Goal: Book appointment/travel/reservation

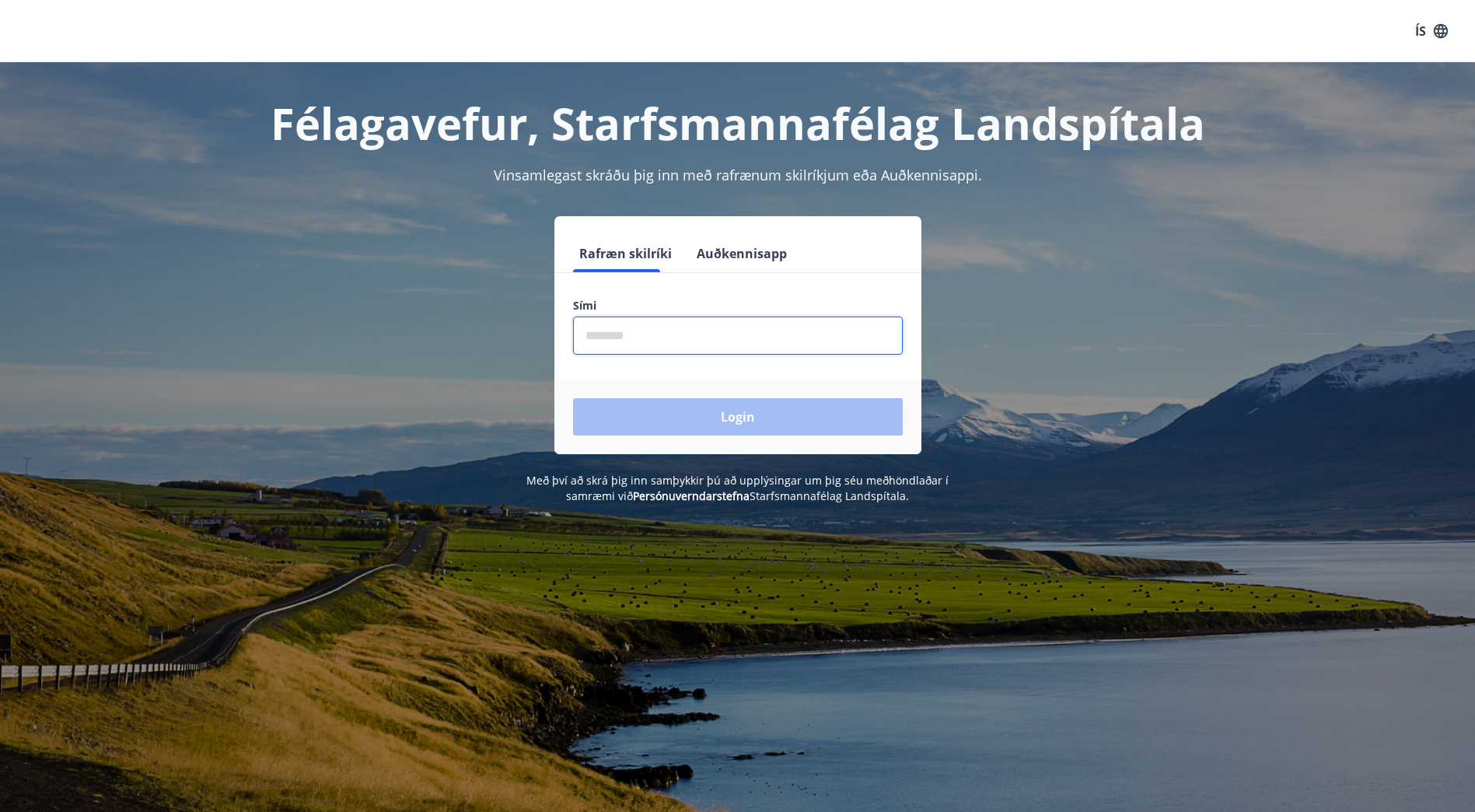
click at [632, 343] on input "phone" at bounding box center [738, 335] width 330 height 38
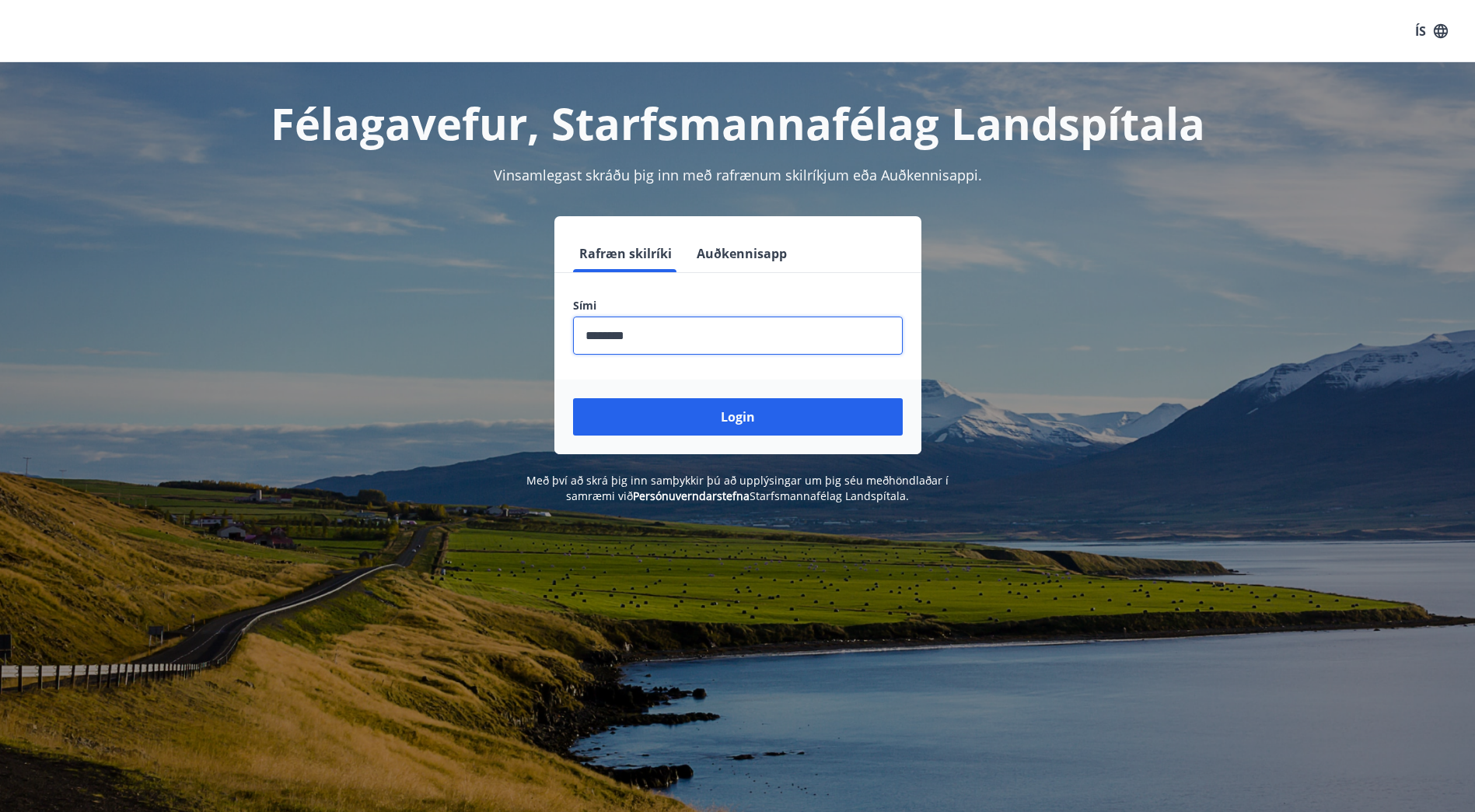
click at [615, 335] on input "phone" at bounding box center [738, 335] width 330 height 38
type input "********"
click at [573, 398] on button "Login" at bounding box center [738, 416] width 330 height 38
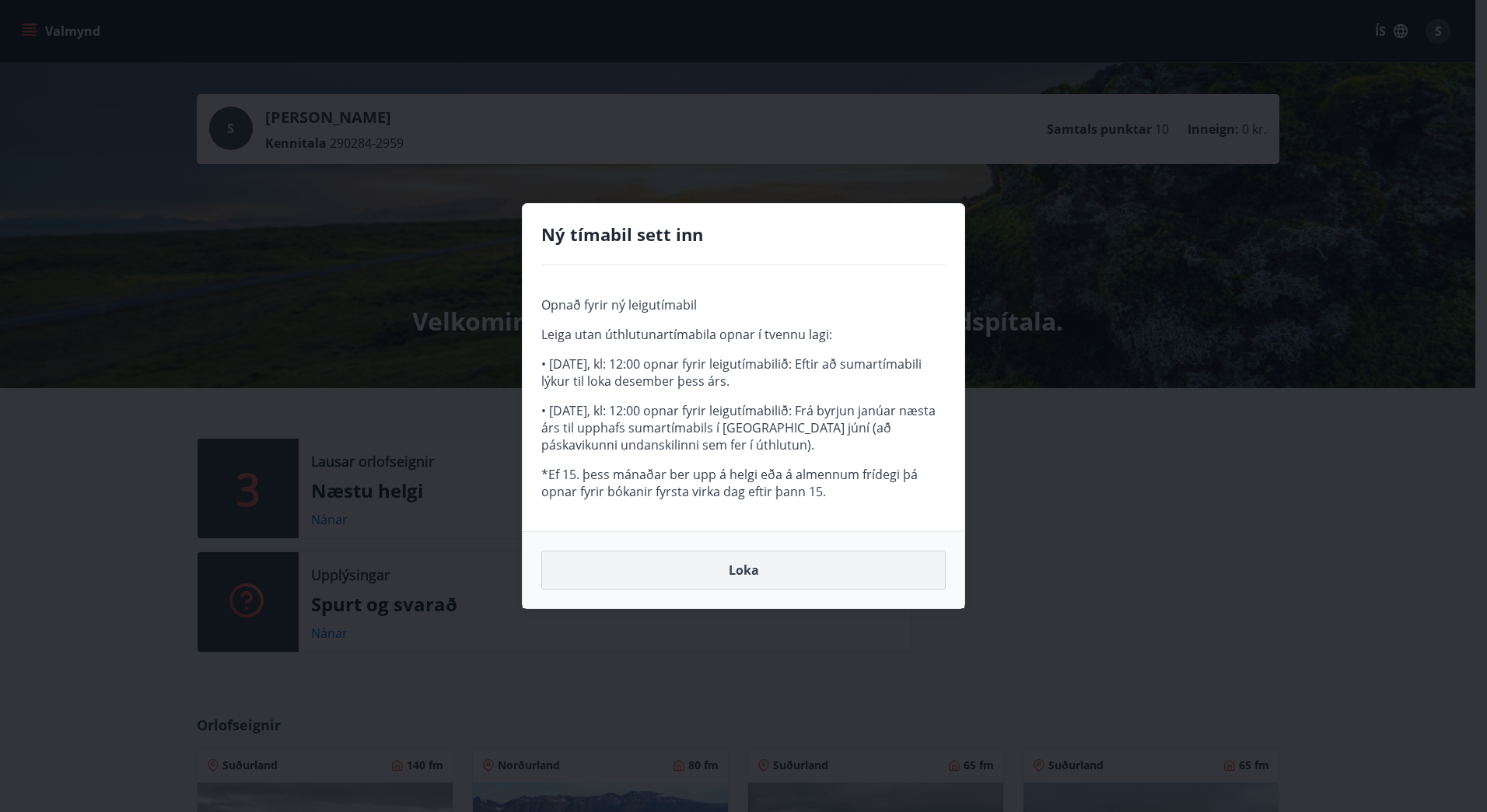
click at [746, 567] on button "Loka" at bounding box center [743, 570] width 404 height 39
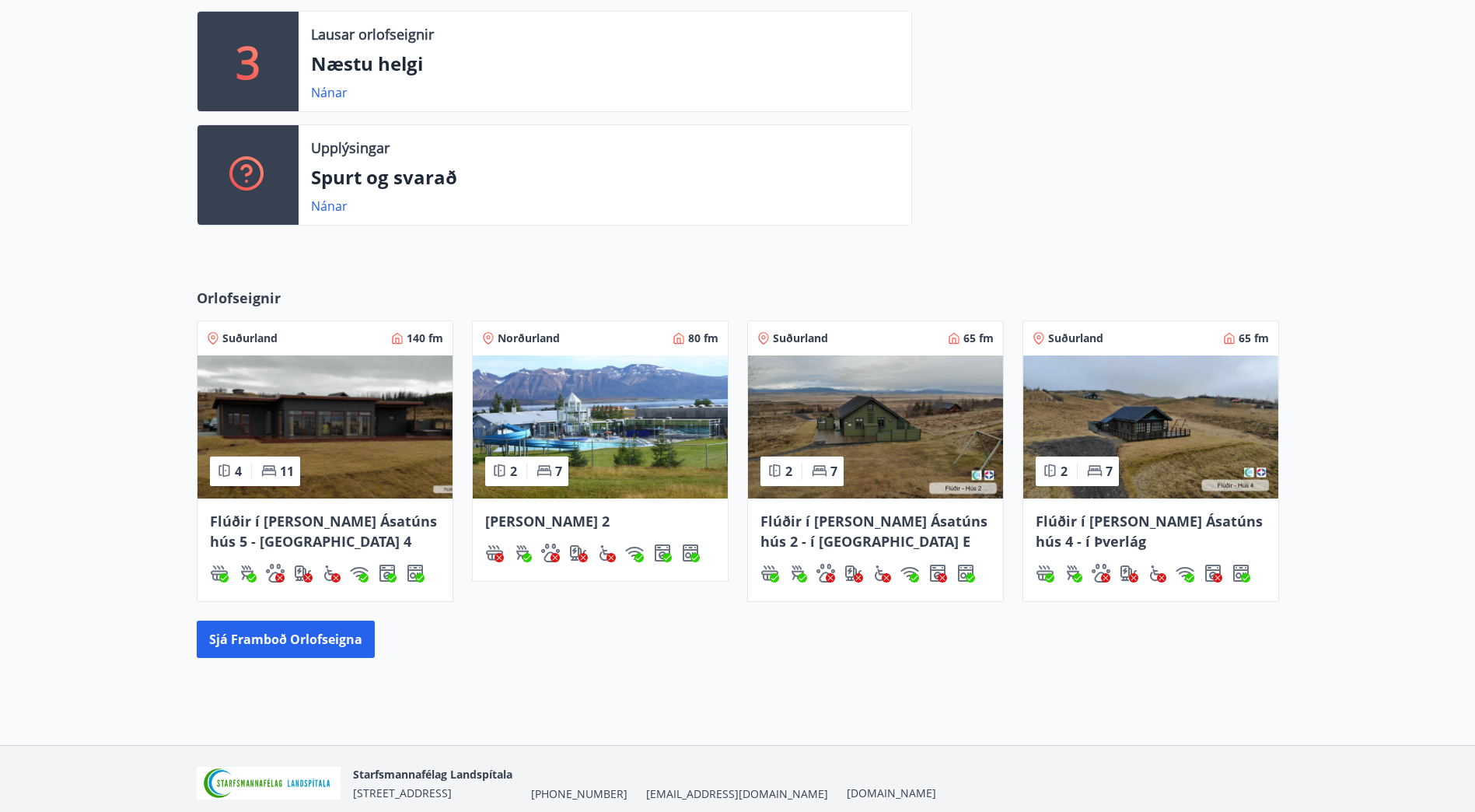
scroll to position [491, 0]
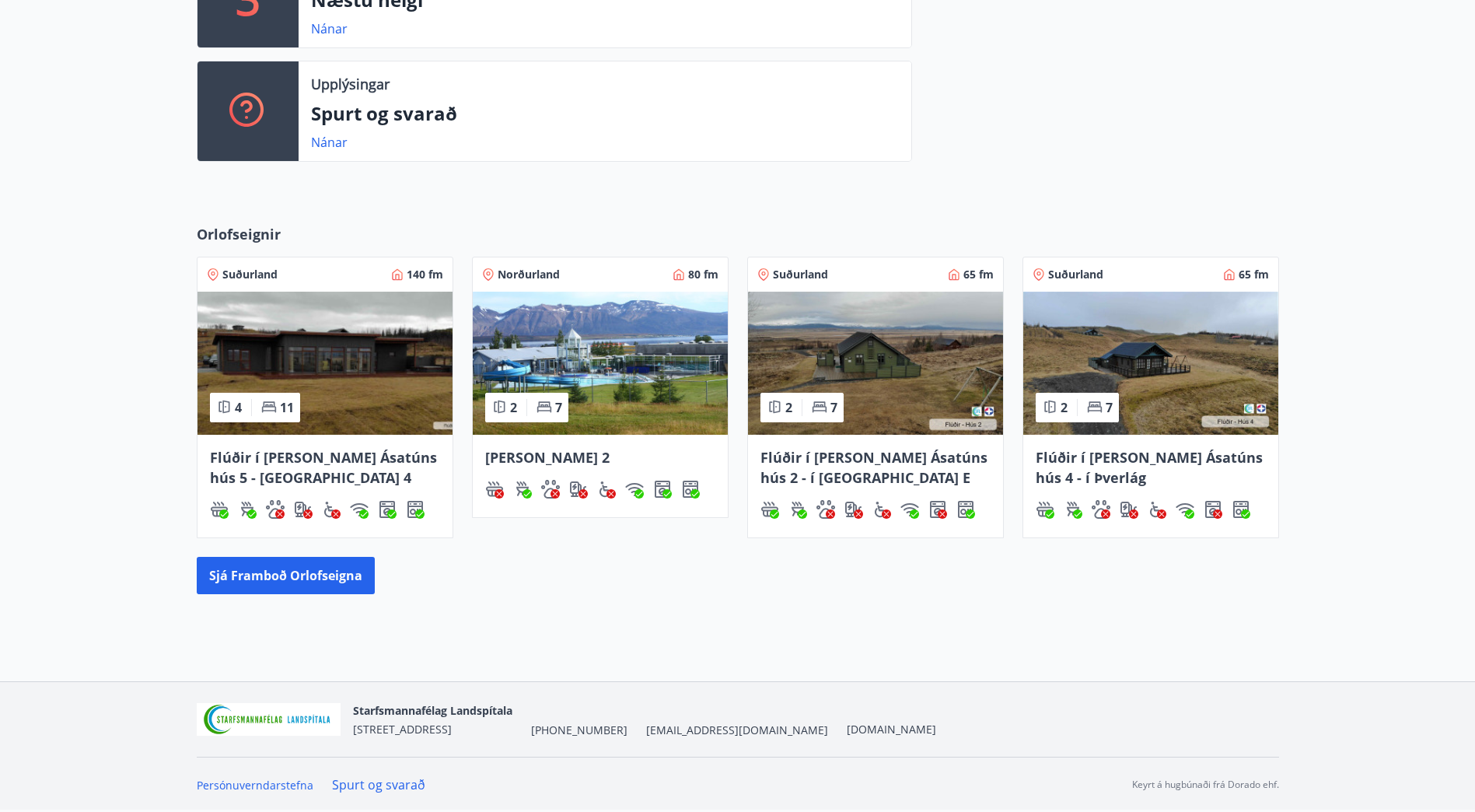
click at [637, 305] on img at bounding box center [600, 362] width 255 height 143
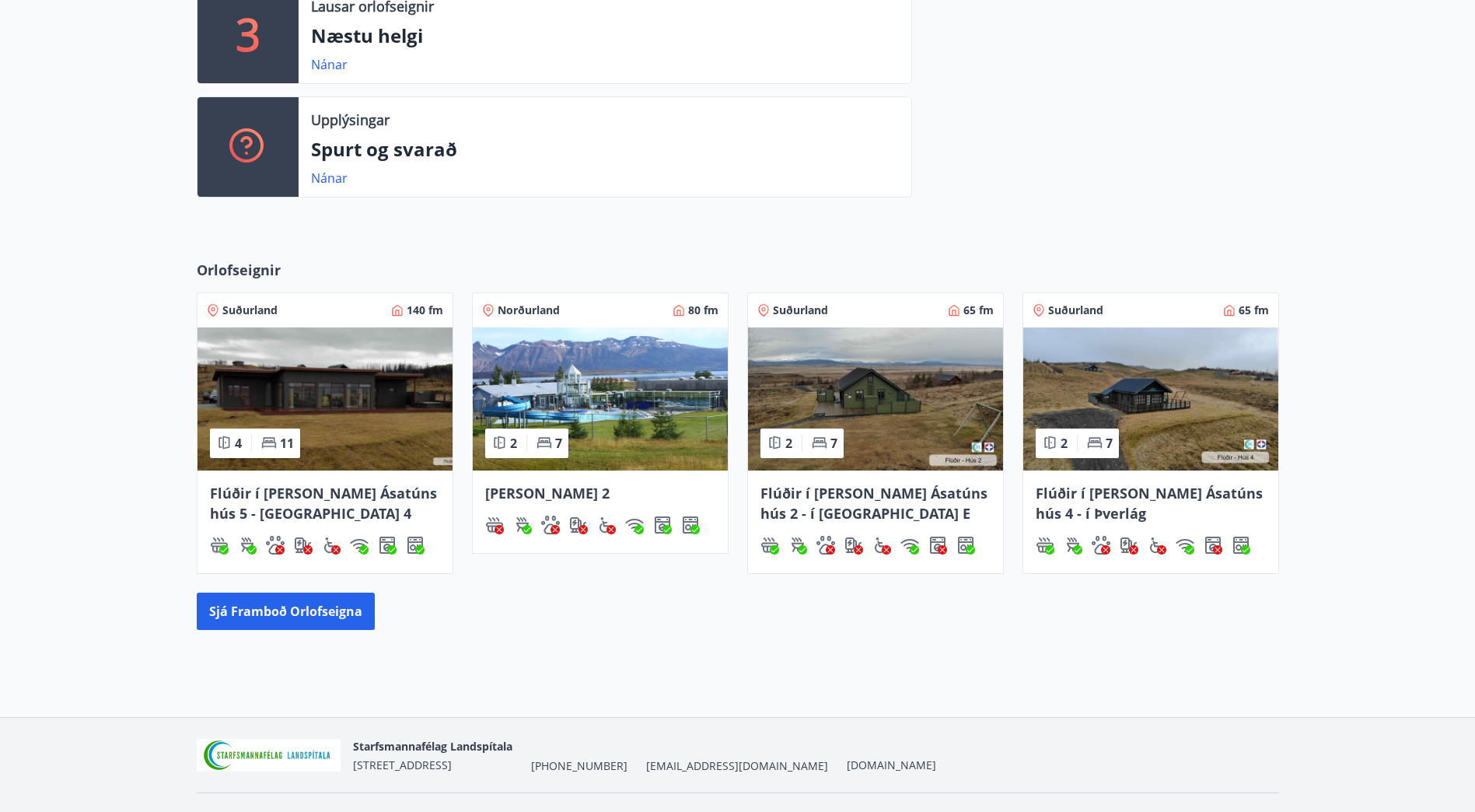
scroll to position [456, 0]
click at [312, 608] on button "Sjá framboð orlofseigna" at bounding box center [285, 610] width 178 height 38
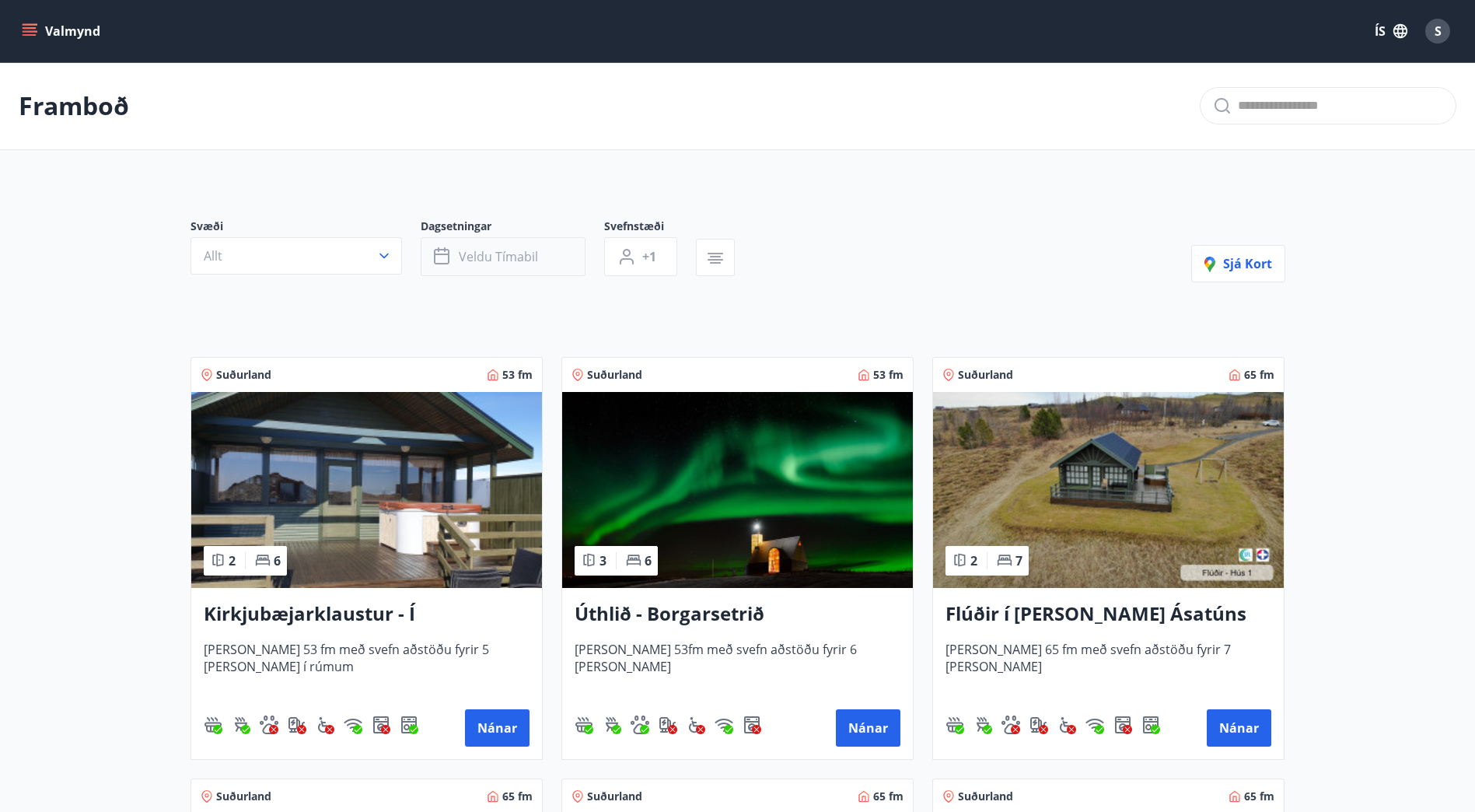
click at [509, 257] on span "Veldu tímabil" at bounding box center [498, 256] width 79 height 17
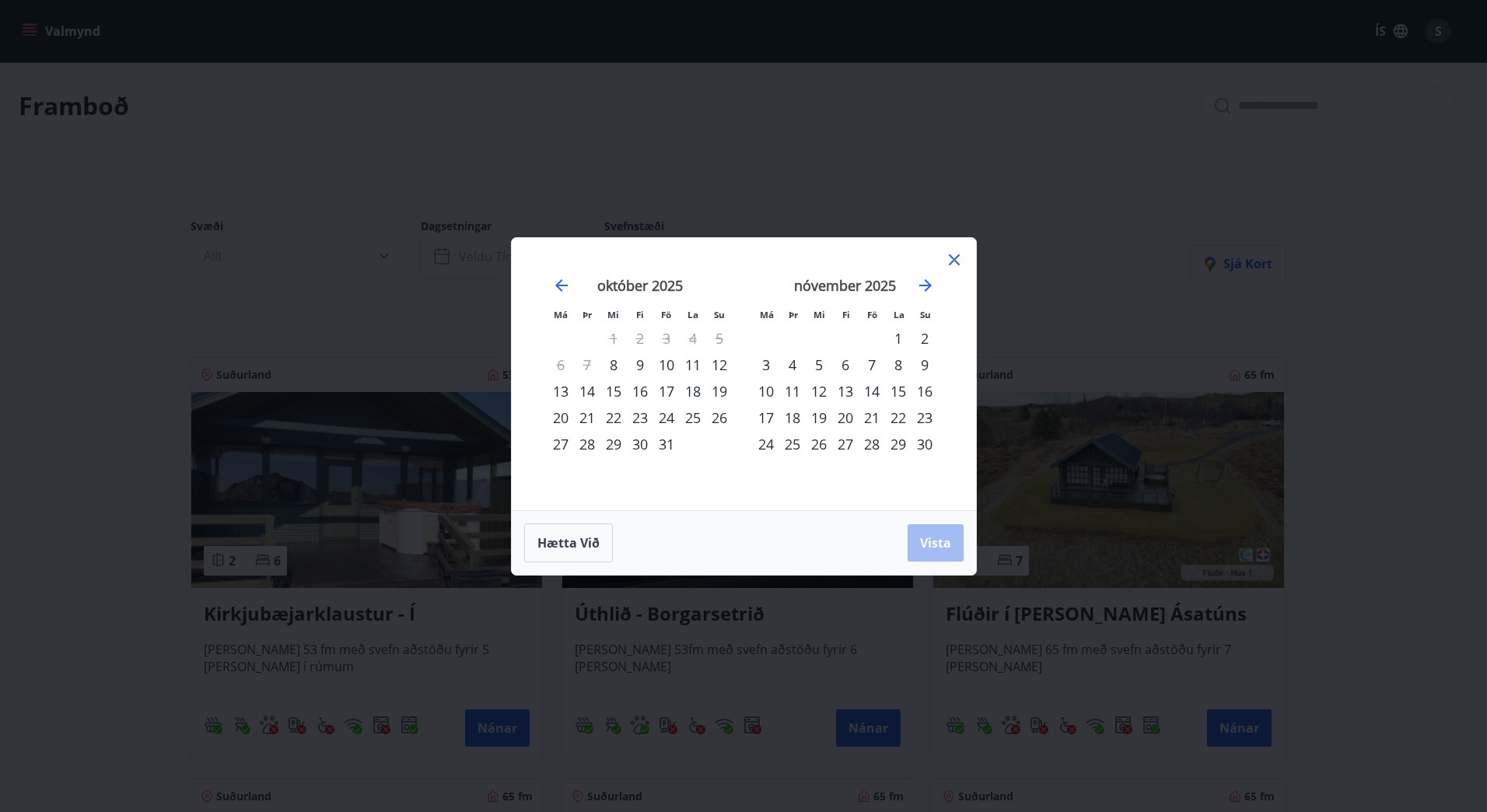
click at [667, 412] on div "24" at bounding box center [667, 417] width 27 height 27
click at [586, 446] on div "28" at bounding box center [588, 444] width 27 height 27
click at [946, 555] on button "Vista" at bounding box center [935, 542] width 56 height 38
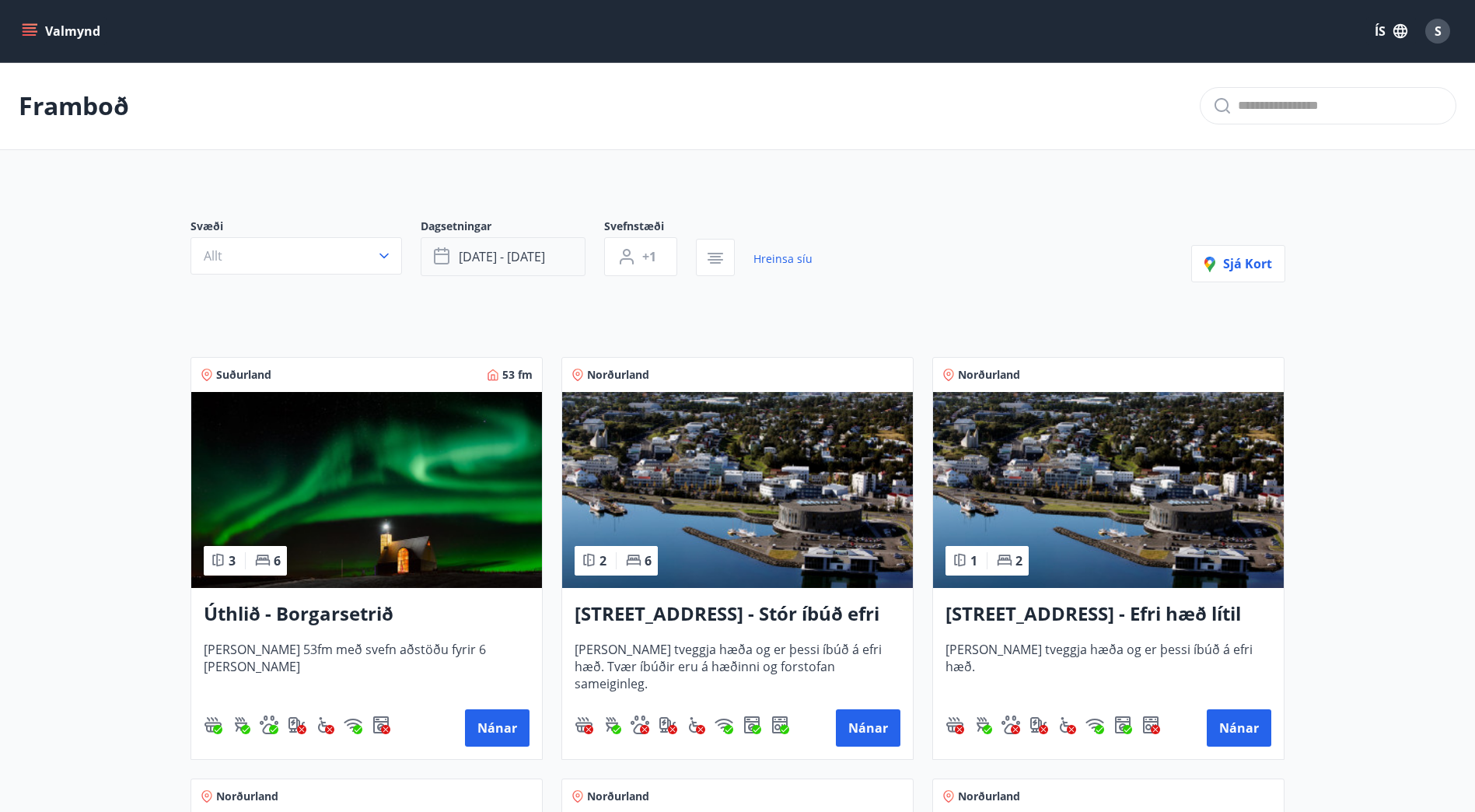
click at [548, 247] on button "[DATE] - [DATE]" at bounding box center [503, 256] width 165 height 39
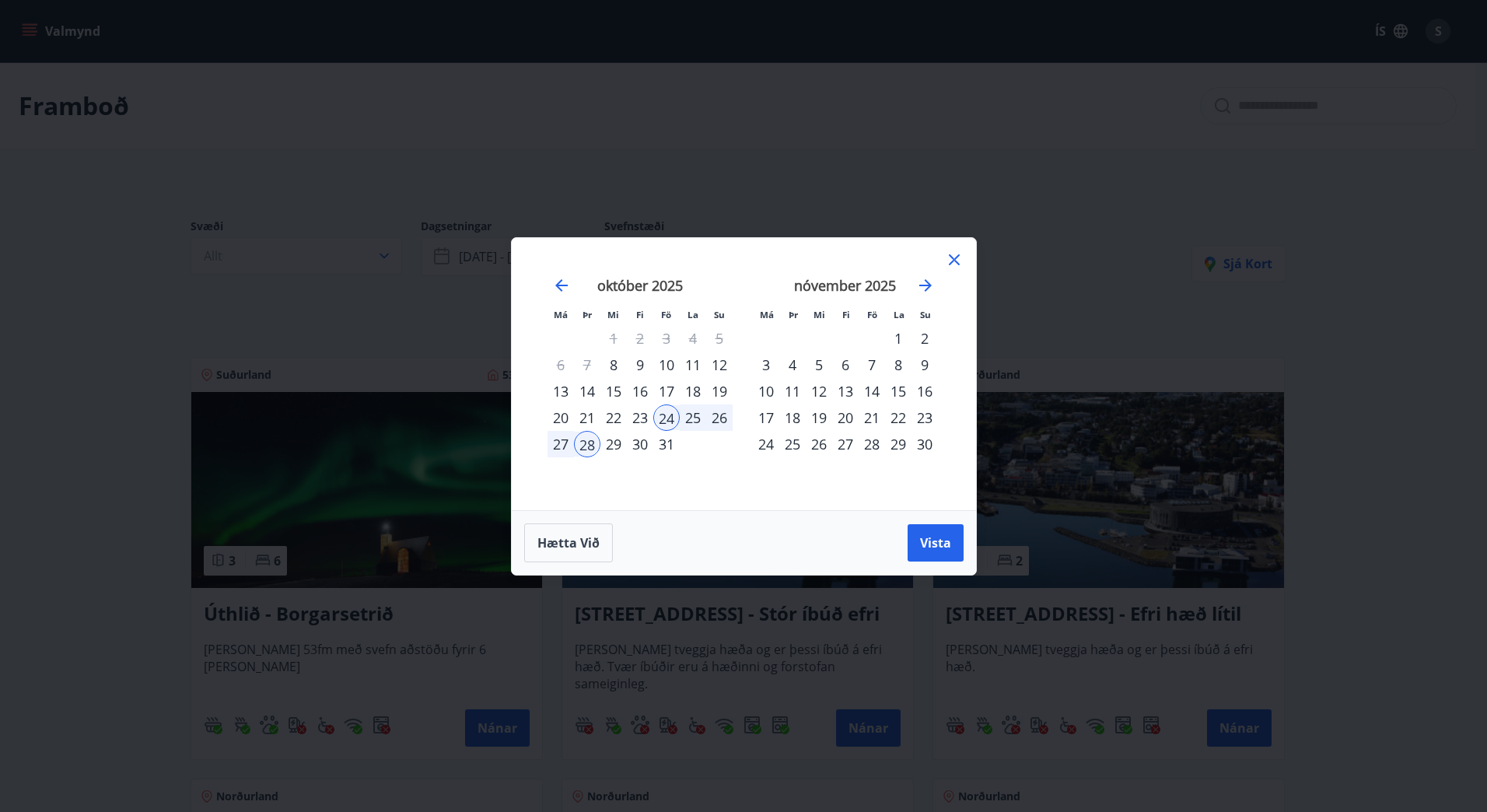
click at [609, 441] on div "29" at bounding box center [614, 444] width 27 height 27
click at [894, 341] on div "1" at bounding box center [898, 338] width 27 height 27
click at [911, 541] on button "Vista" at bounding box center [935, 542] width 56 height 38
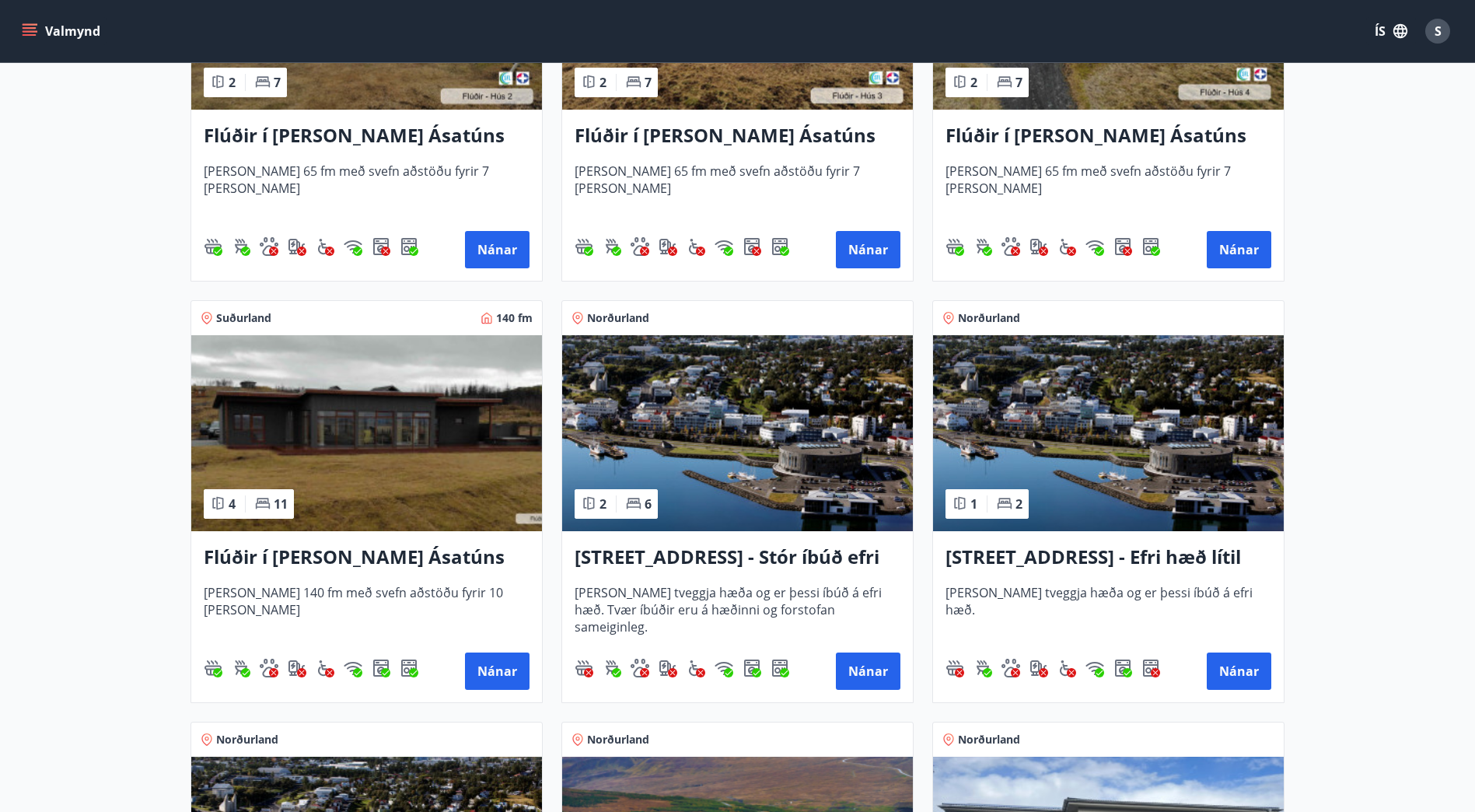
scroll to position [900, 0]
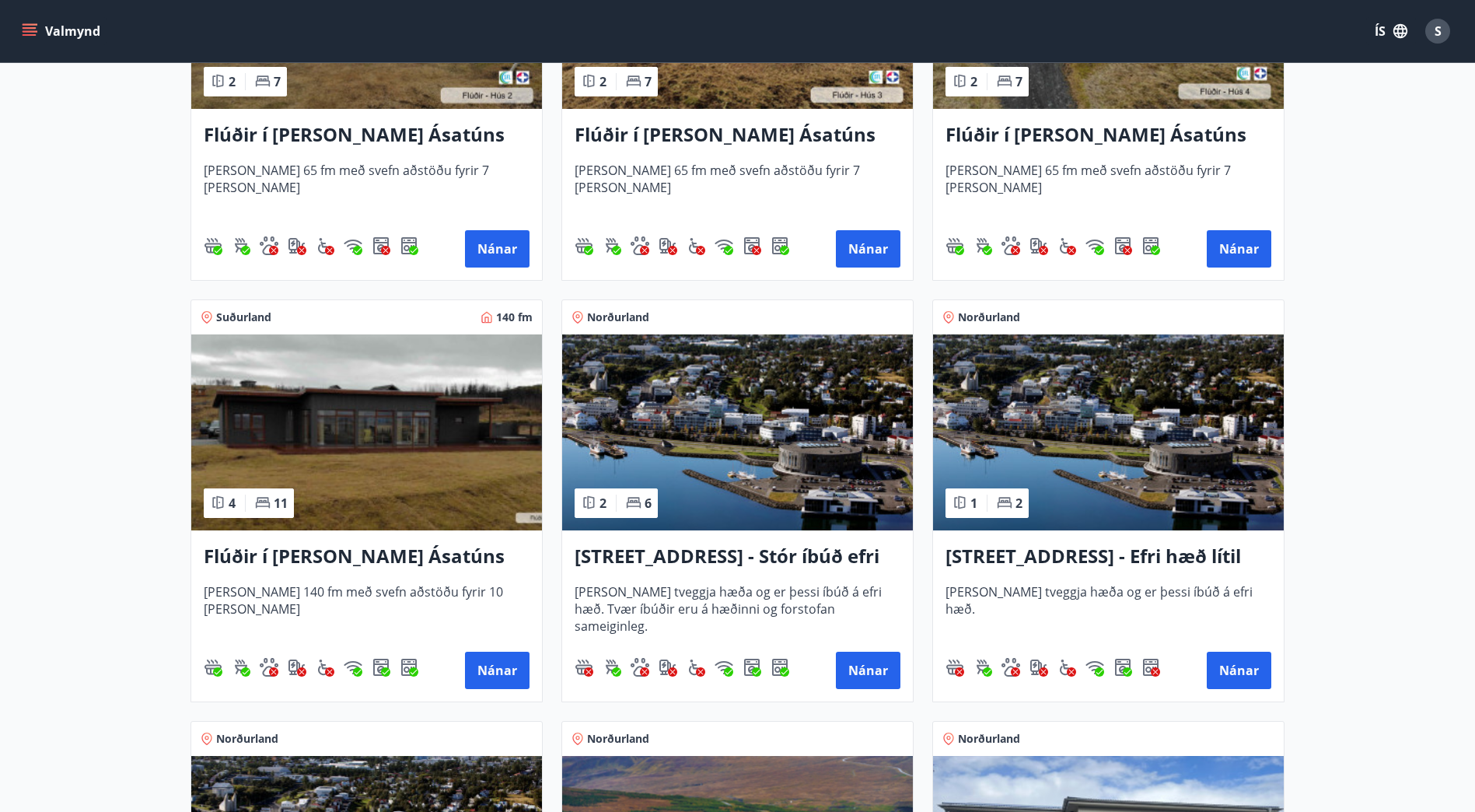
click at [438, 463] on img at bounding box center [366, 432] width 351 height 196
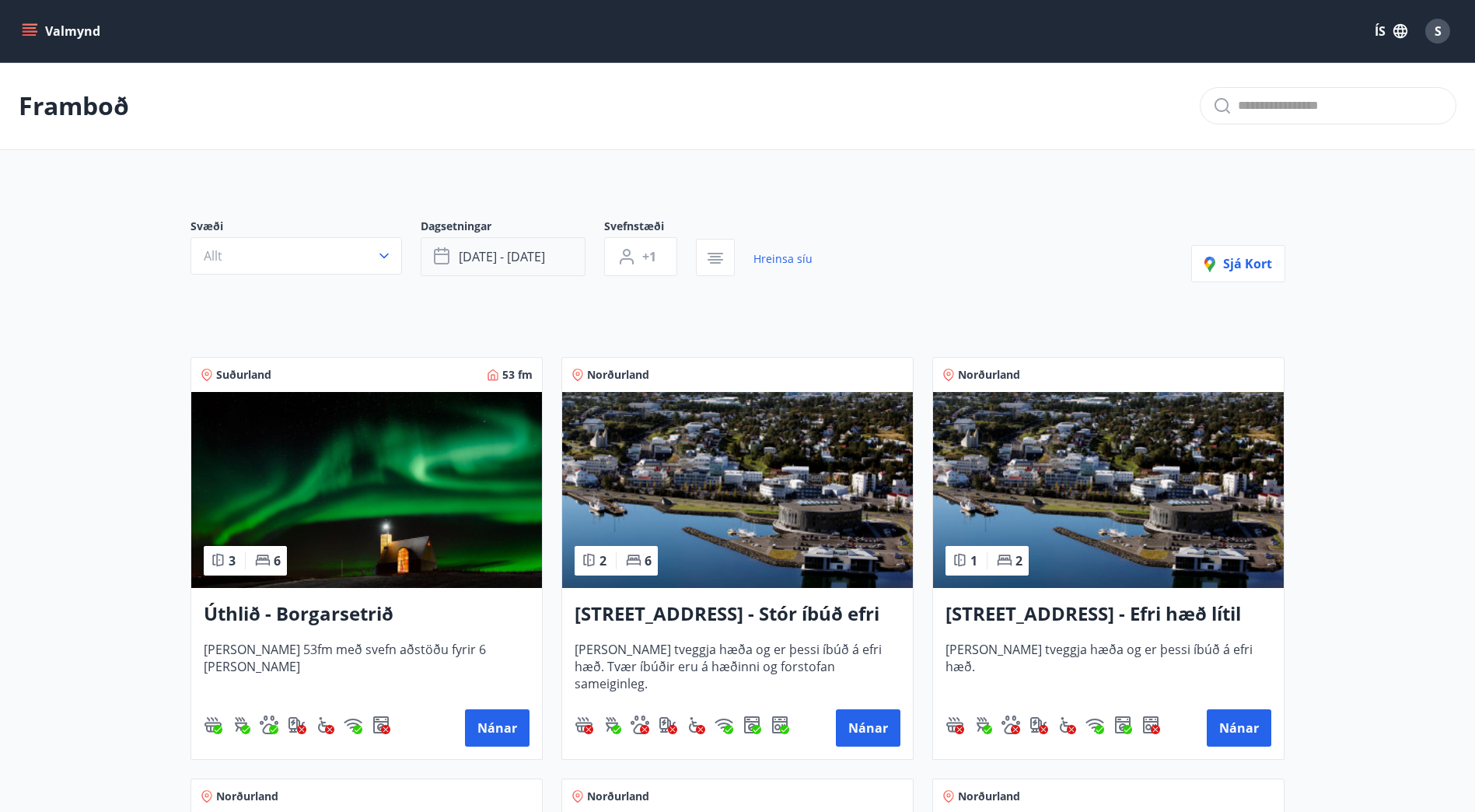
click at [502, 239] on button "[DATE] - [DATE]" at bounding box center [503, 256] width 165 height 39
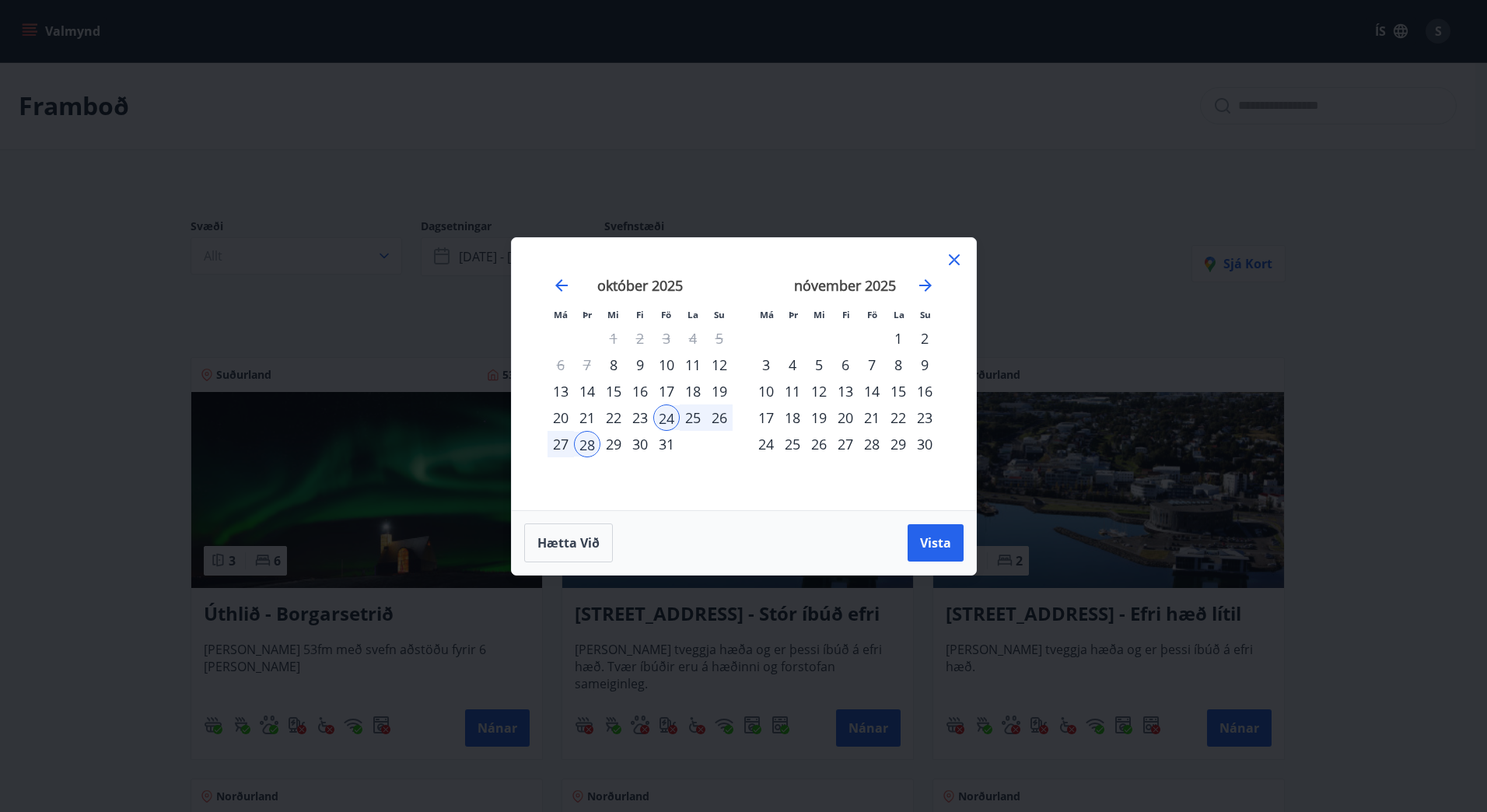
click at [692, 416] on div "25" at bounding box center [693, 417] width 27 height 27
click at [938, 535] on span "Vista" at bounding box center [935, 542] width 31 height 17
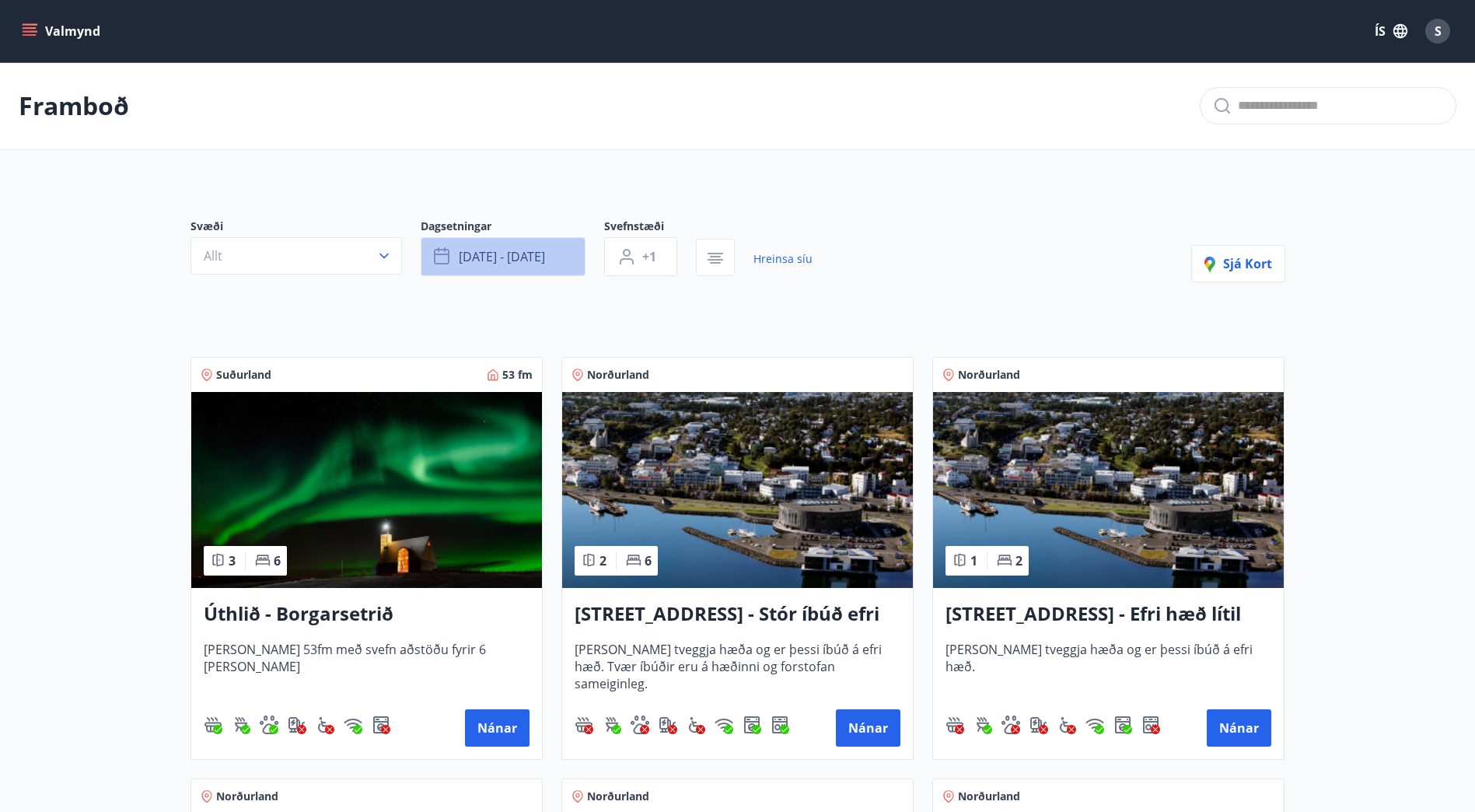
click at [519, 260] on span "[DATE] - [DATE]" at bounding box center [502, 256] width 86 height 17
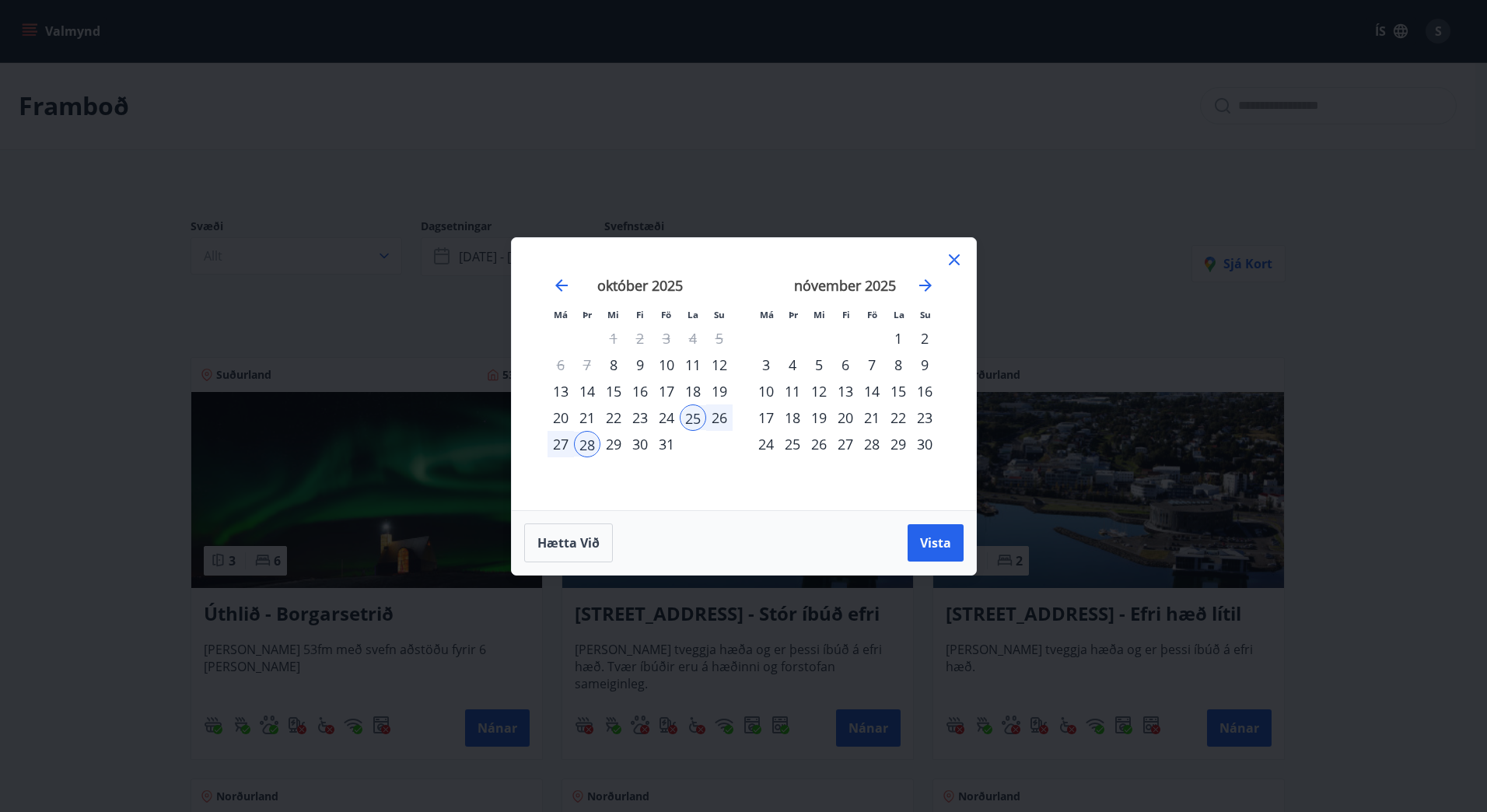
click at [664, 415] on div "24" at bounding box center [667, 417] width 27 height 27
click at [555, 443] on div "27" at bounding box center [561, 444] width 27 height 27
click at [938, 546] on span "Vista" at bounding box center [935, 542] width 31 height 17
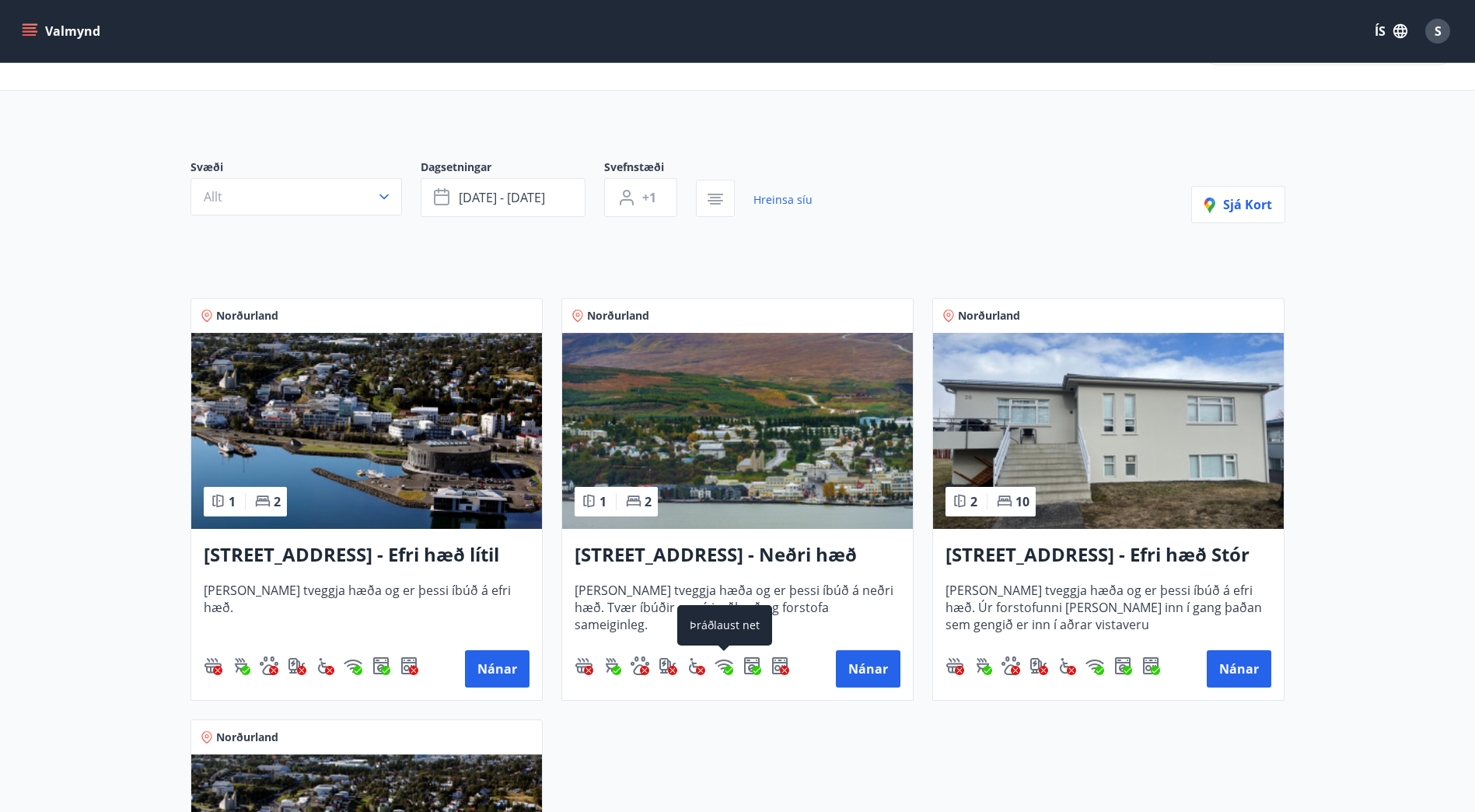
scroll to position [58, 0]
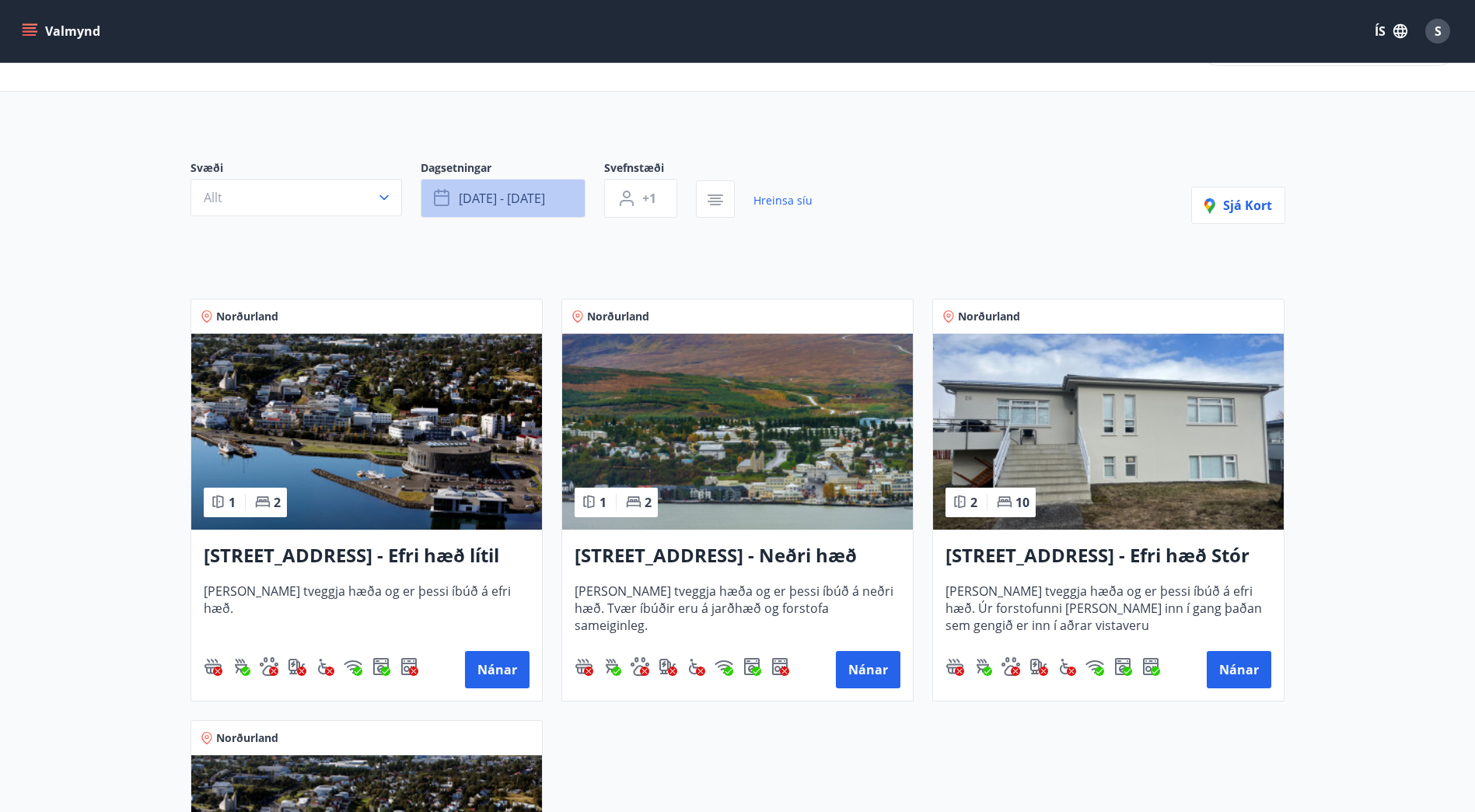
click at [521, 194] on span "[DATE] - [DATE]" at bounding box center [502, 198] width 86 height 17
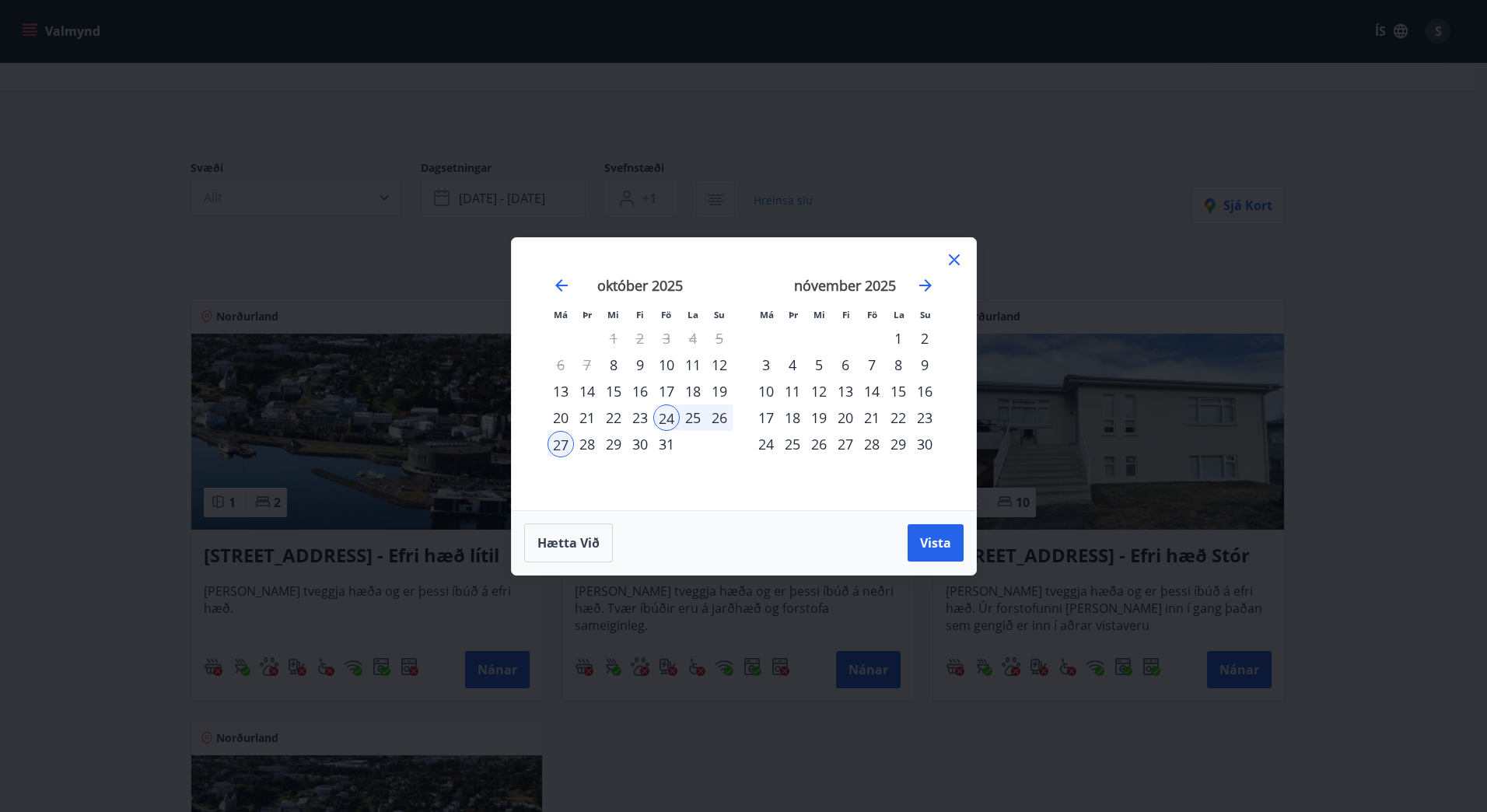
click at [594, 449] on div "28" at bounding box center [588, 444] width 27 height 27
click at [685, 416] on div "25" at bounding box center [693, 417] width 27 height 27
click at [646, 416] on div "23" at bounding box center [640, 417] width 27 height 27
click at [557, 441] on div "27" at bounding box center [561, 444] width 27 height 27
click at [927, 529] on button "Vista" at bounding box center [935, 542] width 56 height 38
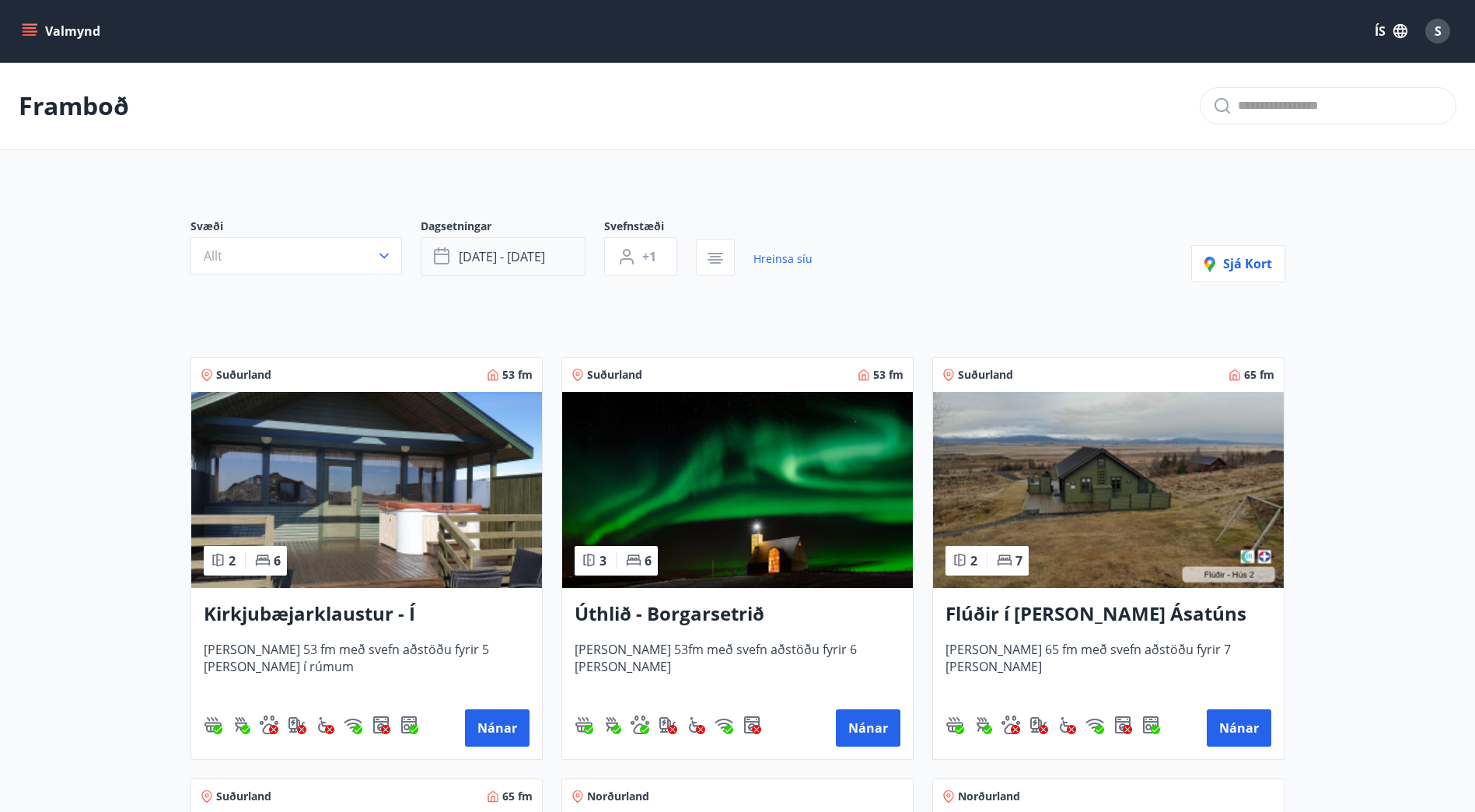
click at [522, 260] on span "[DATE] - [DATE]" at bounding box center [502, 256] width 86 height 17
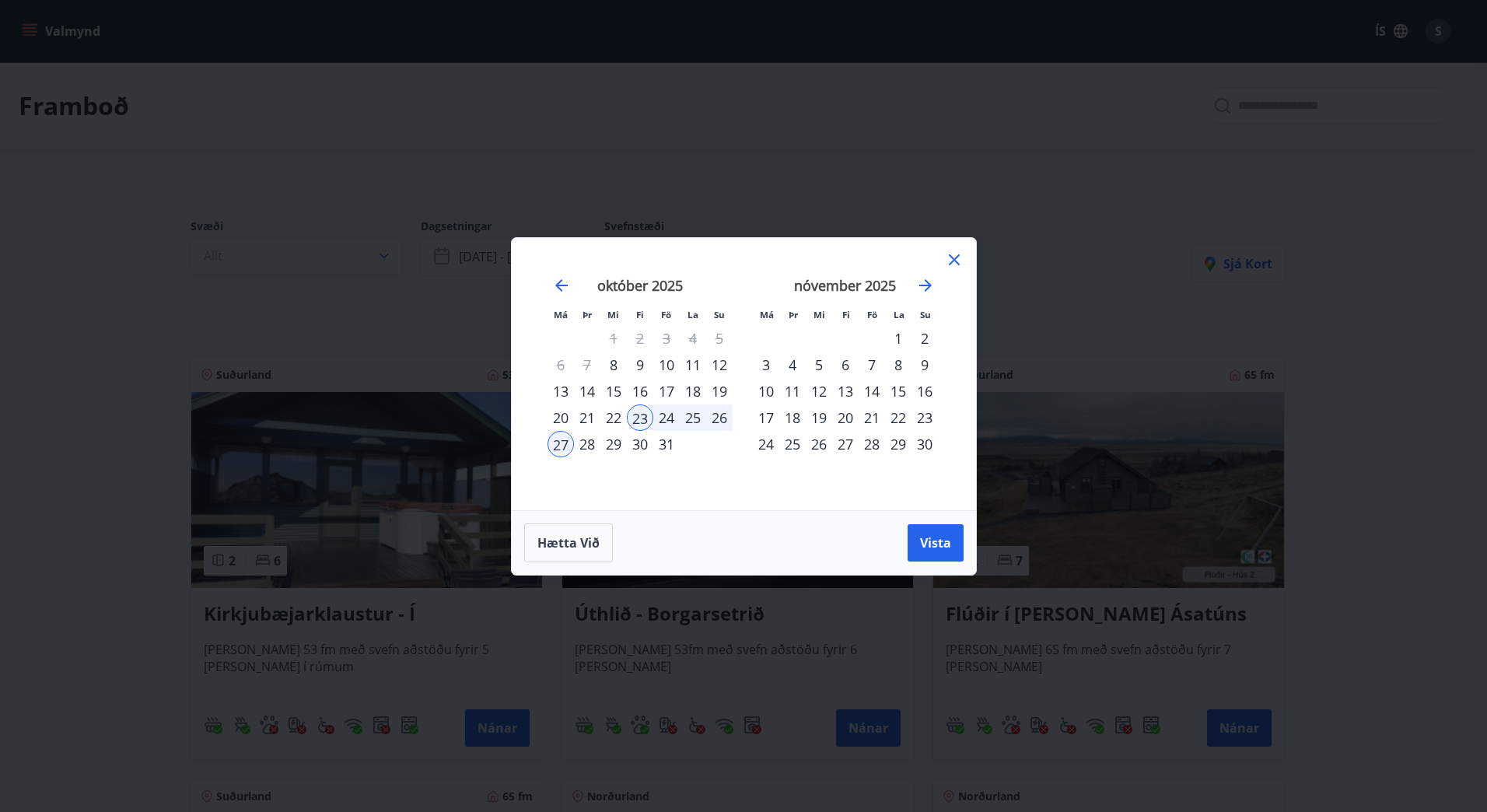
click at [666, 419] on div "24" at bounding box center [667, 417] width 27 height 27
click at [939, 550] on span "Vista" at bounding box center [935, 542] width 31 height 17
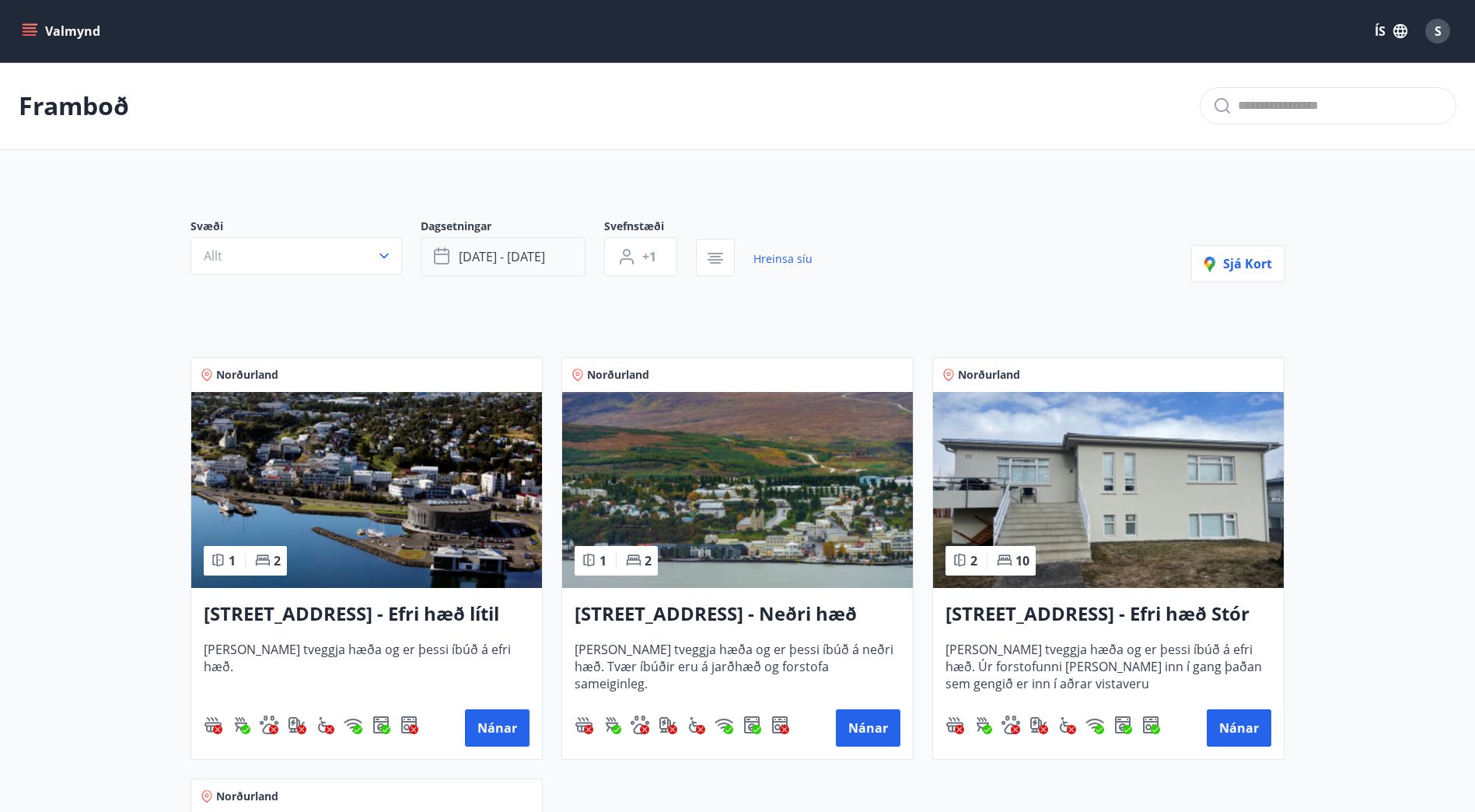
click at [482, 255] on span "[DATE] - [DATE]" at bounding box center [502, 256] width 86 height 17
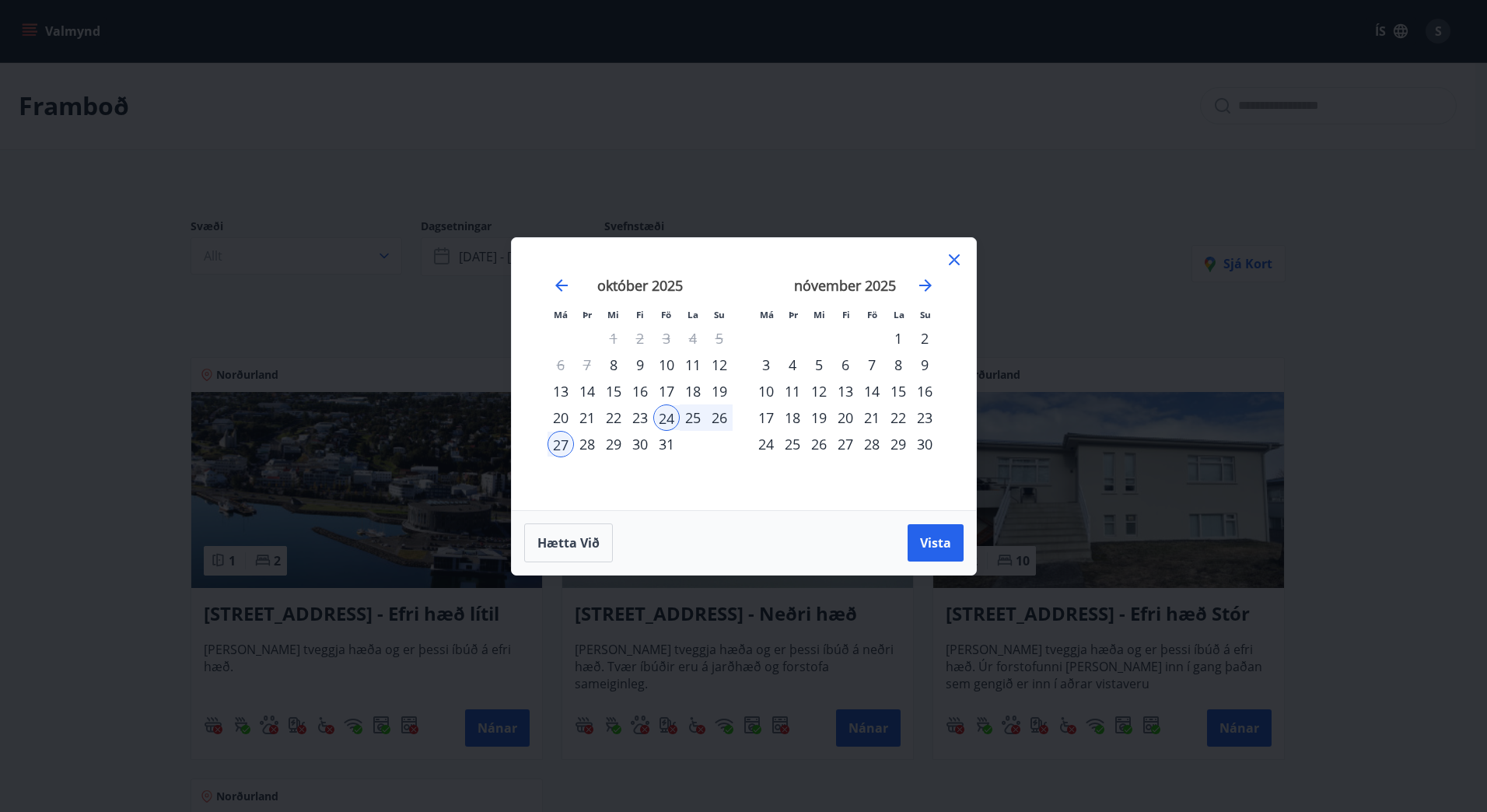
click at [642, 416] on div "23" at bounding box center [640, 417] width 27 height 27
click at [582, 442] on div "28" at bounding box center [588, 444] width 27 height 27
click at [939, 552] on button "Vista" at bounding box center [935, 542] width 56 height 38
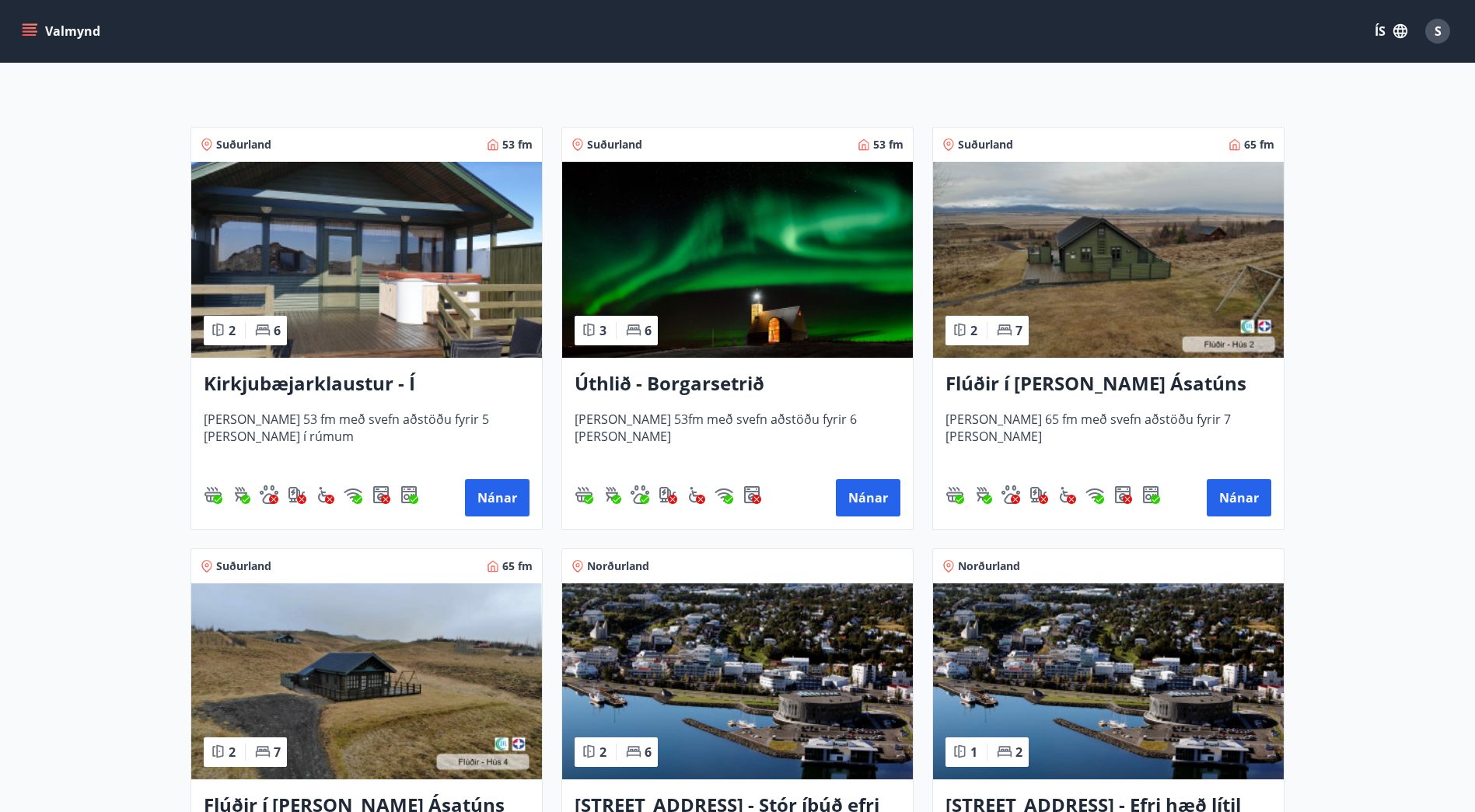
scroll to position [229, 0]
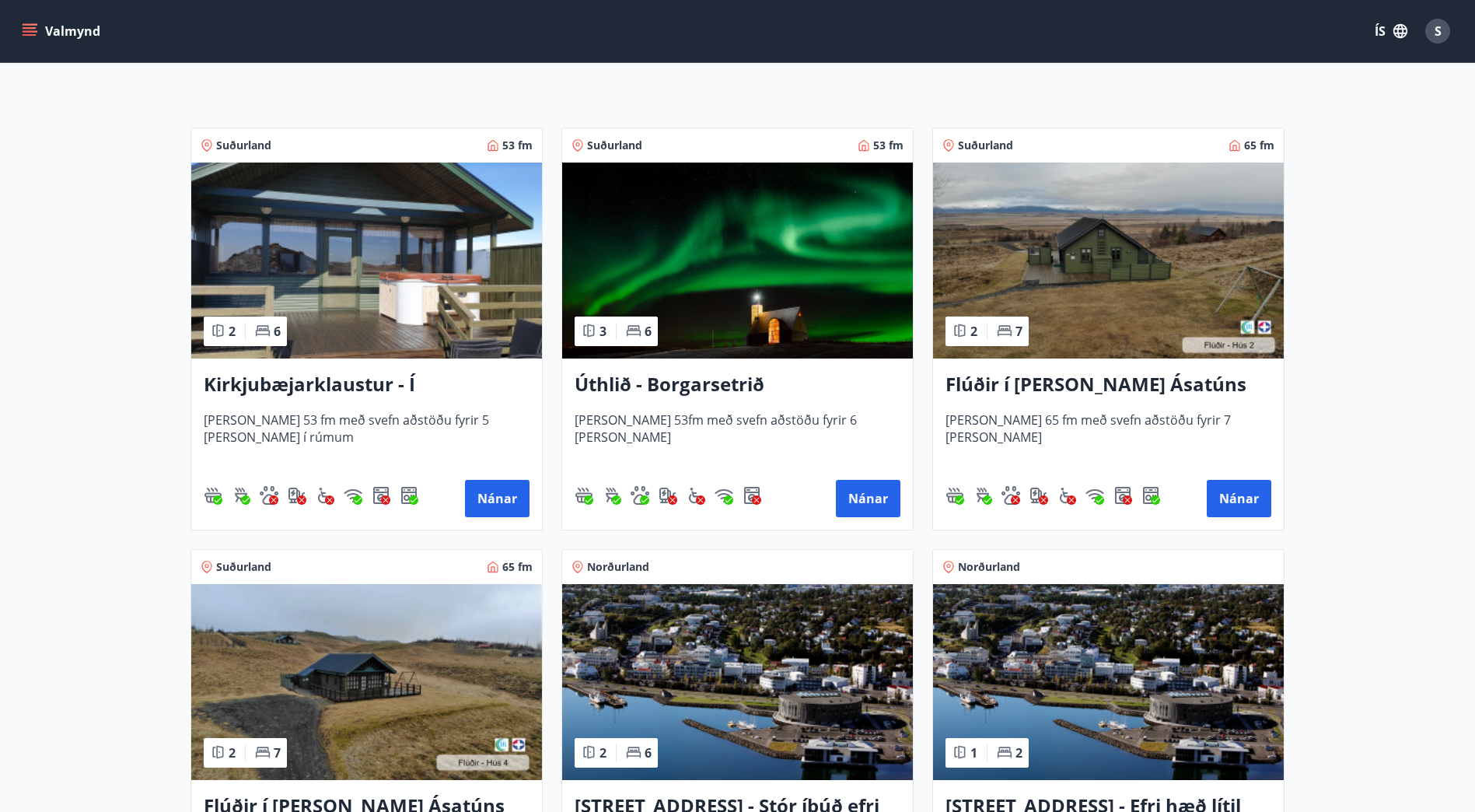
click at [1088, 290] on img at bounding box center [1109, 260] width 351 height 196
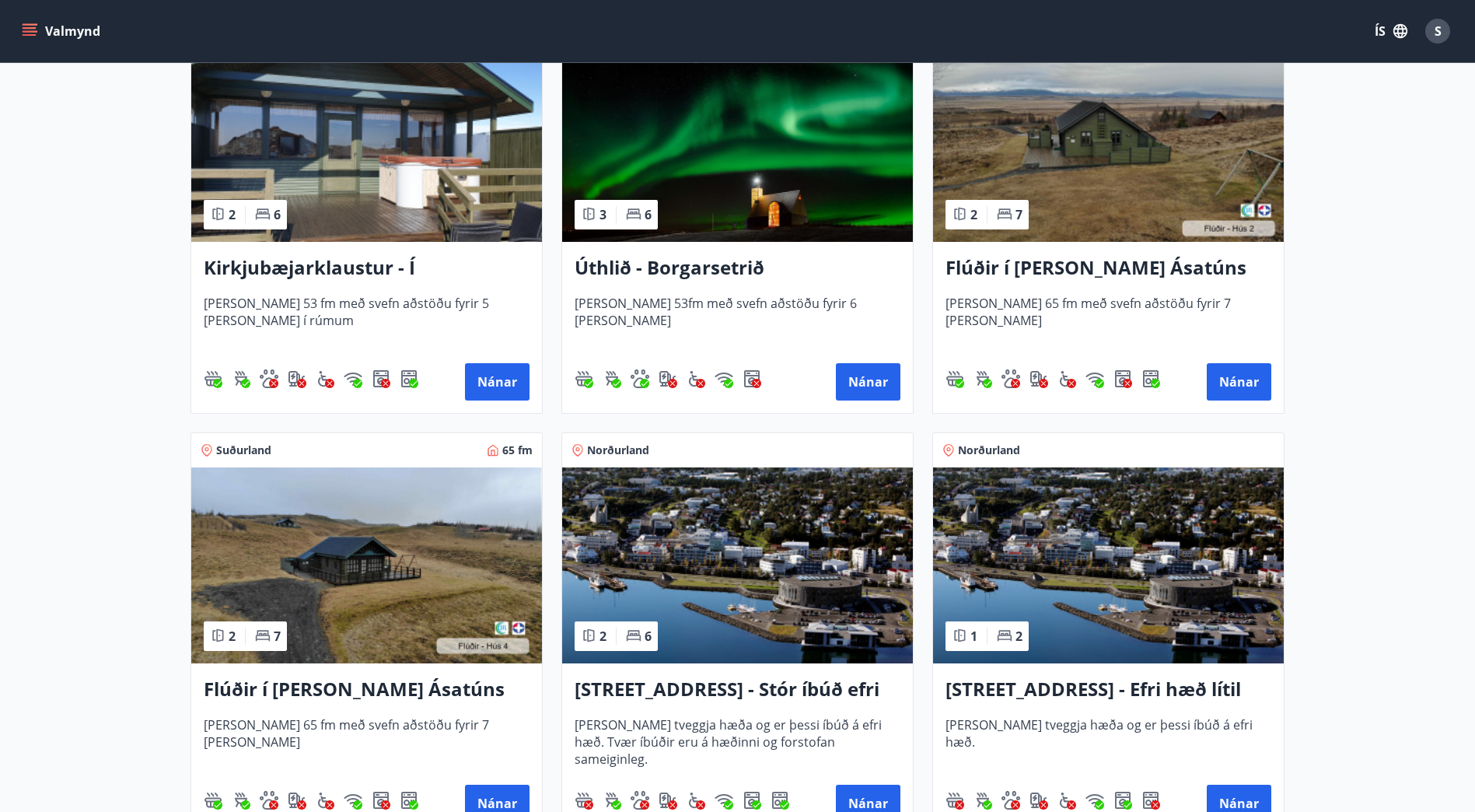
scroll to position [361, 0]
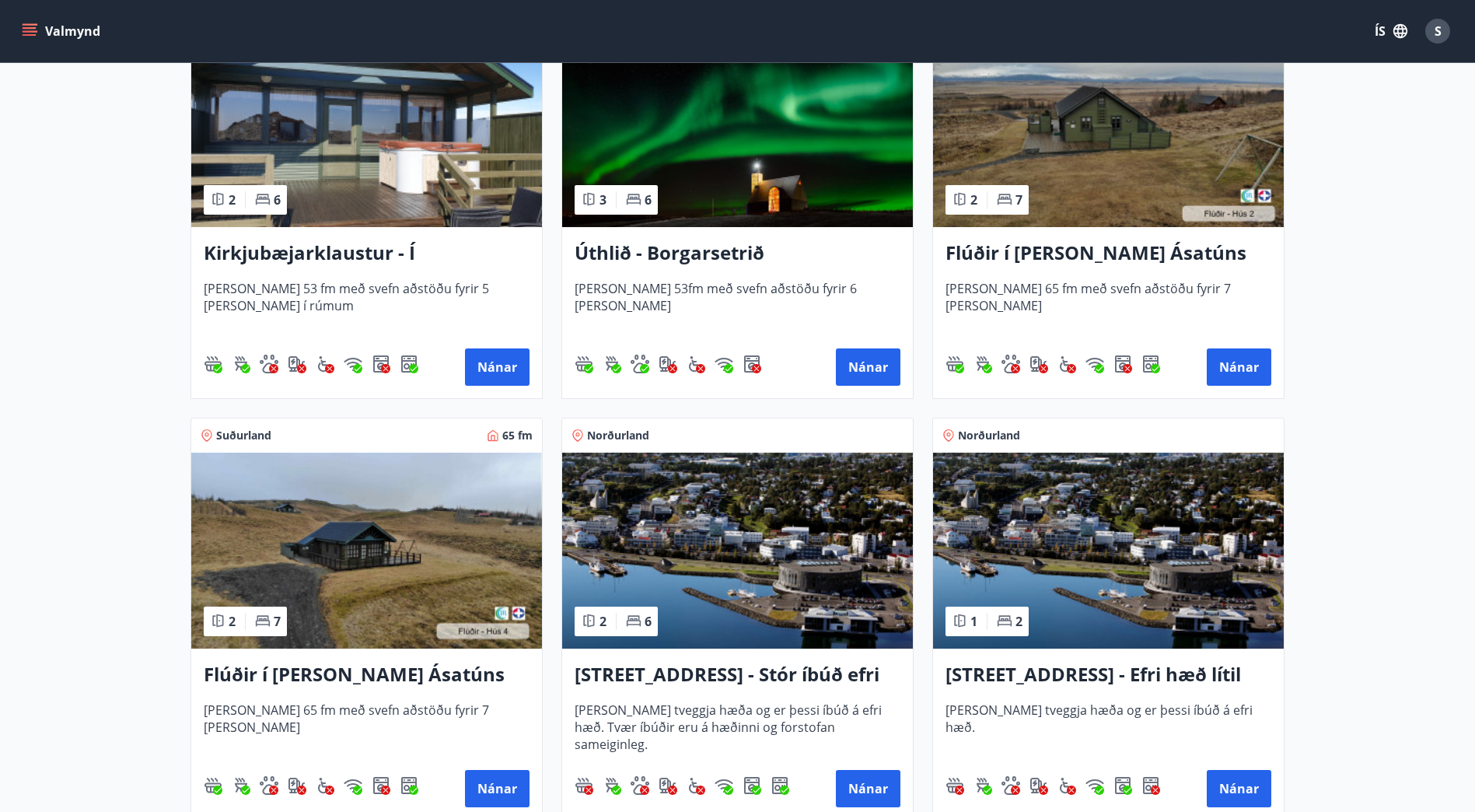
click at [417, 549] on img at bounding box center [366, 550] width 351 height 196
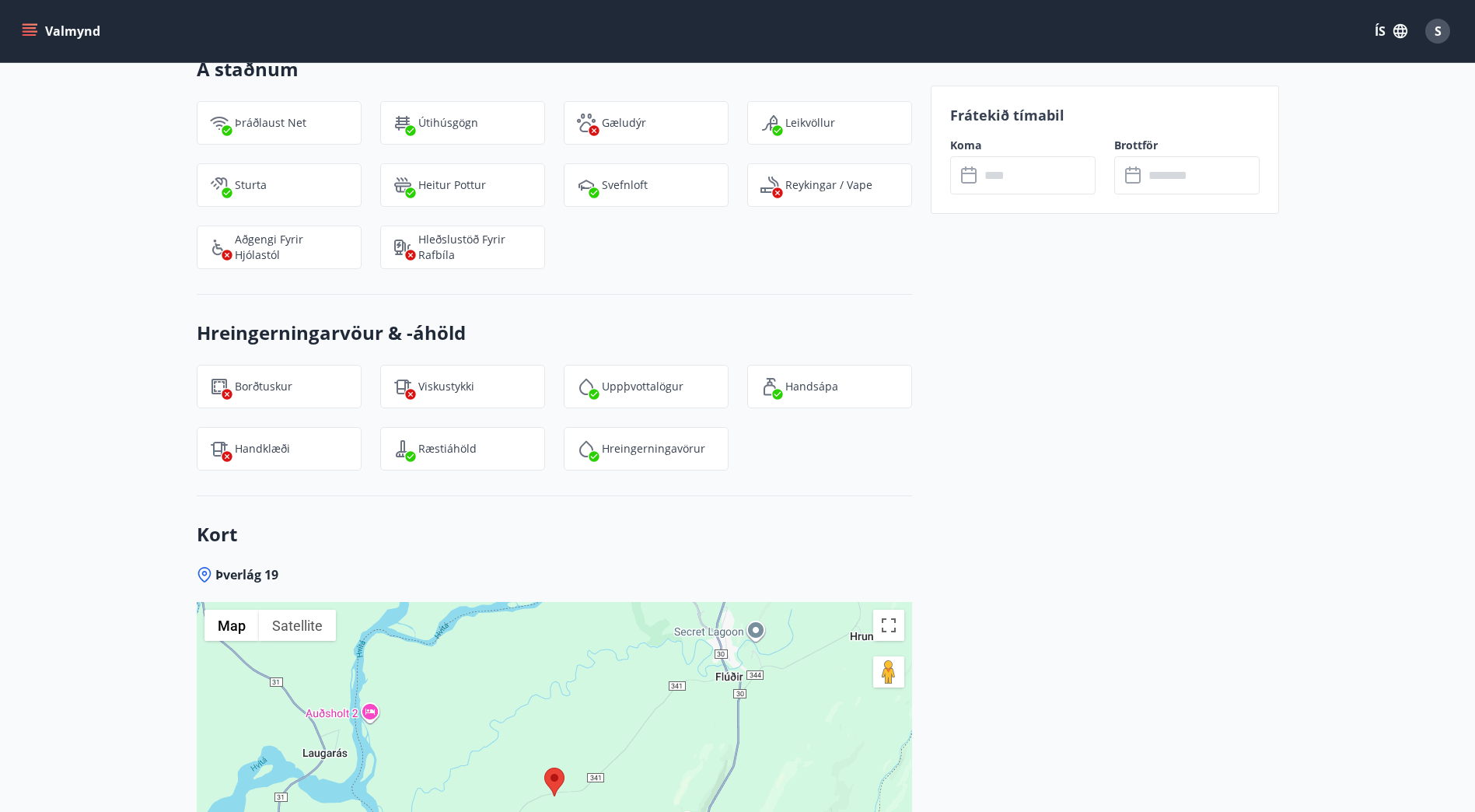
scroll to position [1781, 0]
drag, startPoint x: 566, startPoint y: 482, endPoint x: 442, endPoint y: 512, distance: 127.6
click at [442, 512] on div "Kort Þverlág 19 ← Move left → Move right ↑ Move up ↓ Move down + Zoom in - Zoom…" at bounding box center [554, 773] width 715 height 557
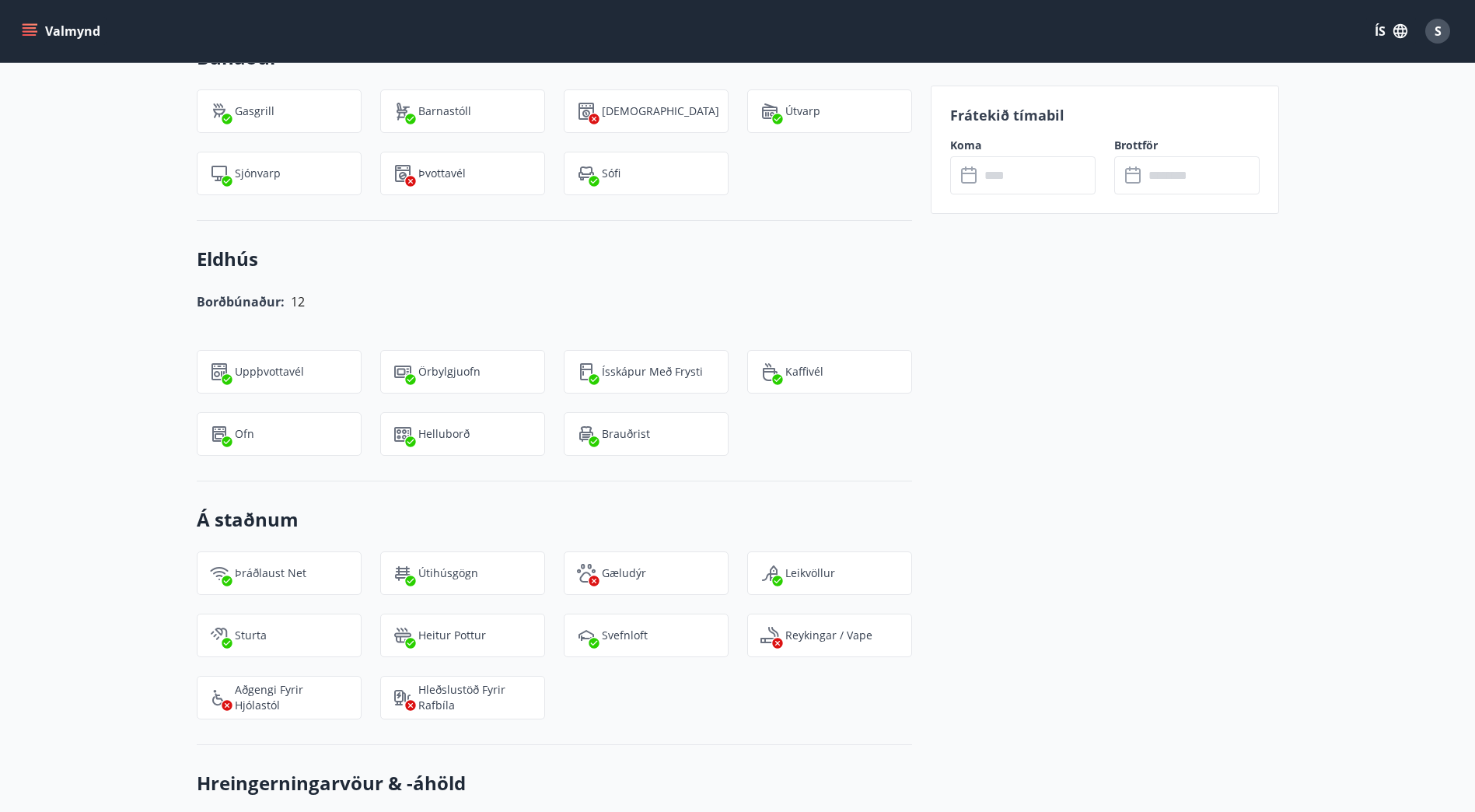
scroll to position [1160, 0]
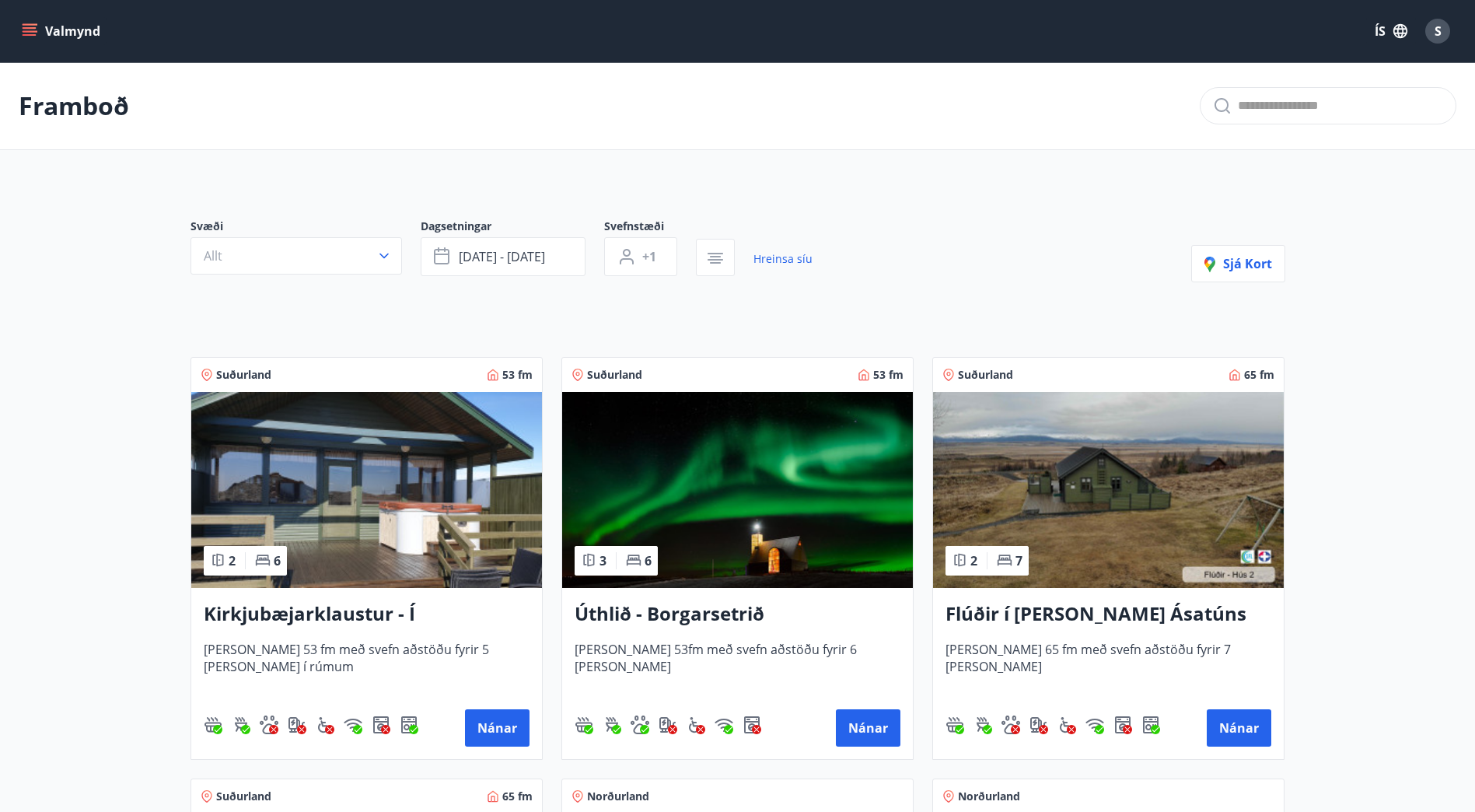
scroll to position [231, 0]
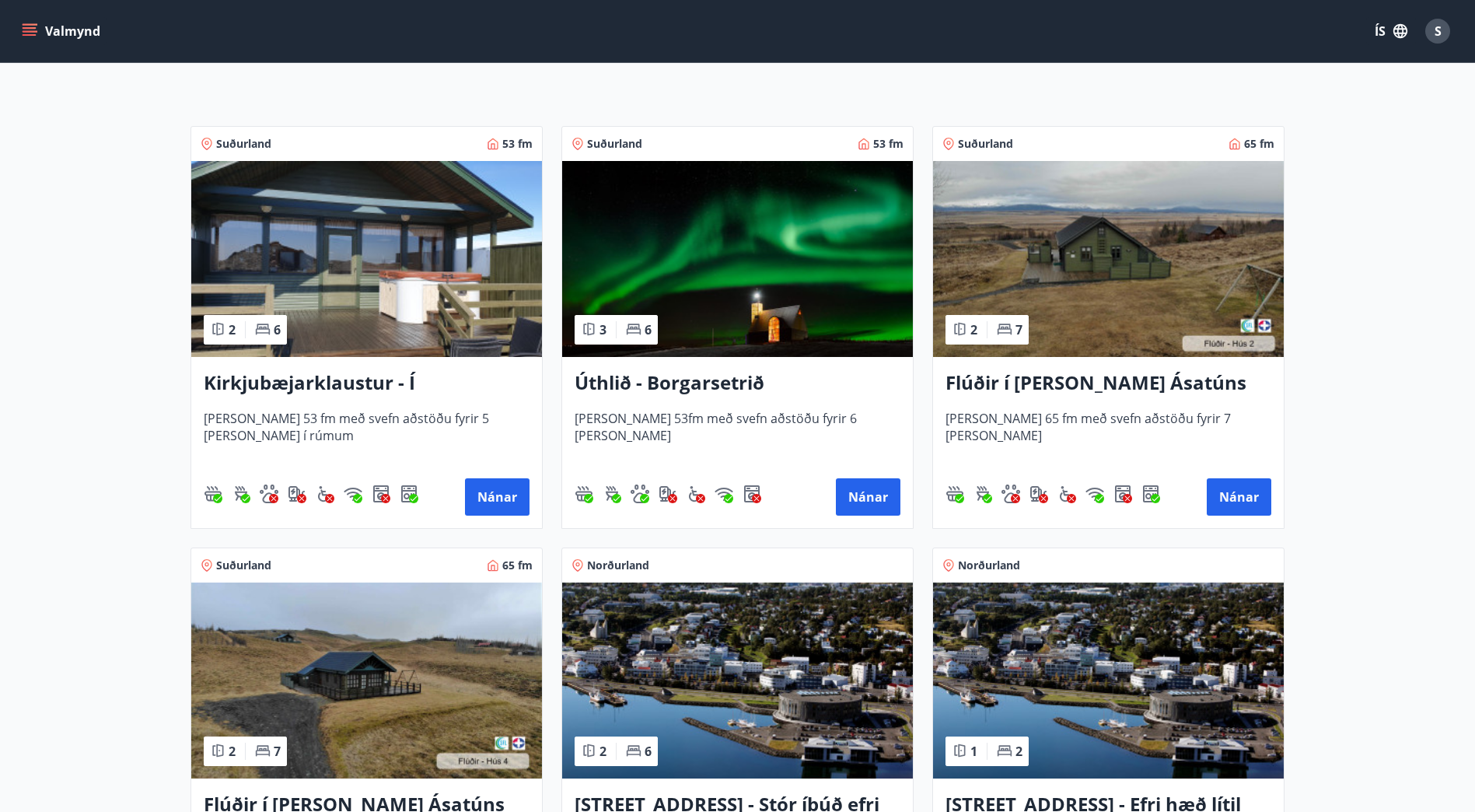
click at [1119, 251] on img at bounding box center [1109, 259] width 351 height 196
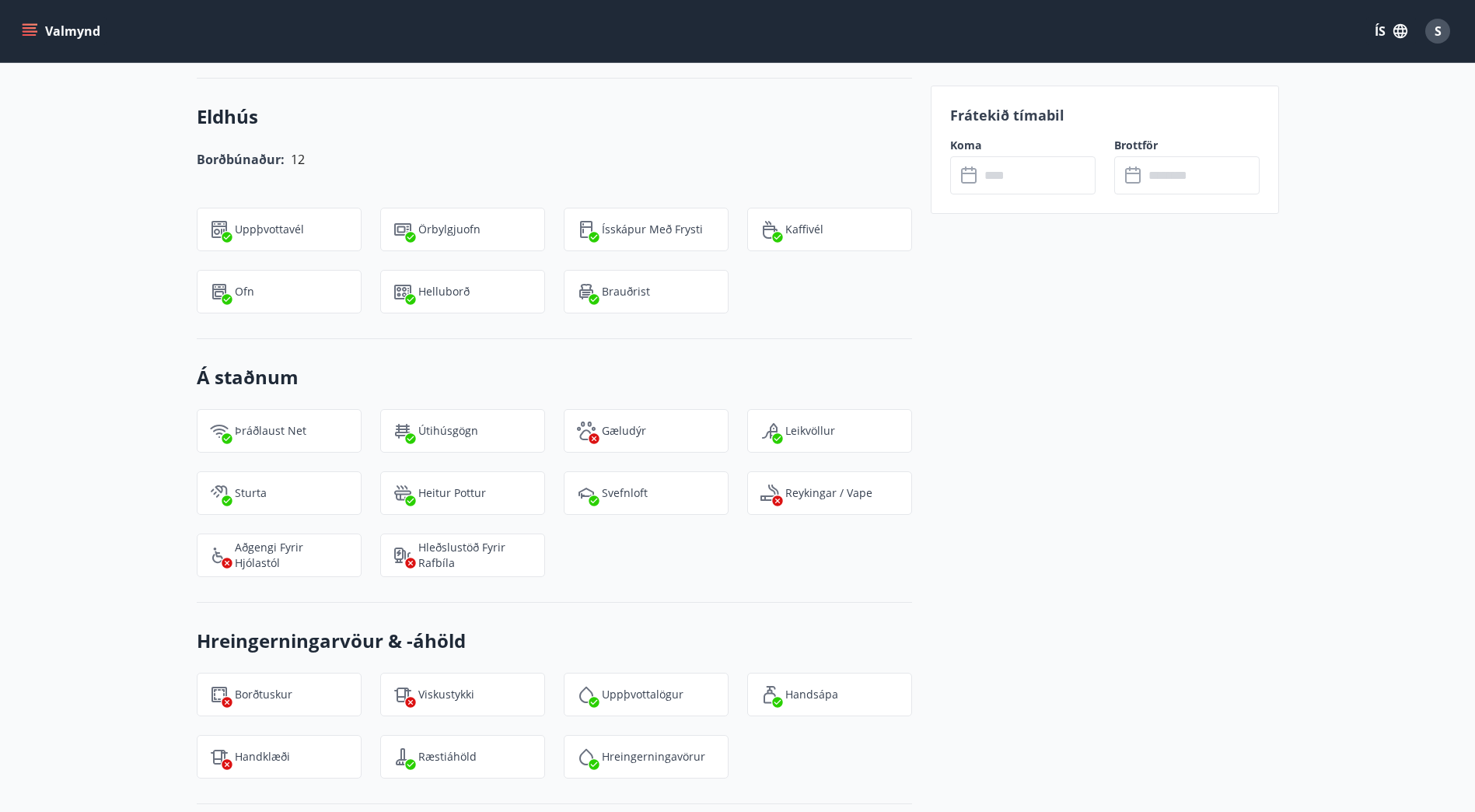
scroll to position [1459, 0]
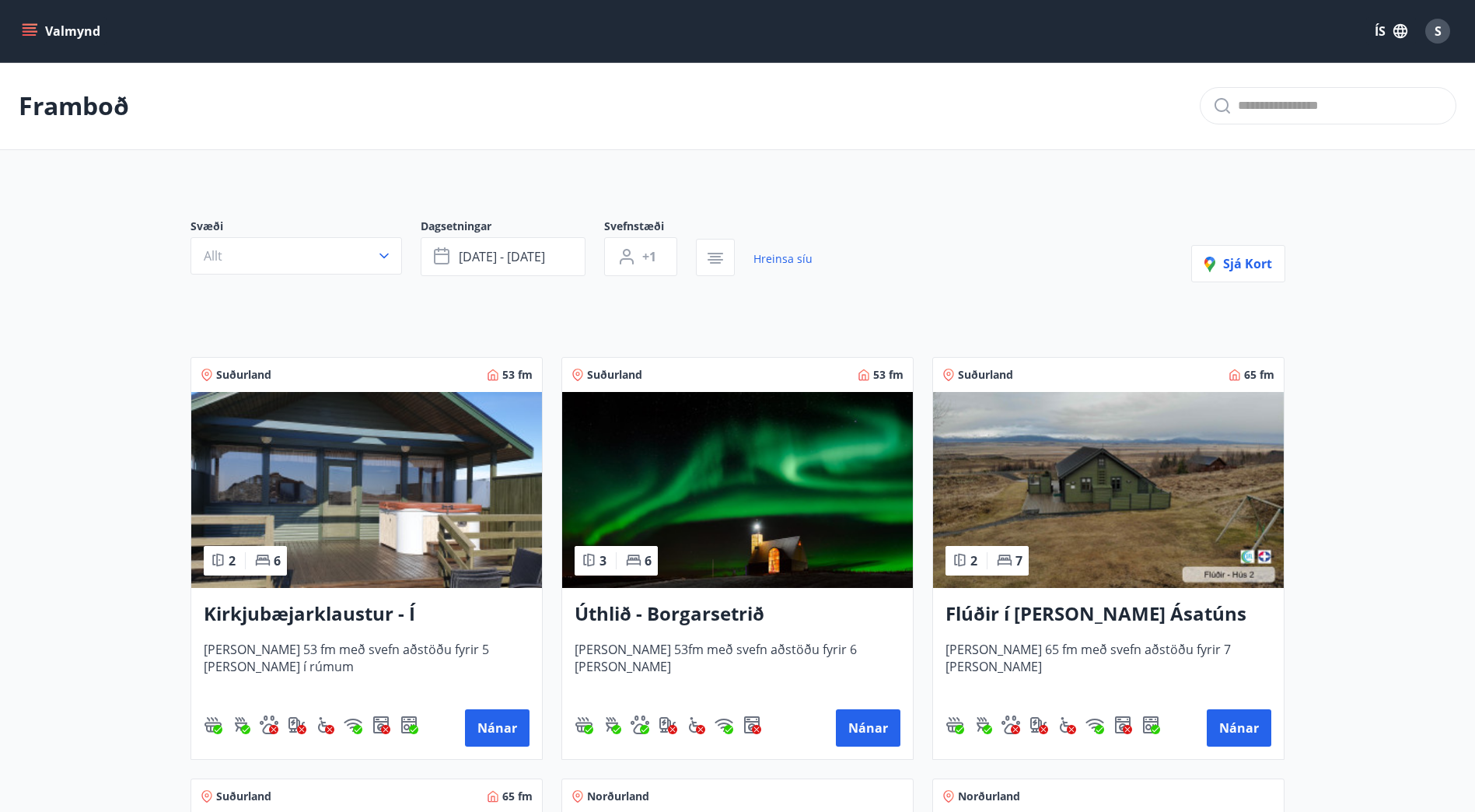
click at [767, 481] on img at bounding box center [738, 490] width 351 height 196
click at [725, 499] on img at bounding box center [738, 490] width 351 height 196
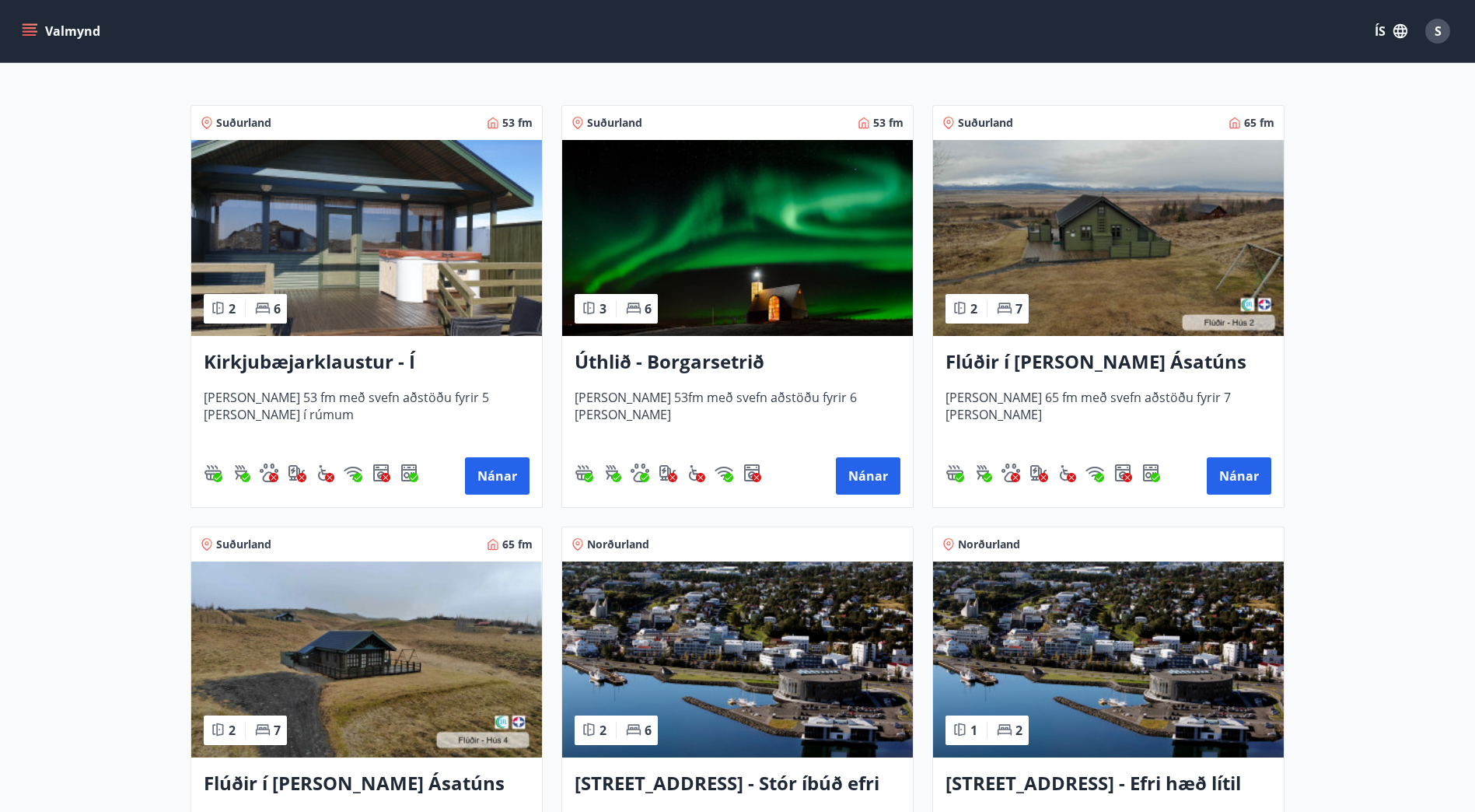
scroll to position [469, 0]
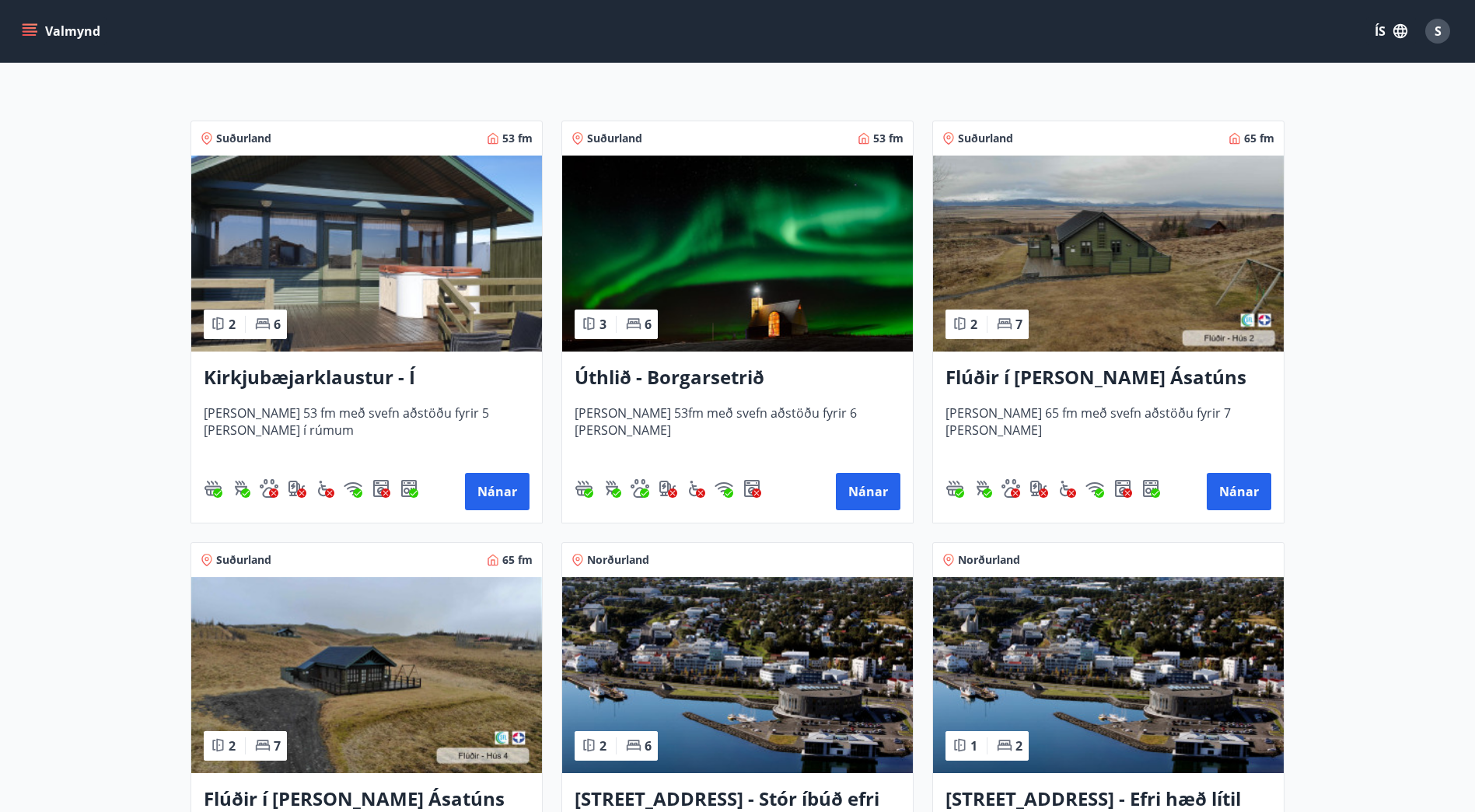
click at [369, 255] on img at bounding box center [366, 253] width 351 height 196
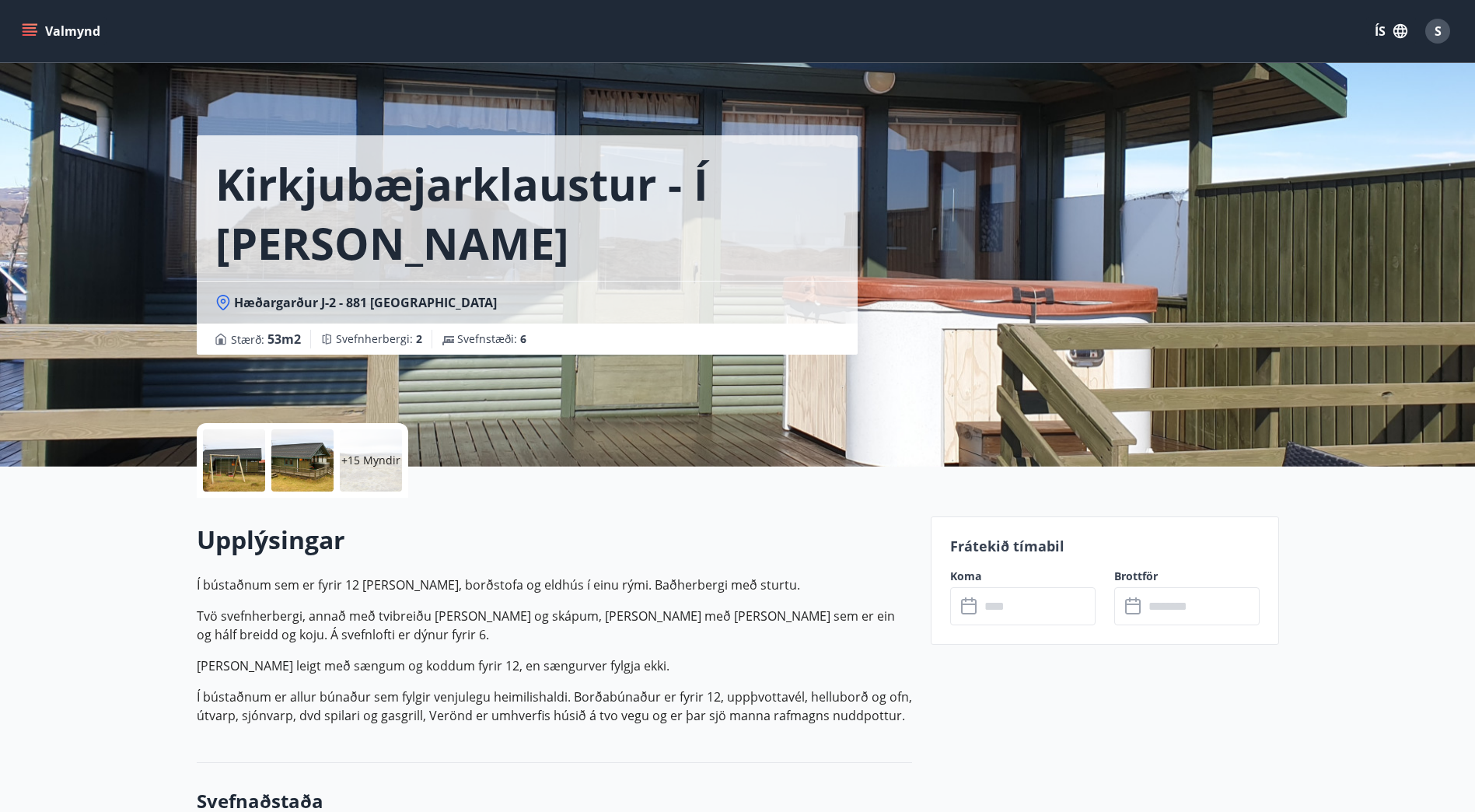
scroll to position [3, 0]
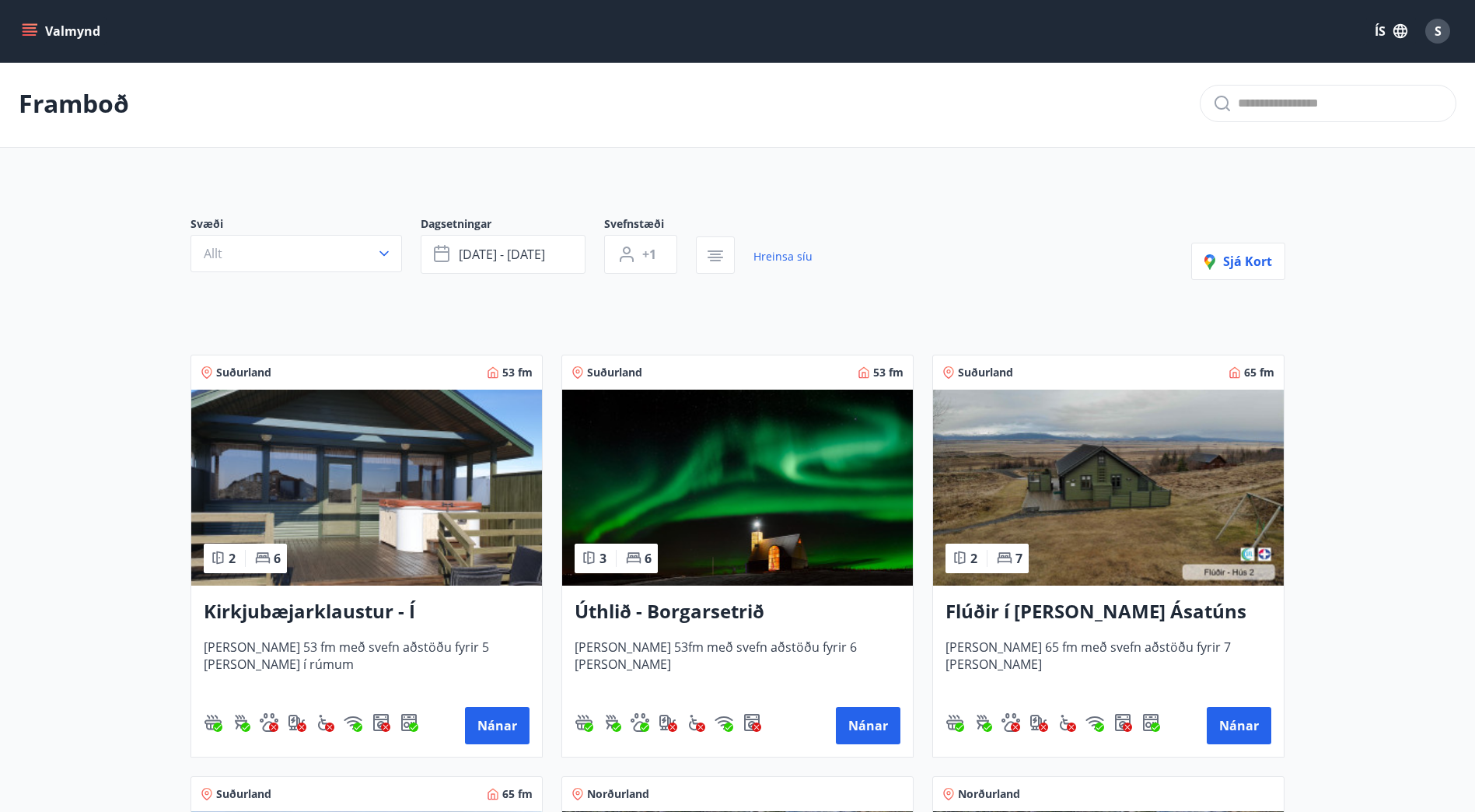
click at [1139, 485] on img at bounding box center [1109, 487] width 351 height 196
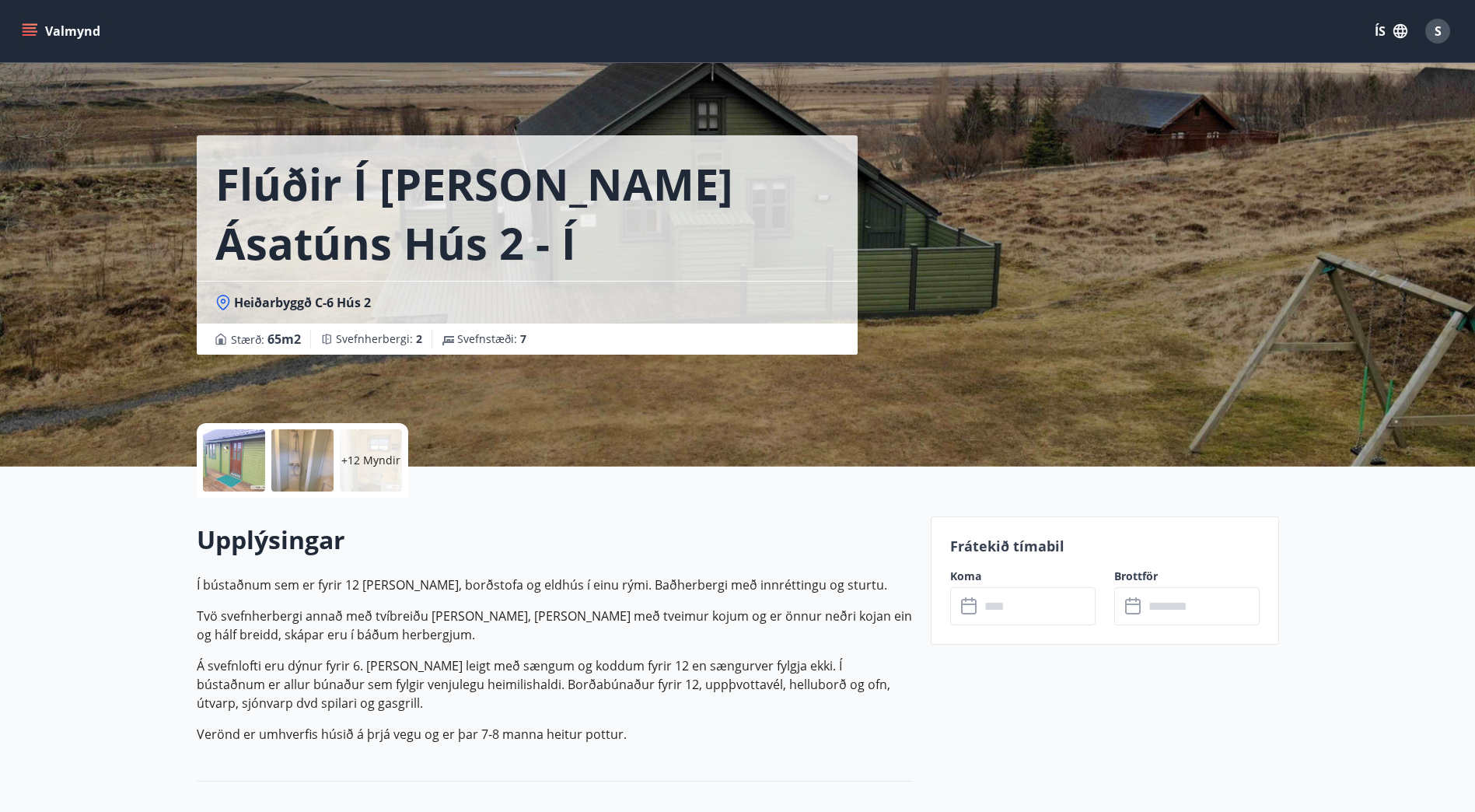
click at [1033, 607] on input "text" at bounding box center [1038, 606] width 116 height 38
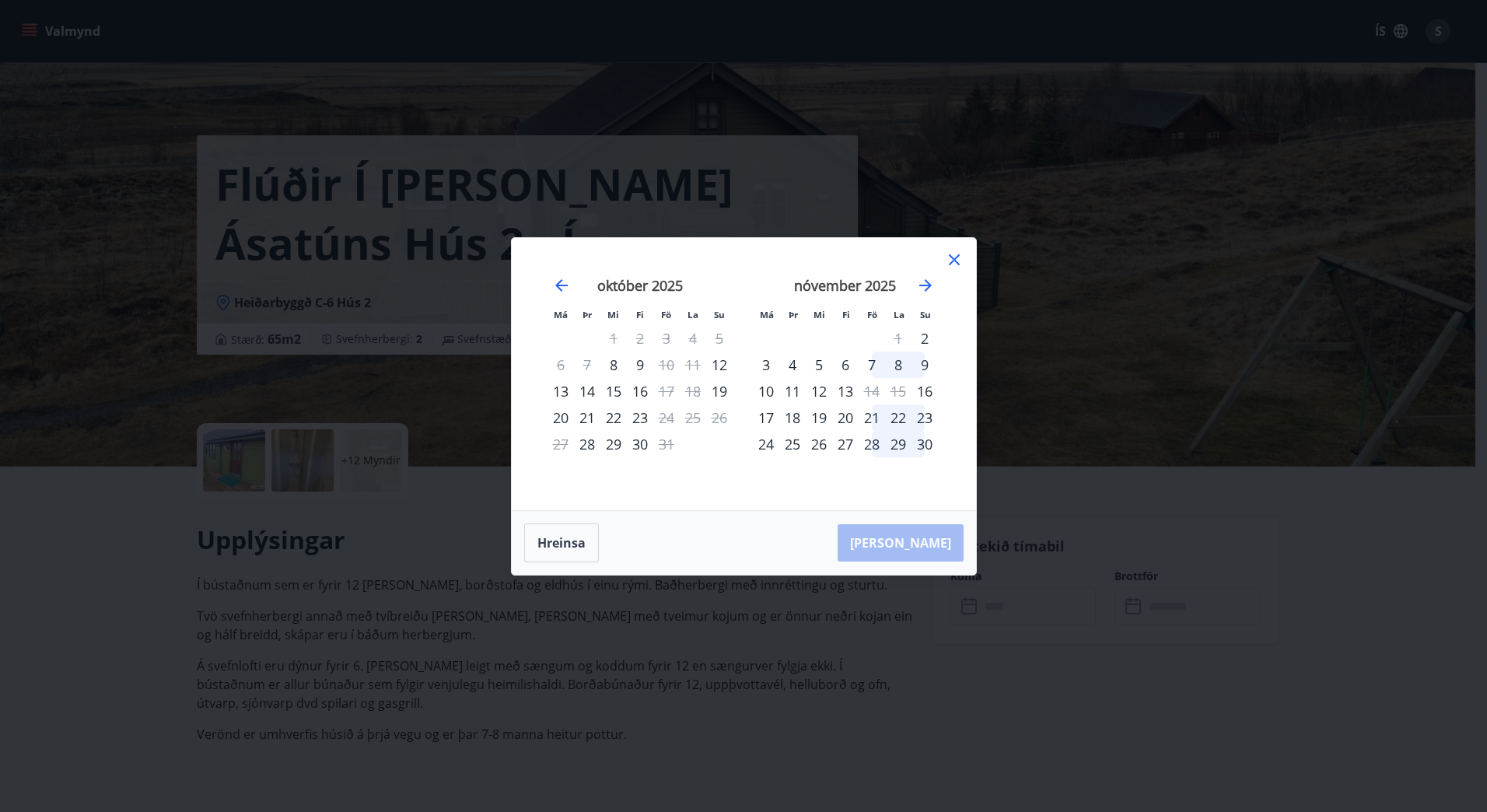
click at [955, 259] on icon at bounding box center [954, 260] width 11 height 11
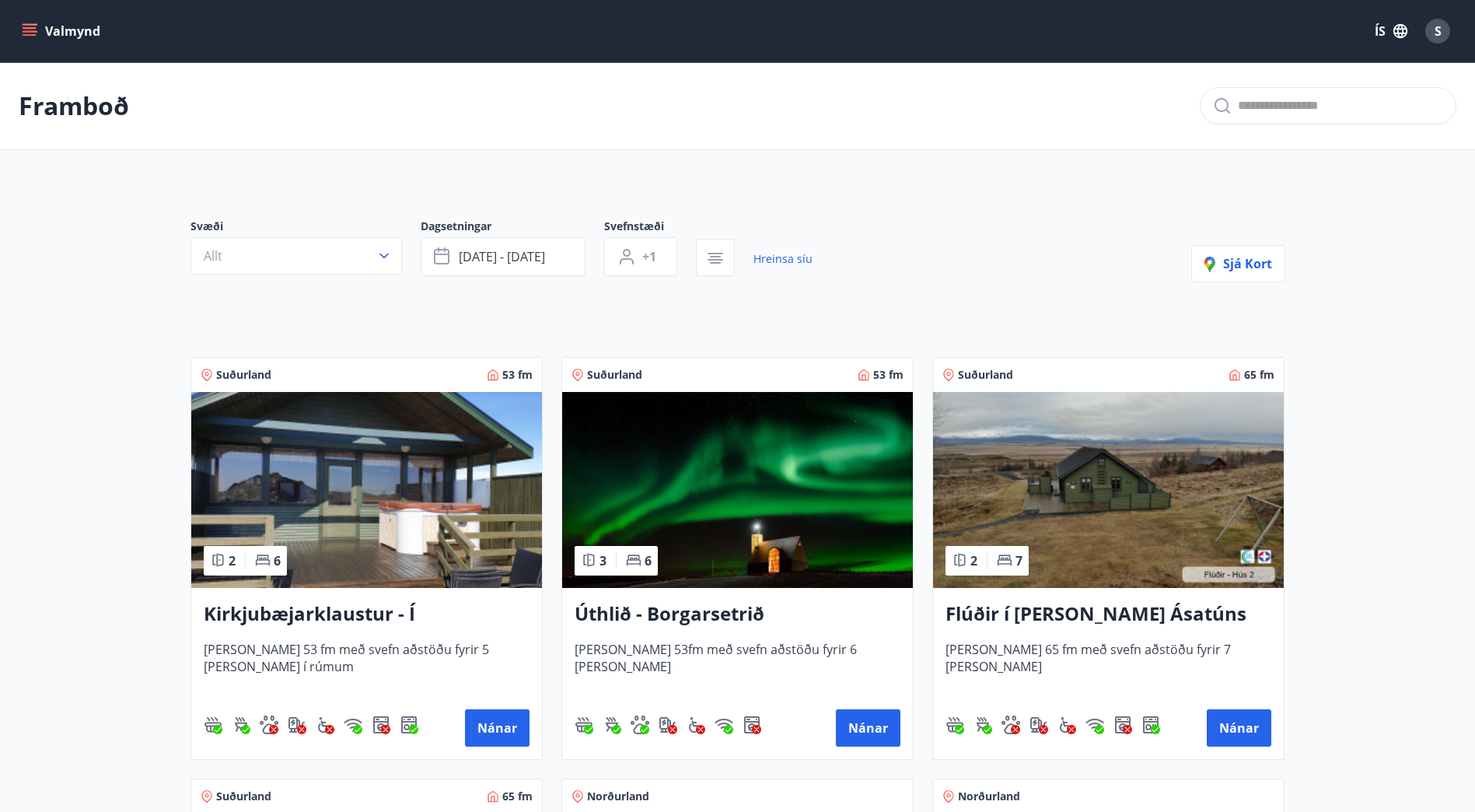
click at [676, 533] on img at bounding box center [738, 490] width 351 height 196
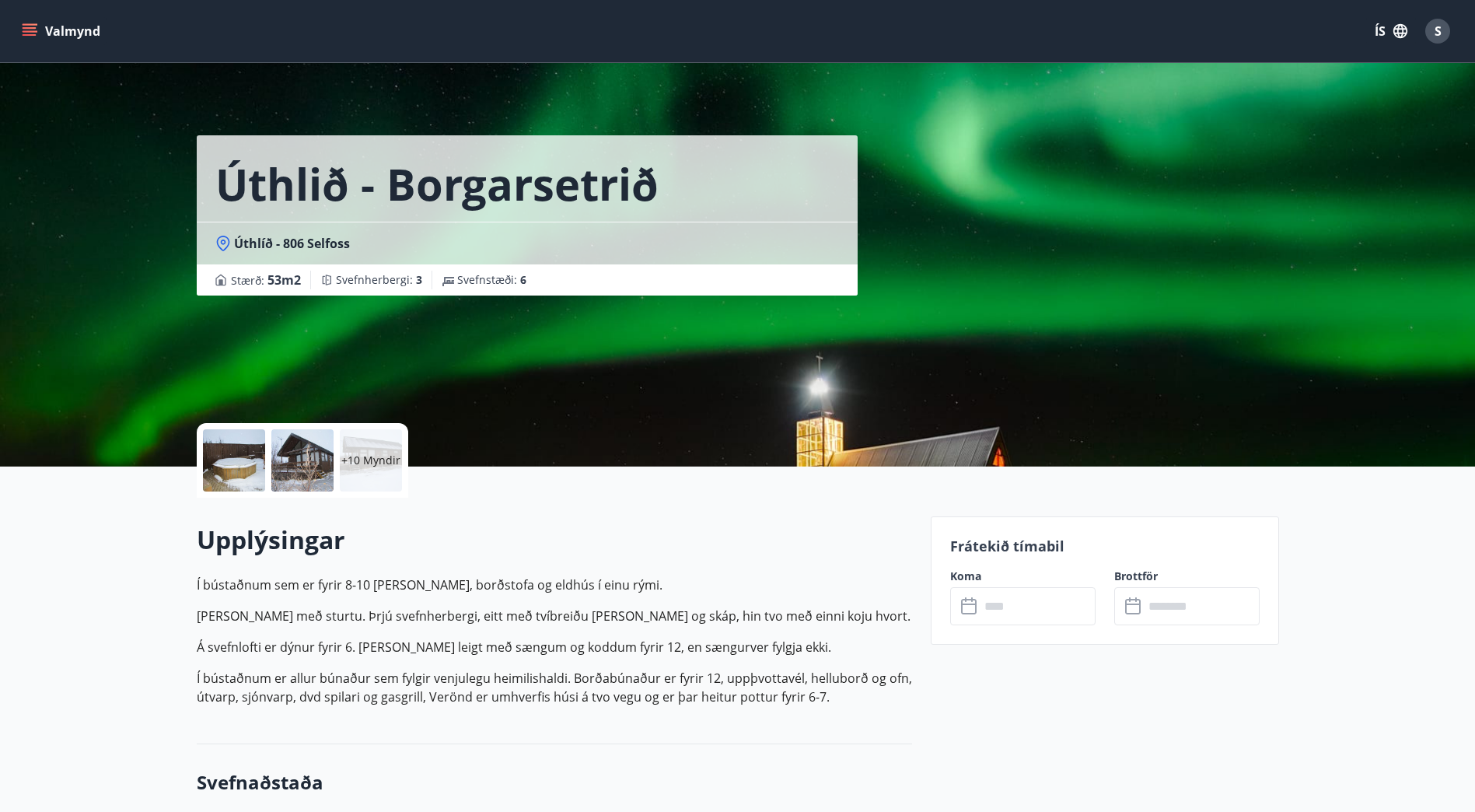
click at [1188, 602] on input "text" at bounding box center [1202, 606] width 116 height 38
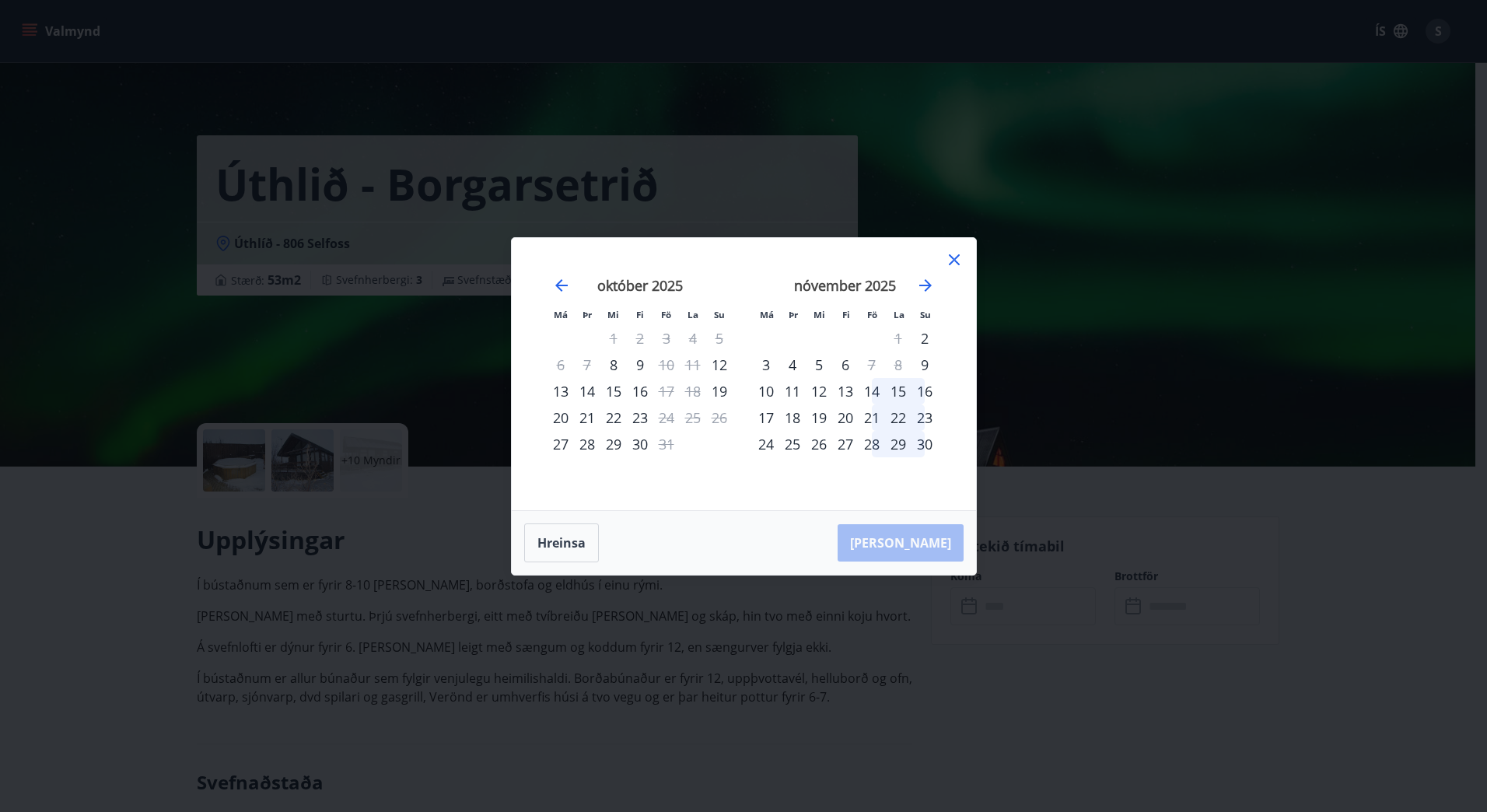
click at [953, 250] on icon at bounding box center [954, 260] width 18 height 18
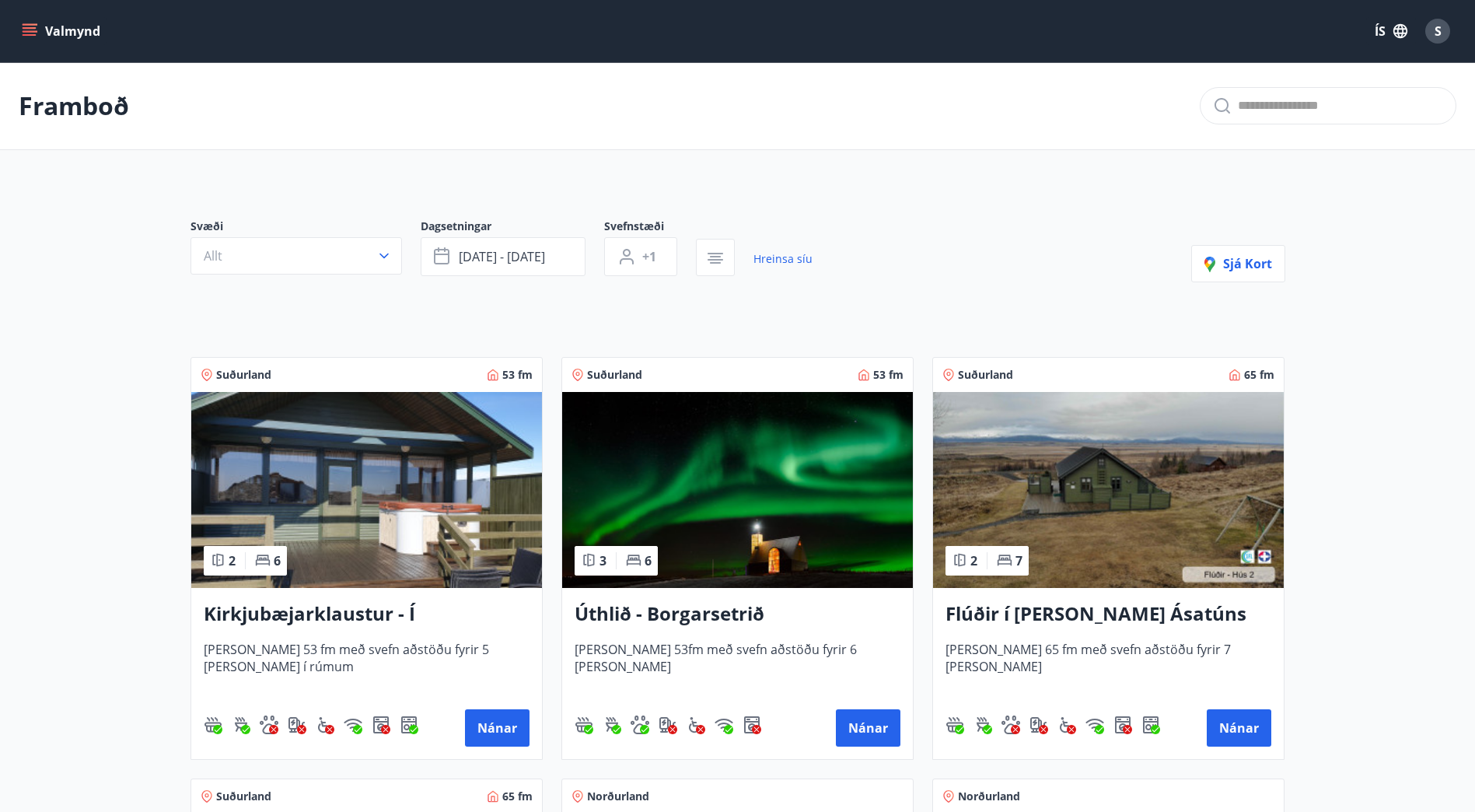
click at [394, 510] on img at bounding box center [366, 490] width 351 height 196
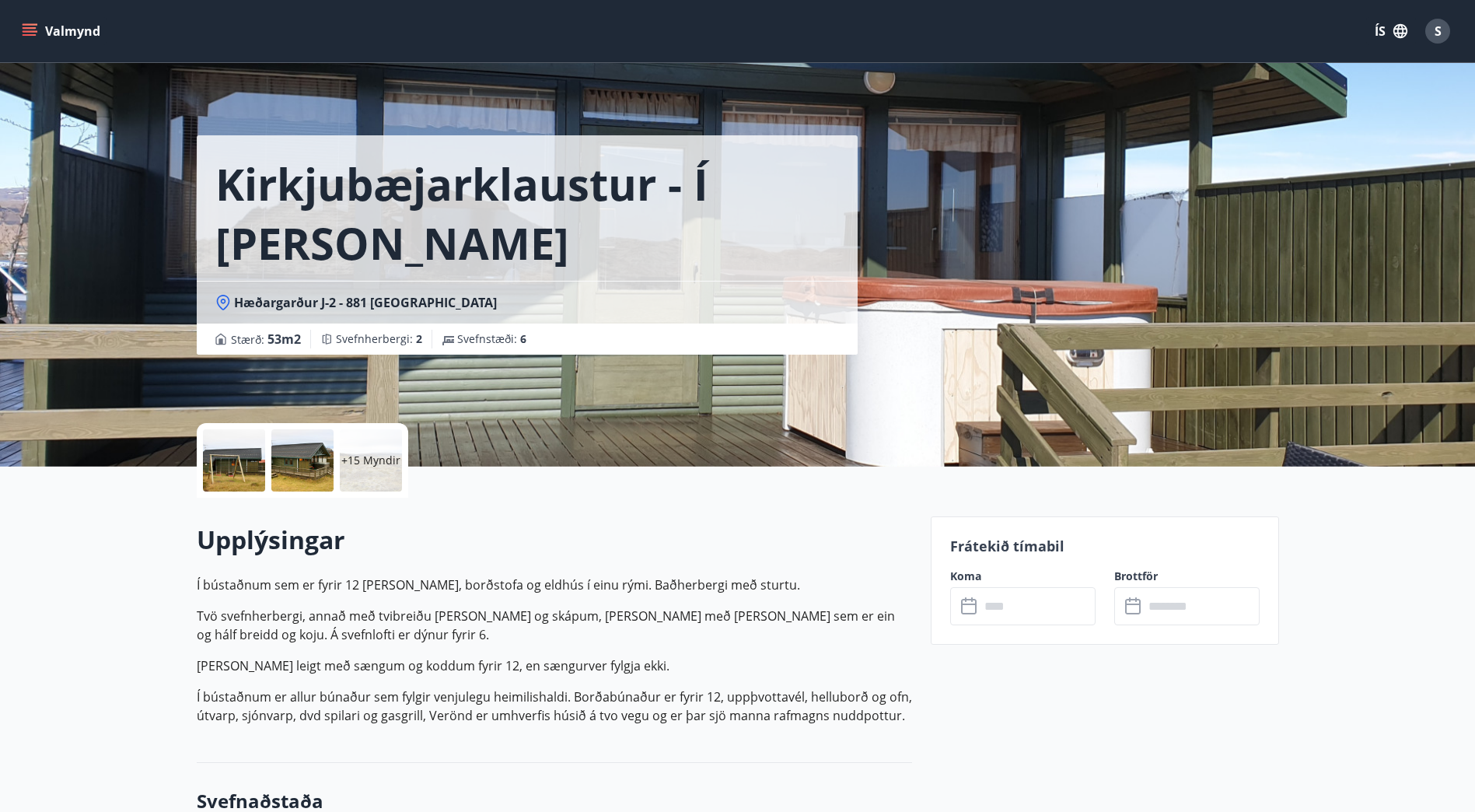
click at [1037, 618] on input "text" at bounding box center [1038, 606] width 116 height 38
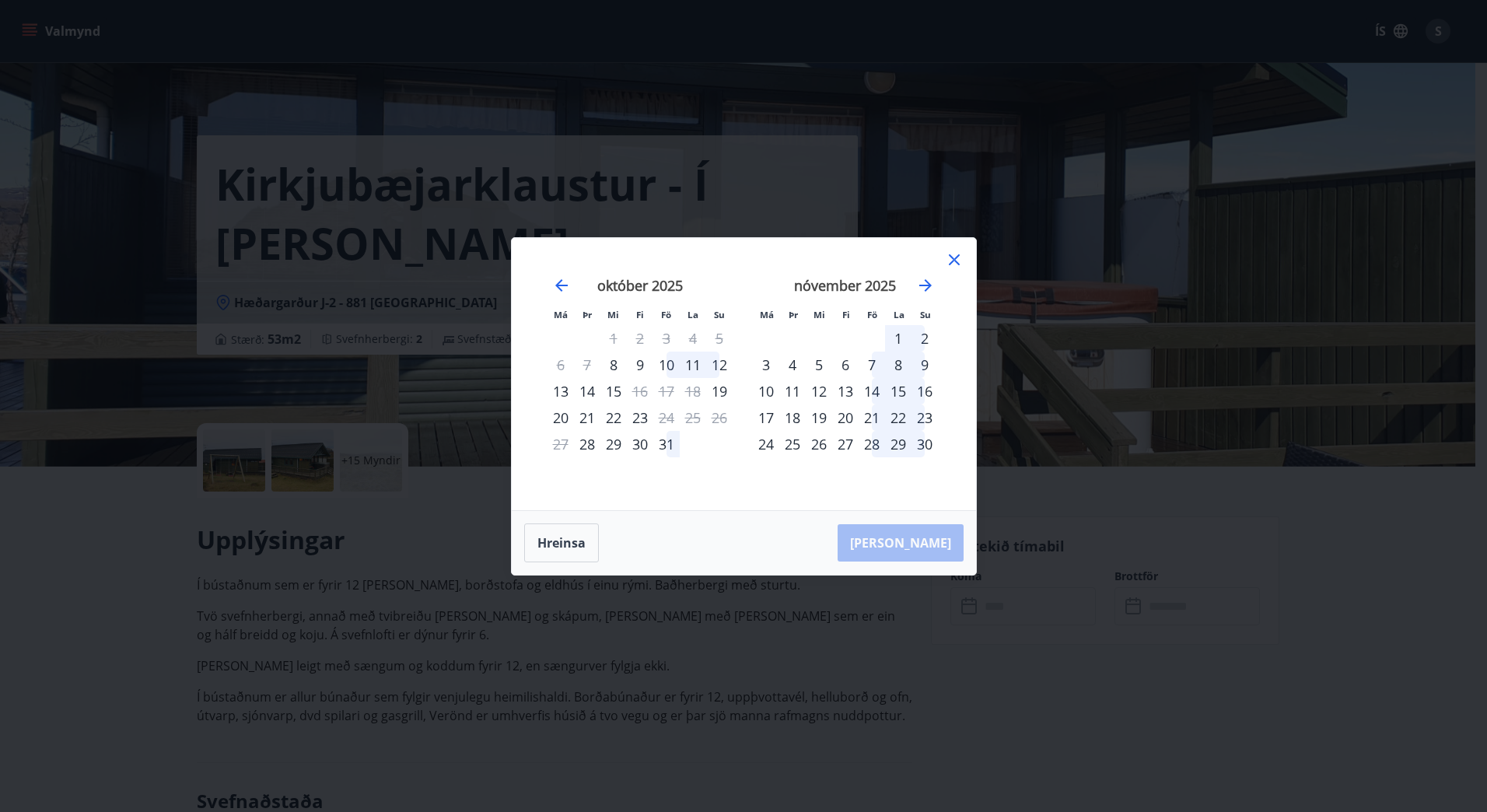
click at [948, 261] on icon at bounding box center [954, 260] width 18 height 18
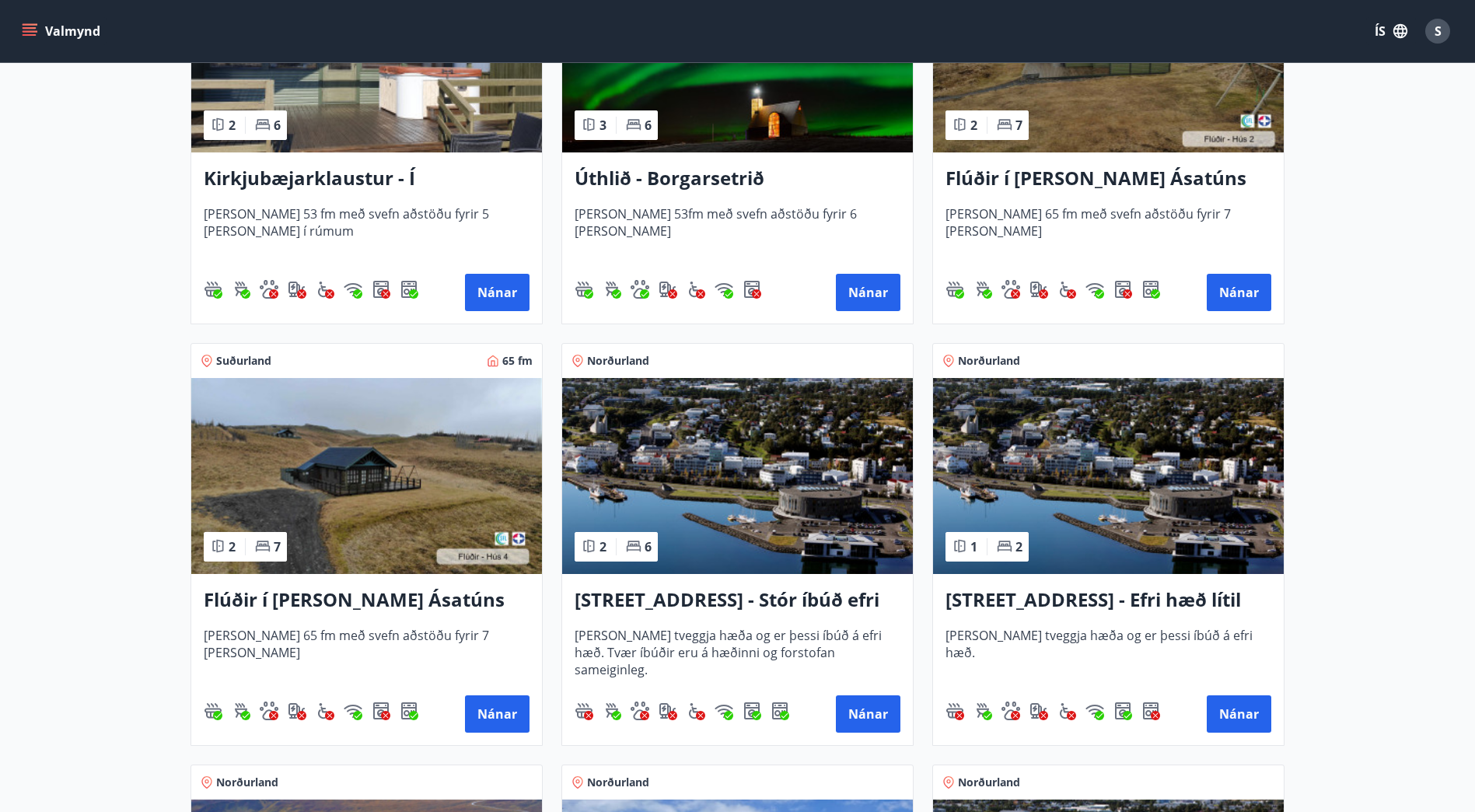
scroll to position [436, 0]
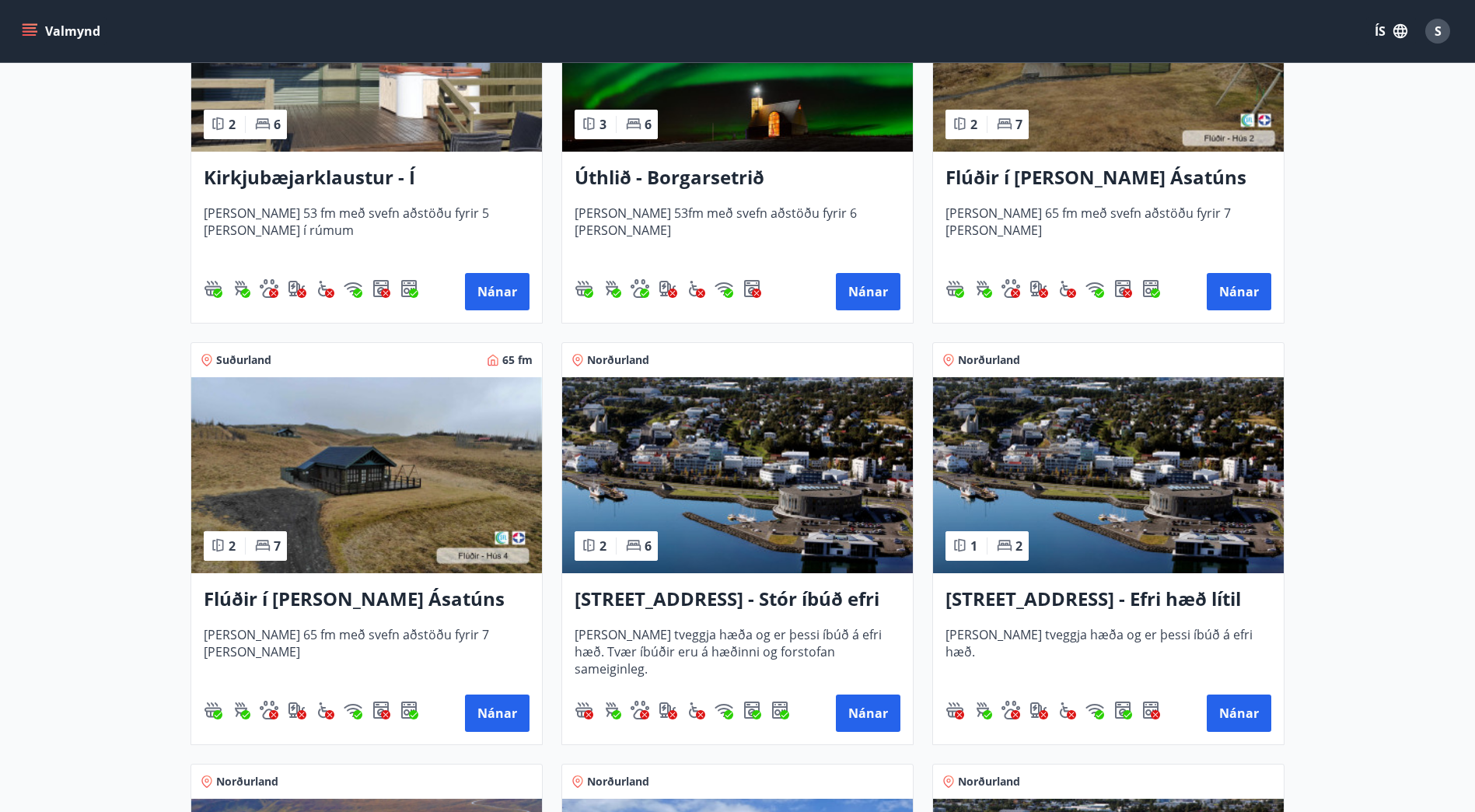
click at [409, 521] on img at bounding box center [366, 475] width 351 height 196
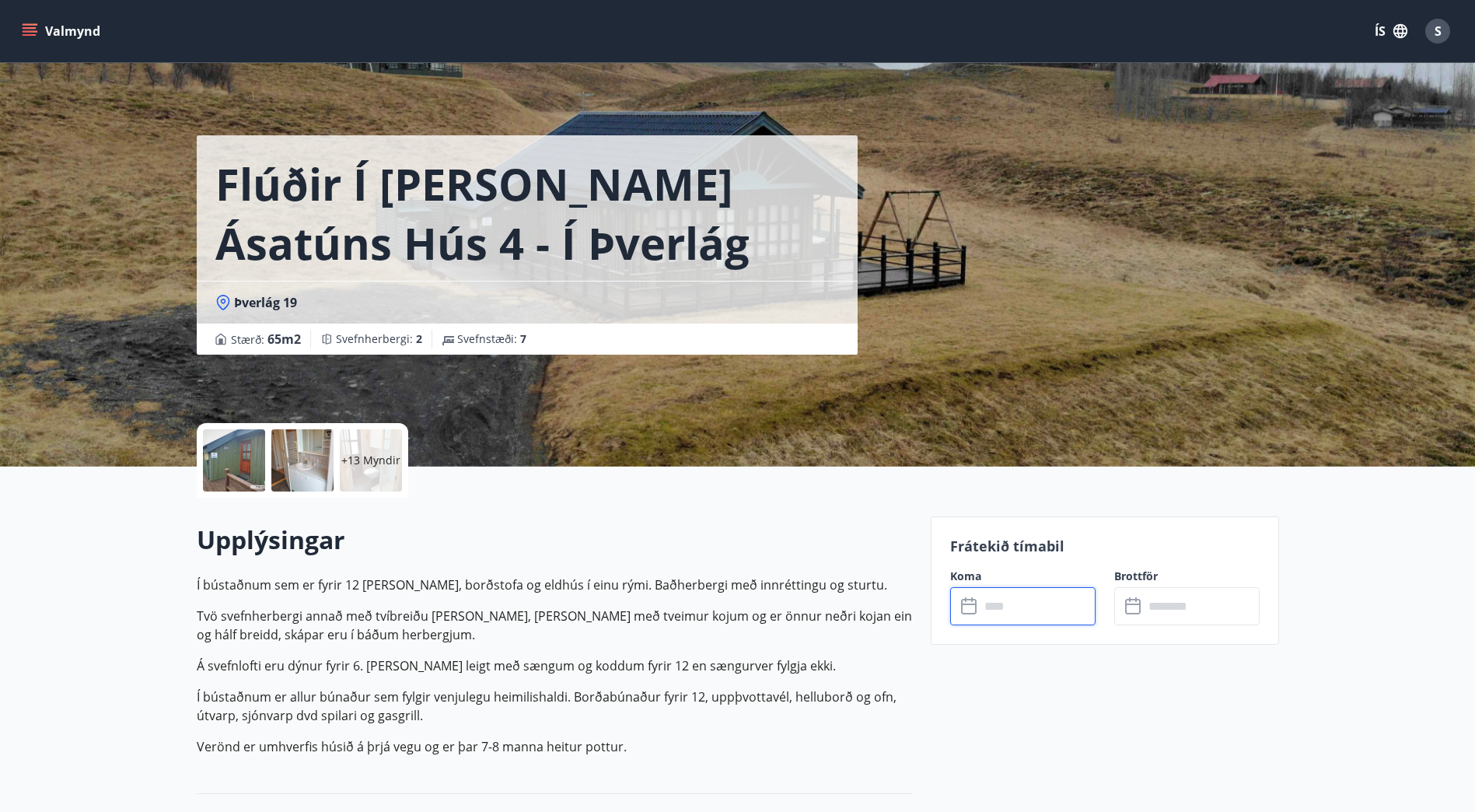
click at [1008, 611] on input "text" at bounding box center [1038, 606] width 116 height 38
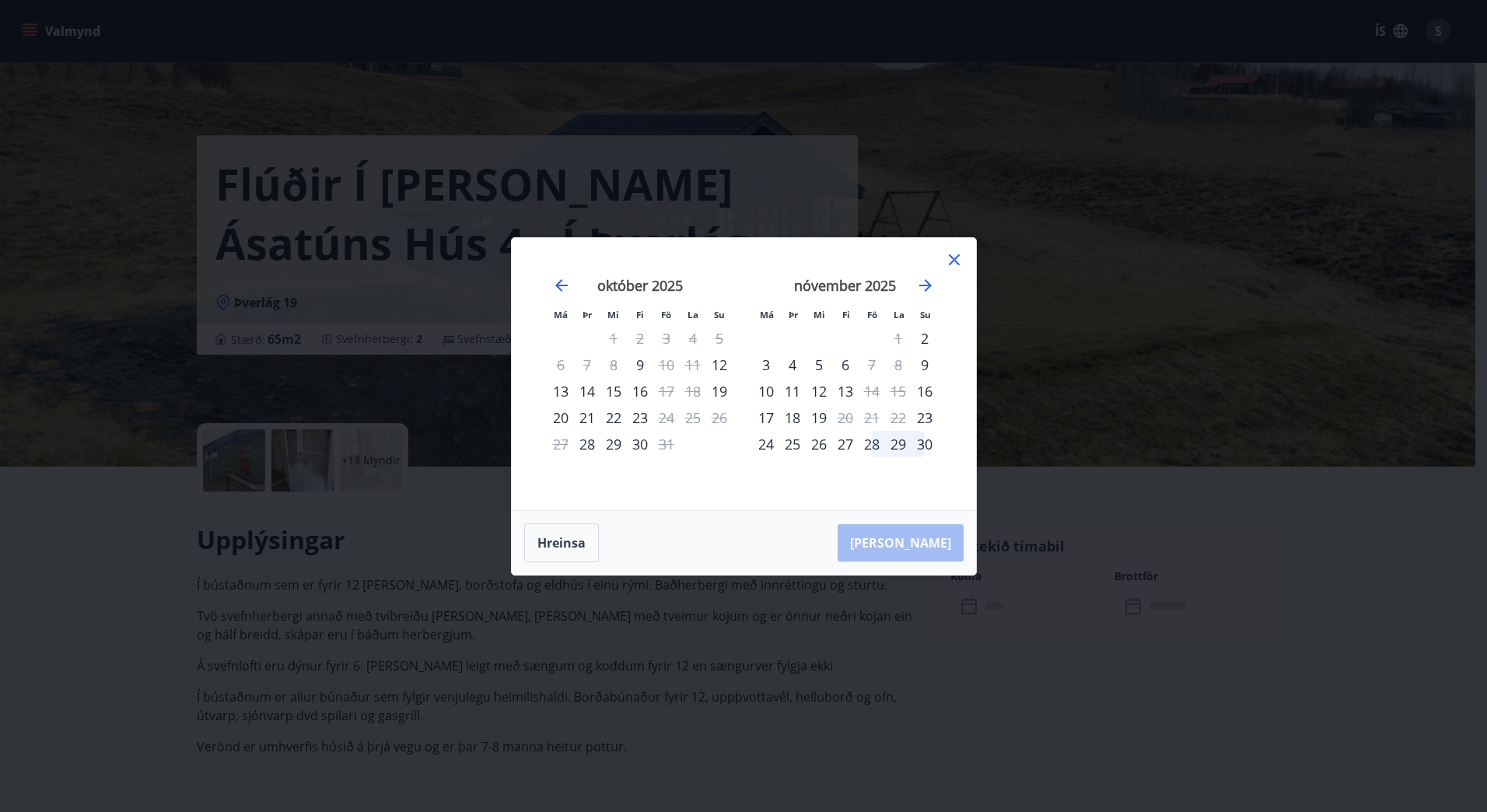
click at [410, 497] on div "Má Þr Mi Fi Fö La Su Má Þr Mi Fi Fö La Su [DATE] 1 2 3 4 5 6 7 8 9 10 11 12 13 …" at bounding box center [743, 406] width 1487 height 812
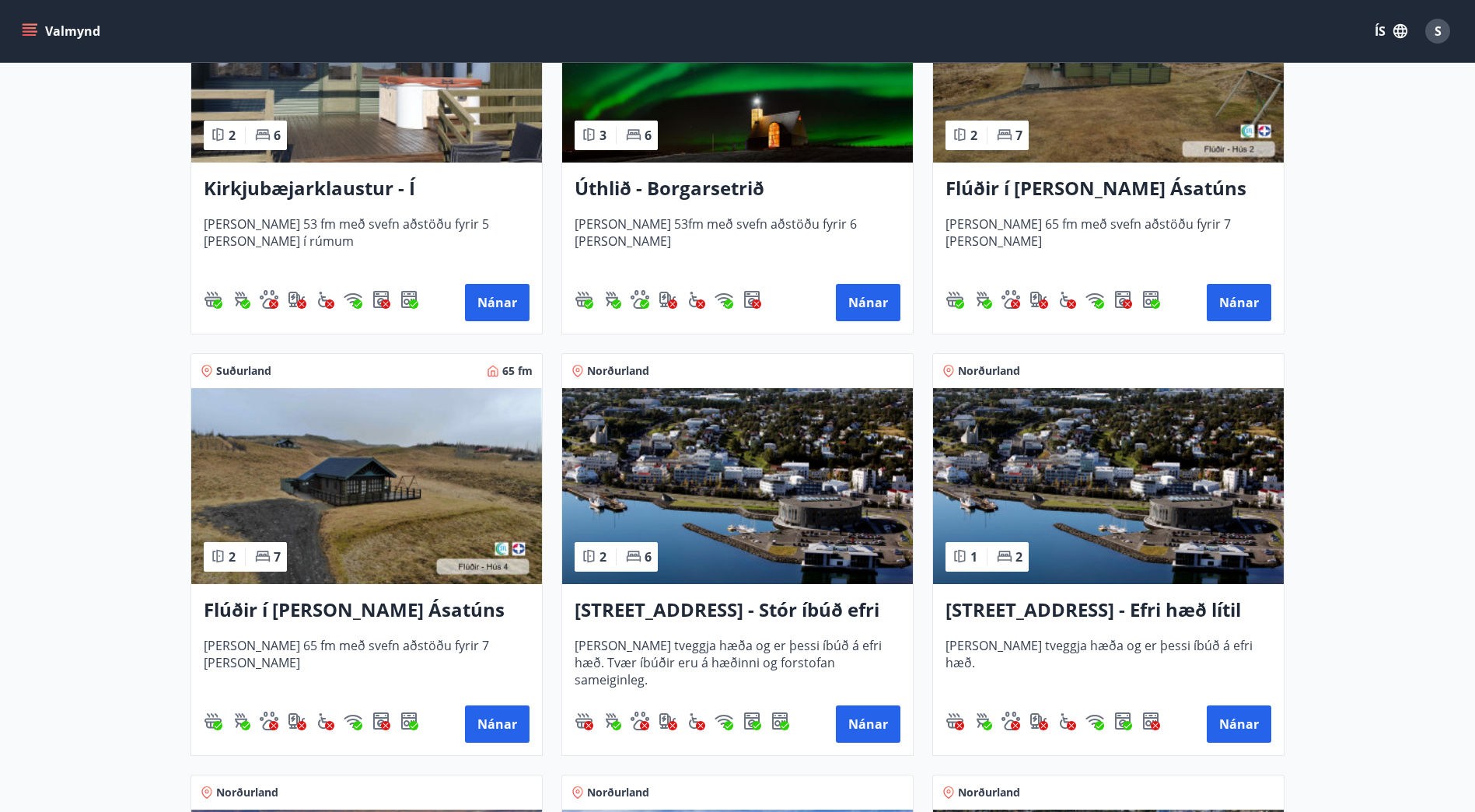
scroll to position [425, 0]
click at [679, 477] on img at bounding box center [738, 487] width 351 height 196
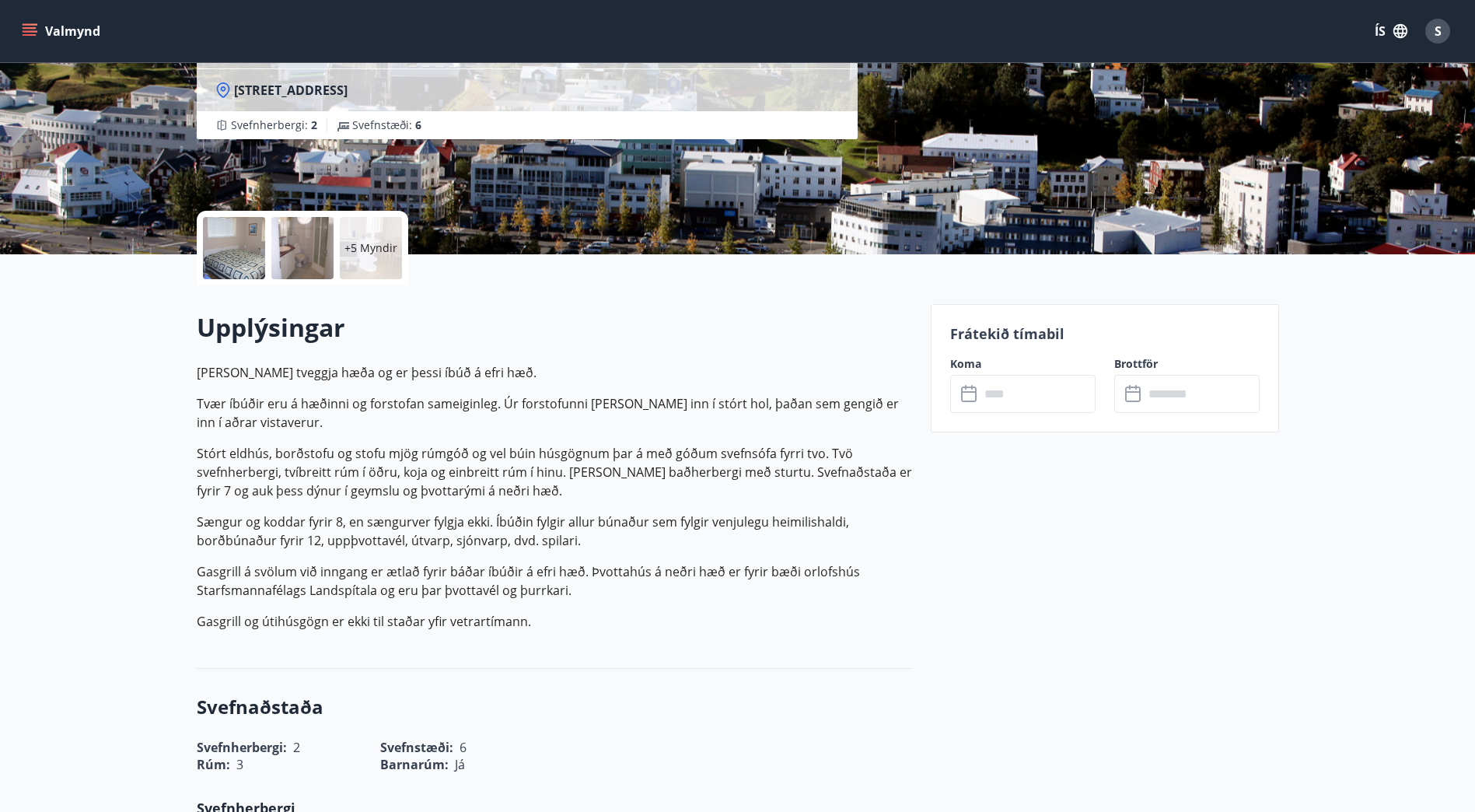
scroll to position [213, 0]
click at [998, 386] on input "text" at bounding box center [1038, 393] width 116 height 38
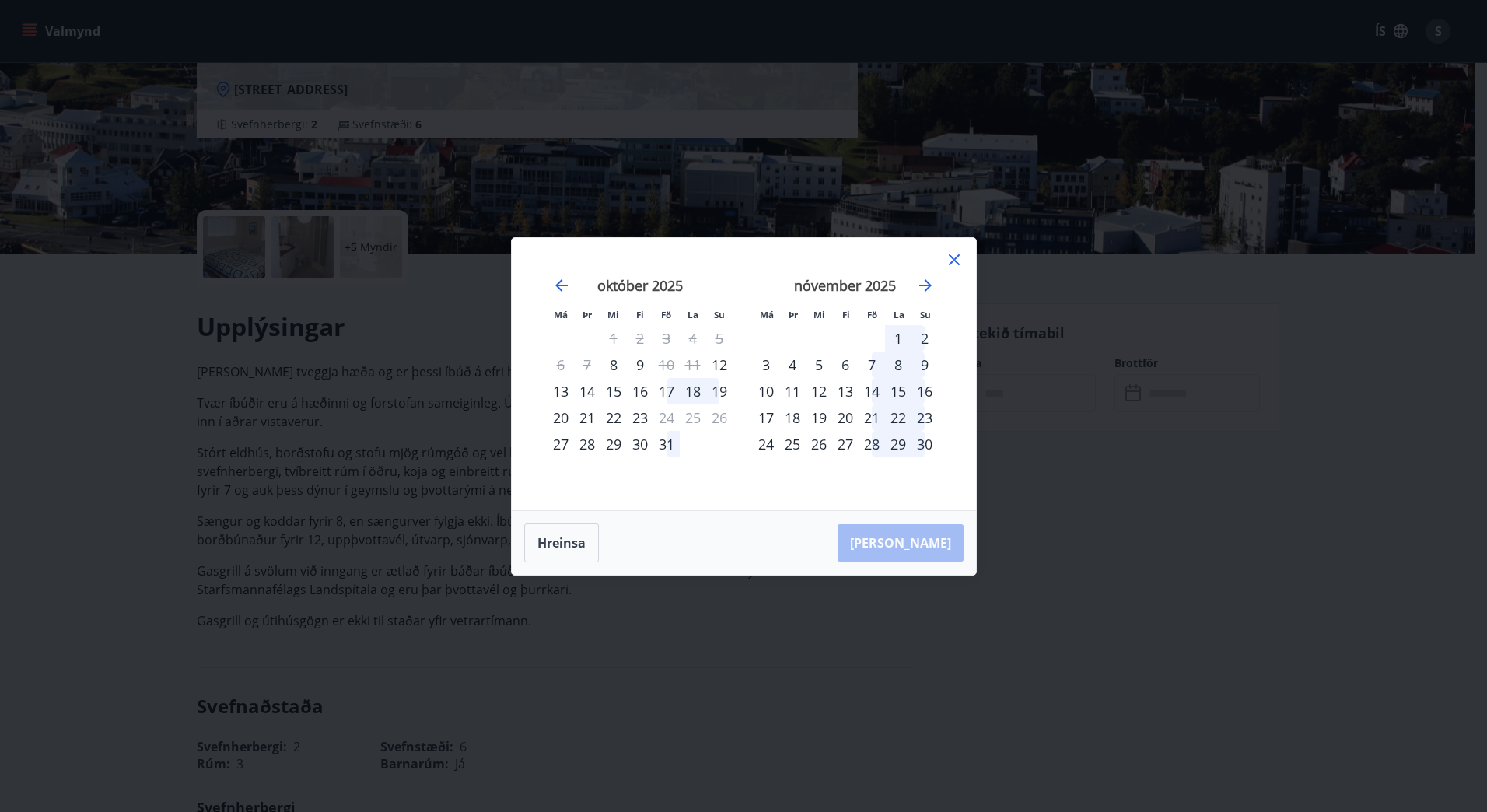
click at [380, 441] on div "Má Þr Mi Fi Fö La Su Má Þr Mi Fi Fö La Su [DATE] 1 2 3 4 5 6 7 8 9 10 11 12 13 …" at bounding box center [743, 406] width 1487 height 812
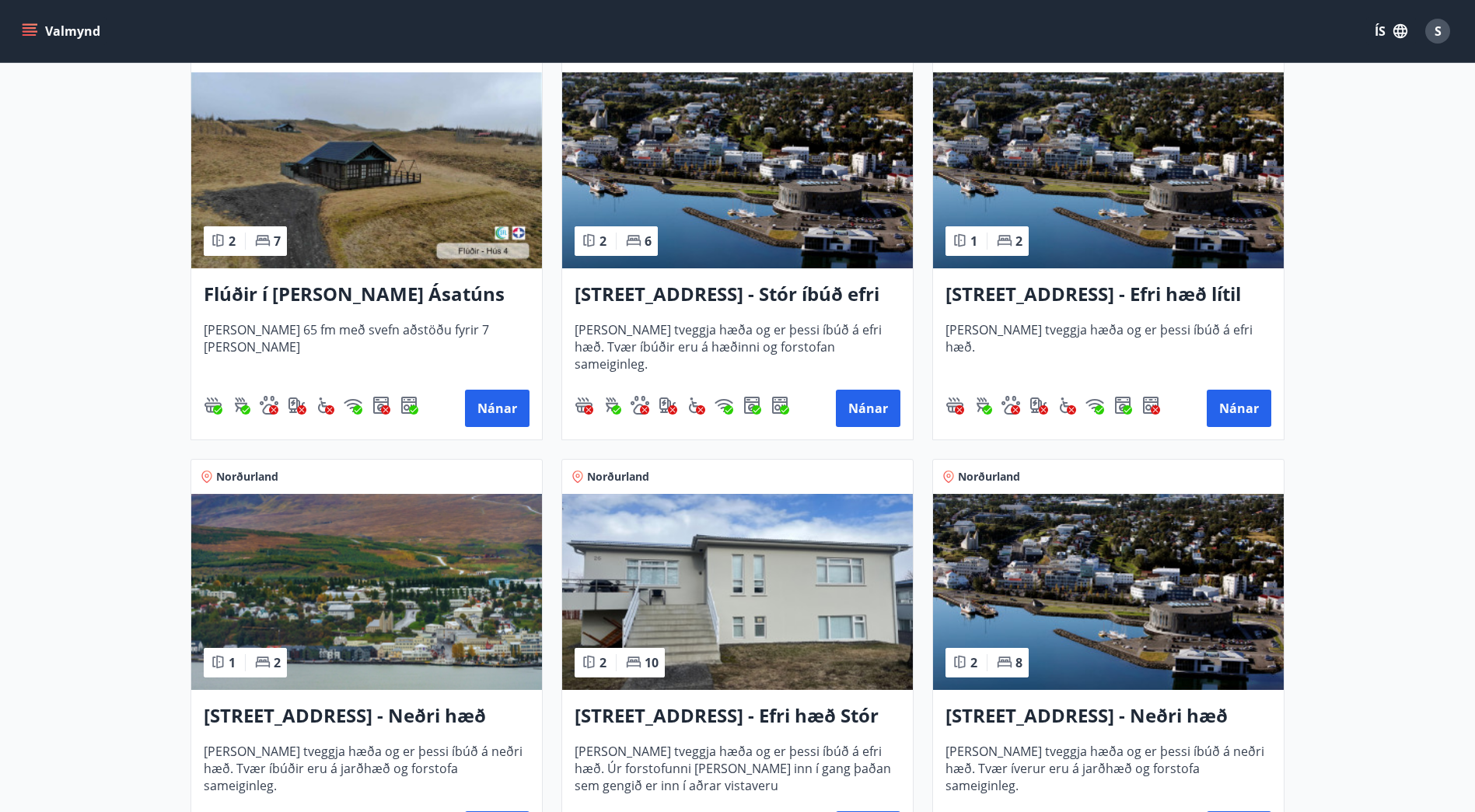
scroll to position [885, 0]
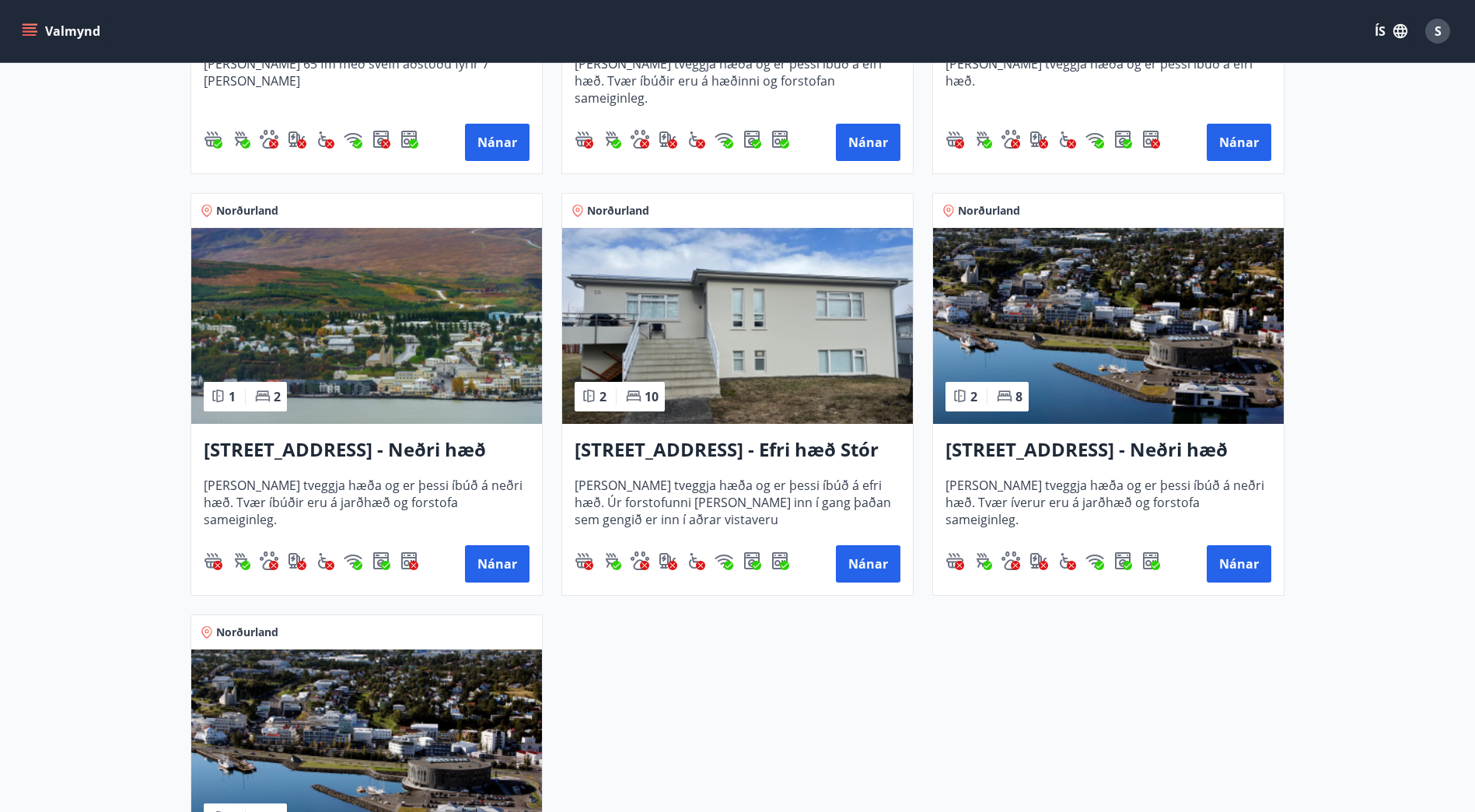
click at [680, 308] on img at bounding box center [738, 325] width 351 height 196
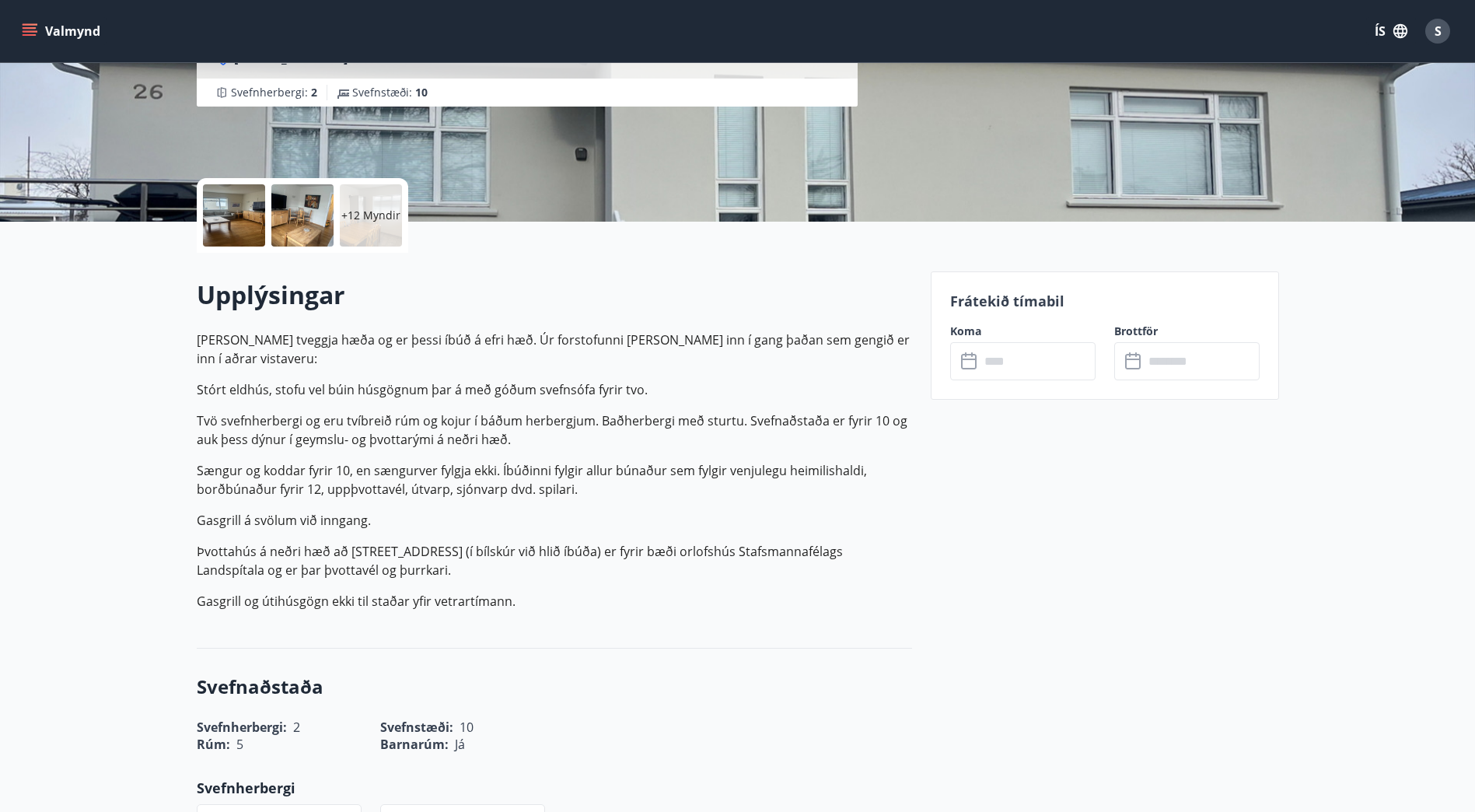
scroll to position [245, 0]
click at [977, 366] on icon at bounding box center [971, 361] width 18 height 18
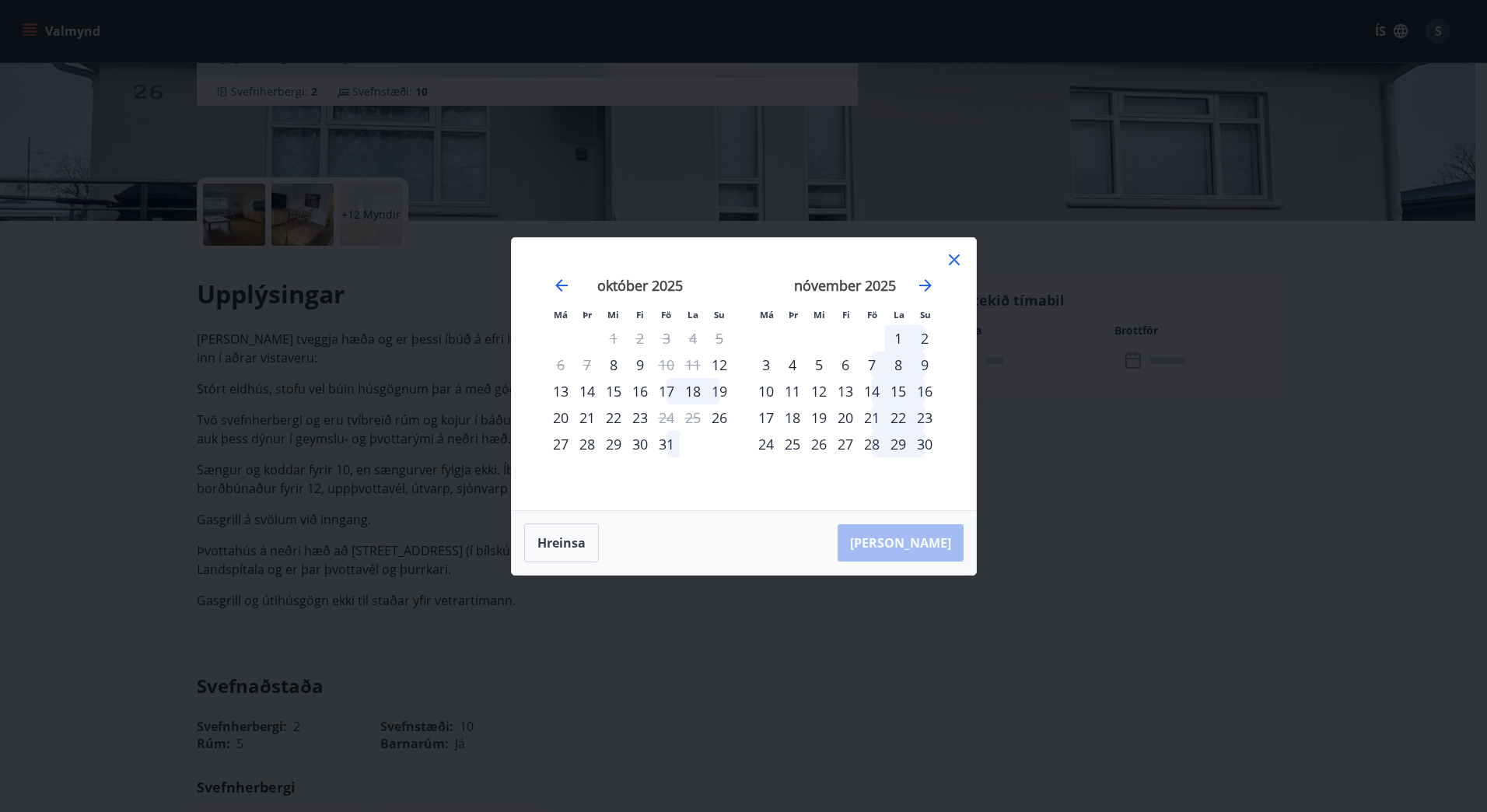
click at [953, 258] on icon at bounding box center [954, 260] width 11 height 11
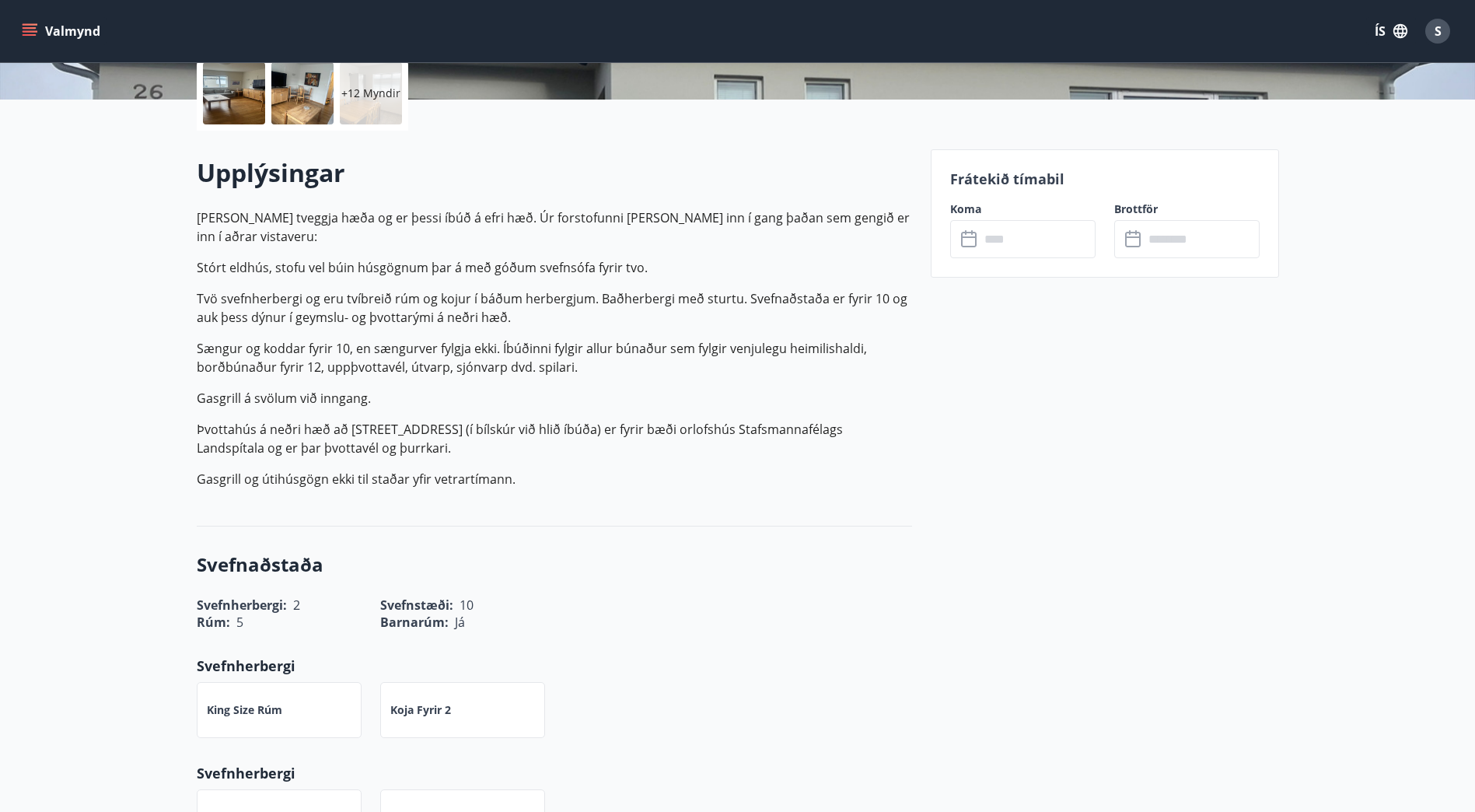
scroll to position [0, 0]
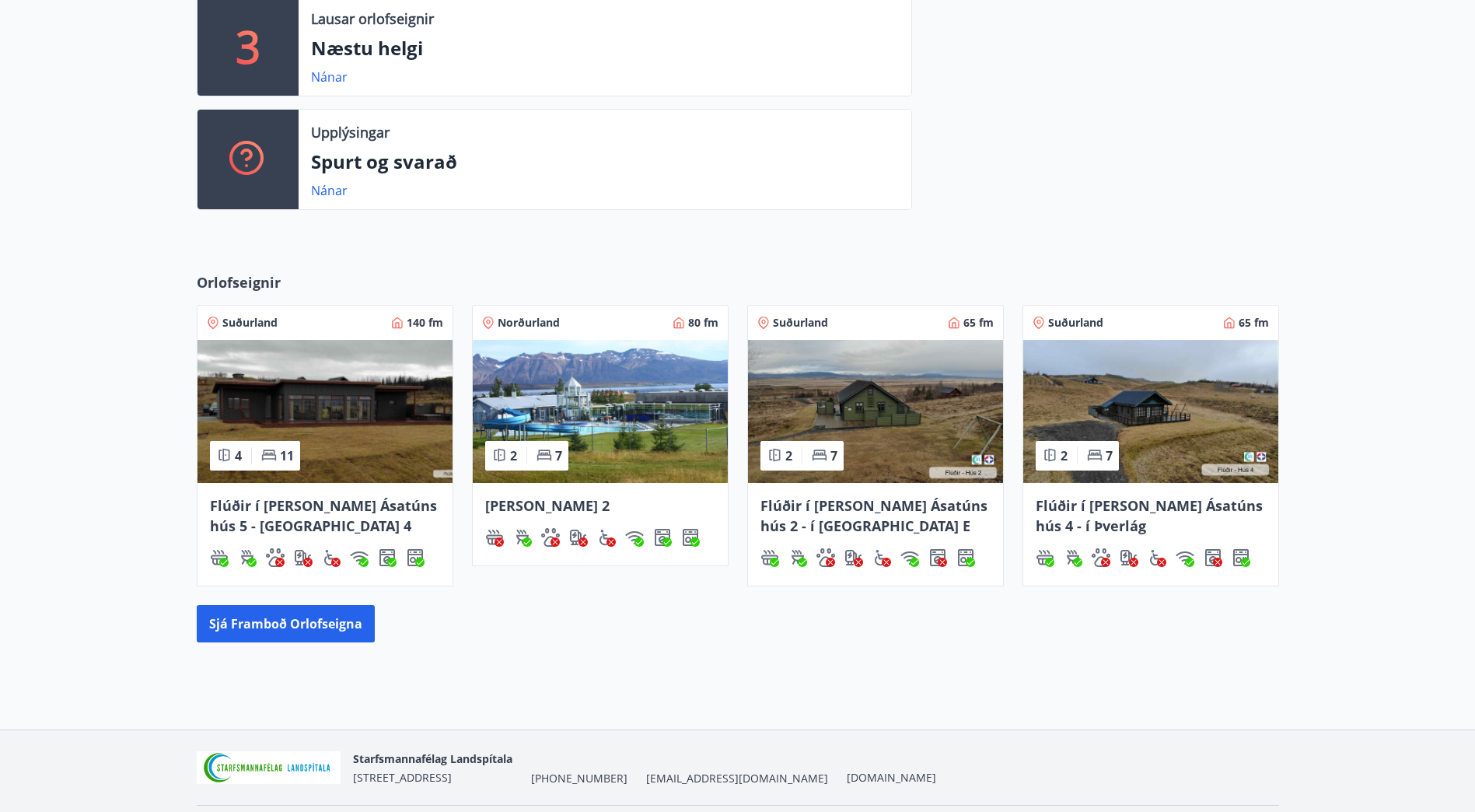
scroll to position [491, 0]
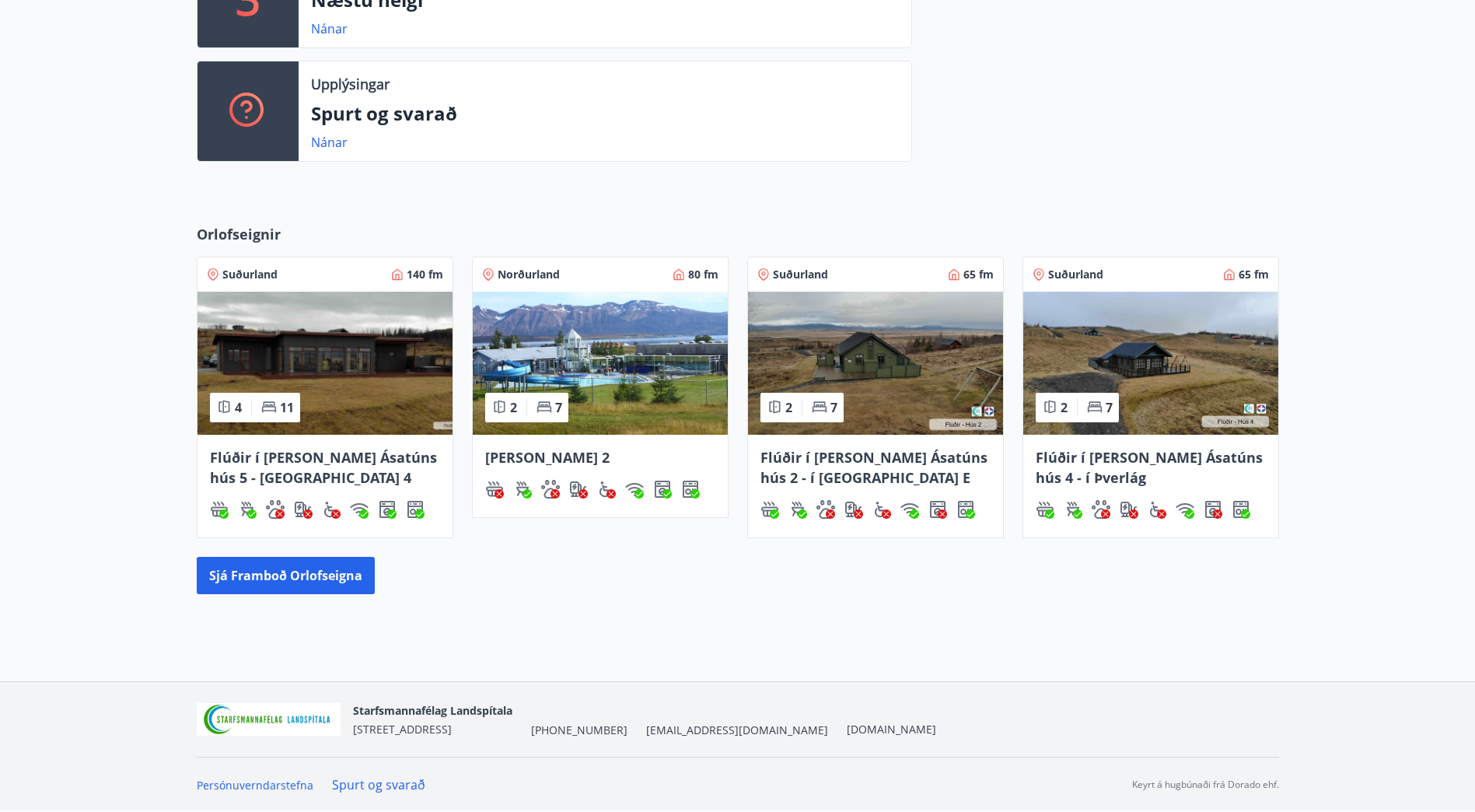
click at [1141, 343] on img at bounding box center [1151, 362] width 255 height 143
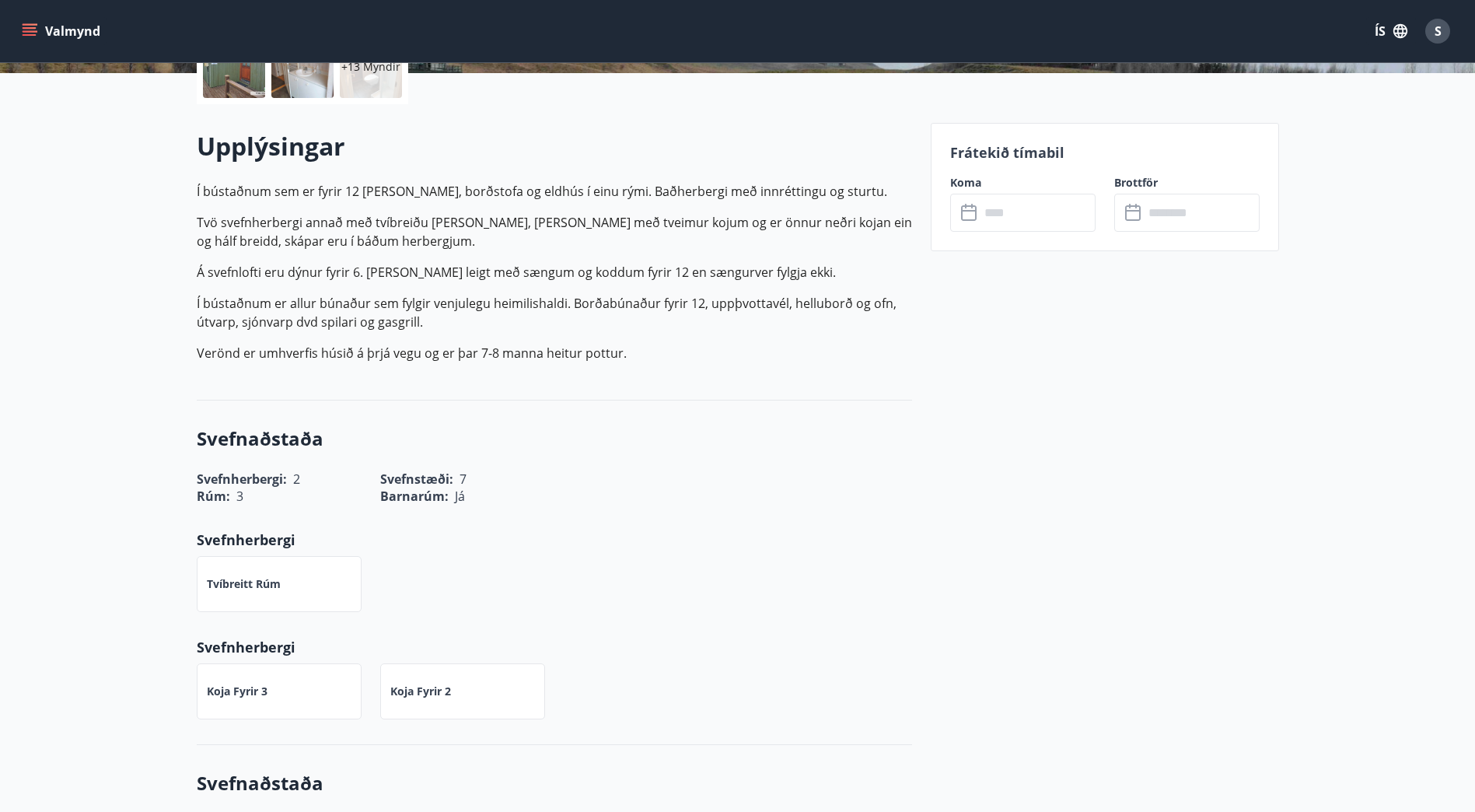
scroll to position [394, 0]
click at [1021, 208] on input "text" at bounding box center [1038, 212] width 116 height 38
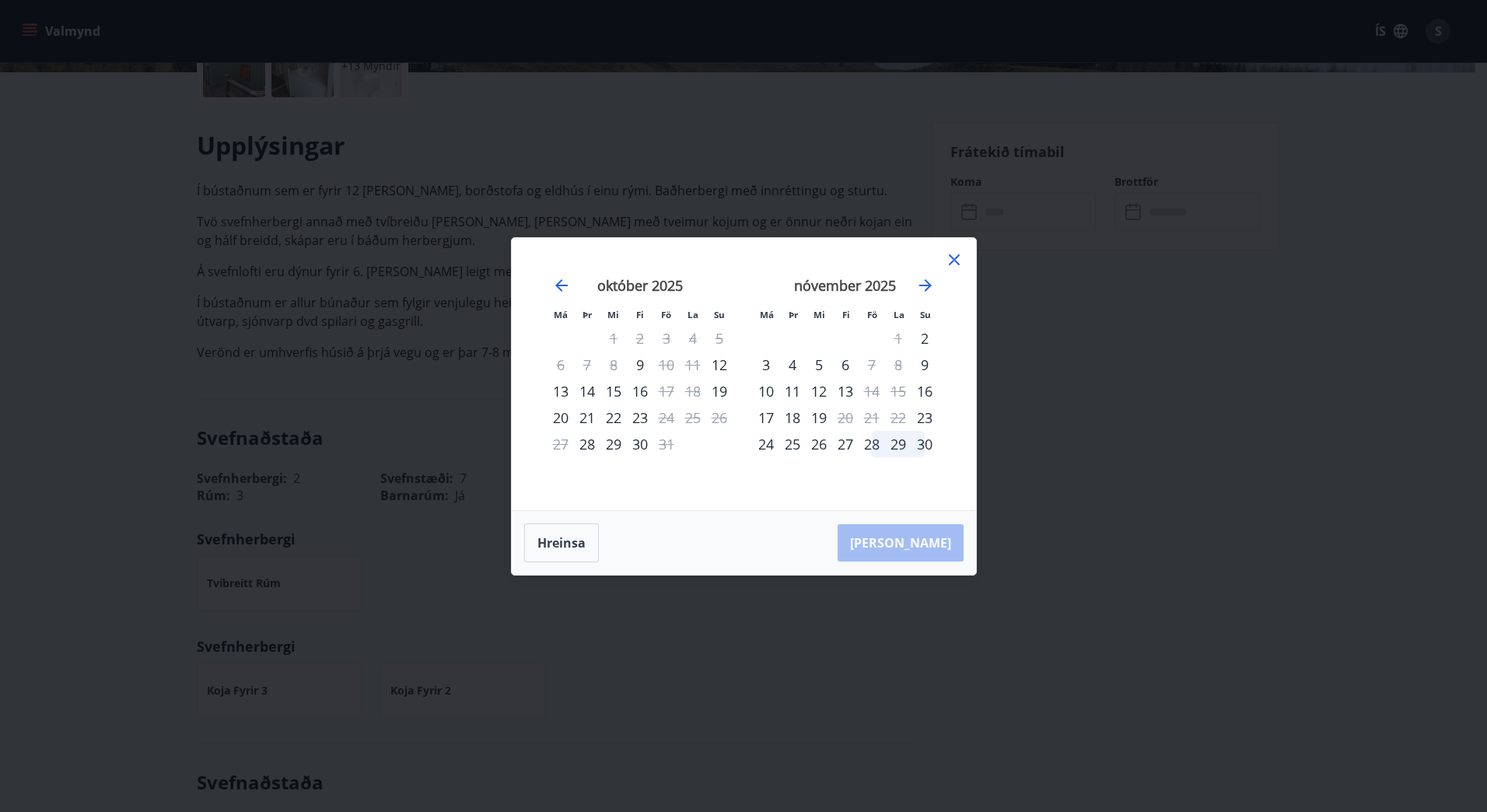
click at [955, 260] on icon at bounding box center [954, 260] width 11 height 11
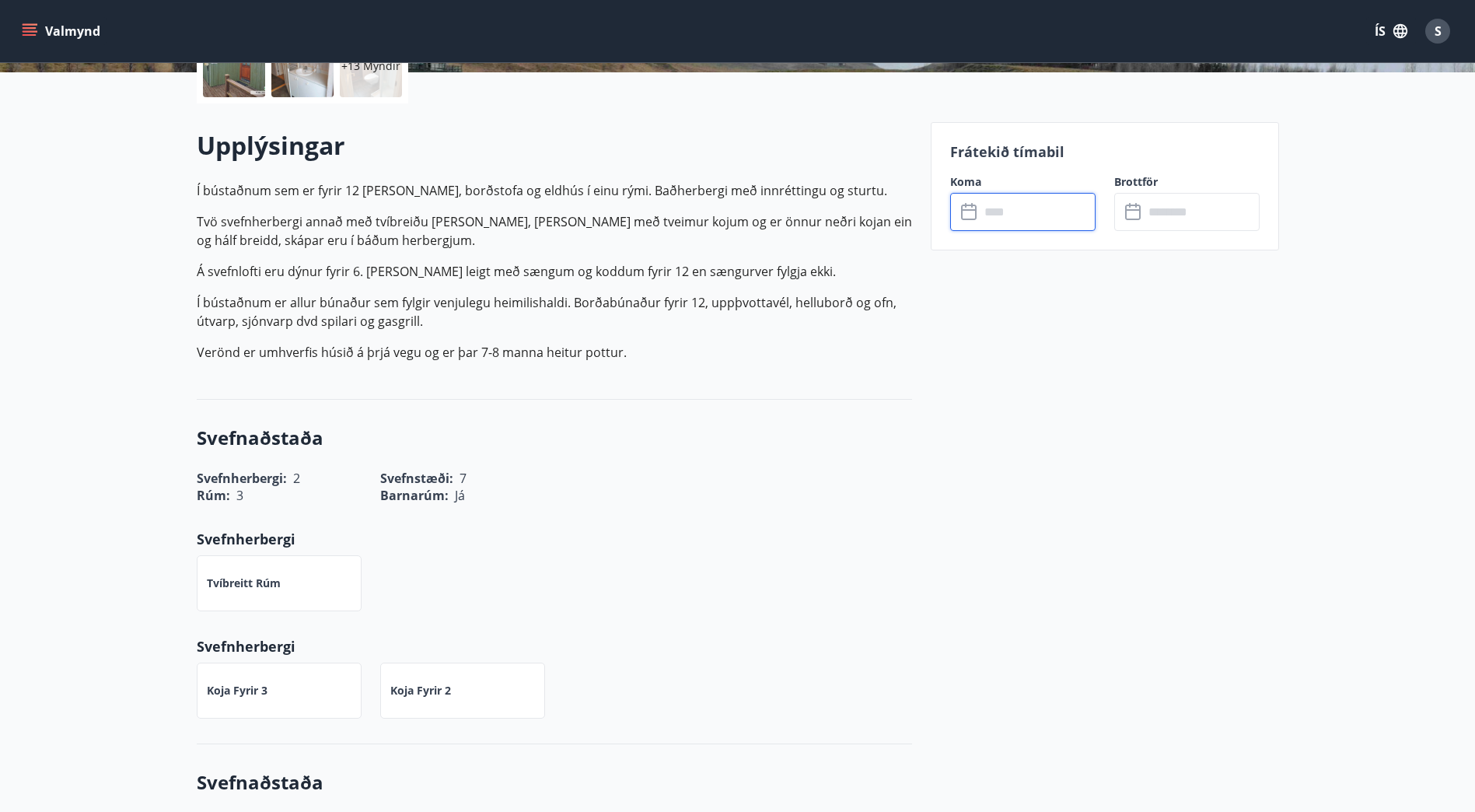
scroll to position [0, 0]
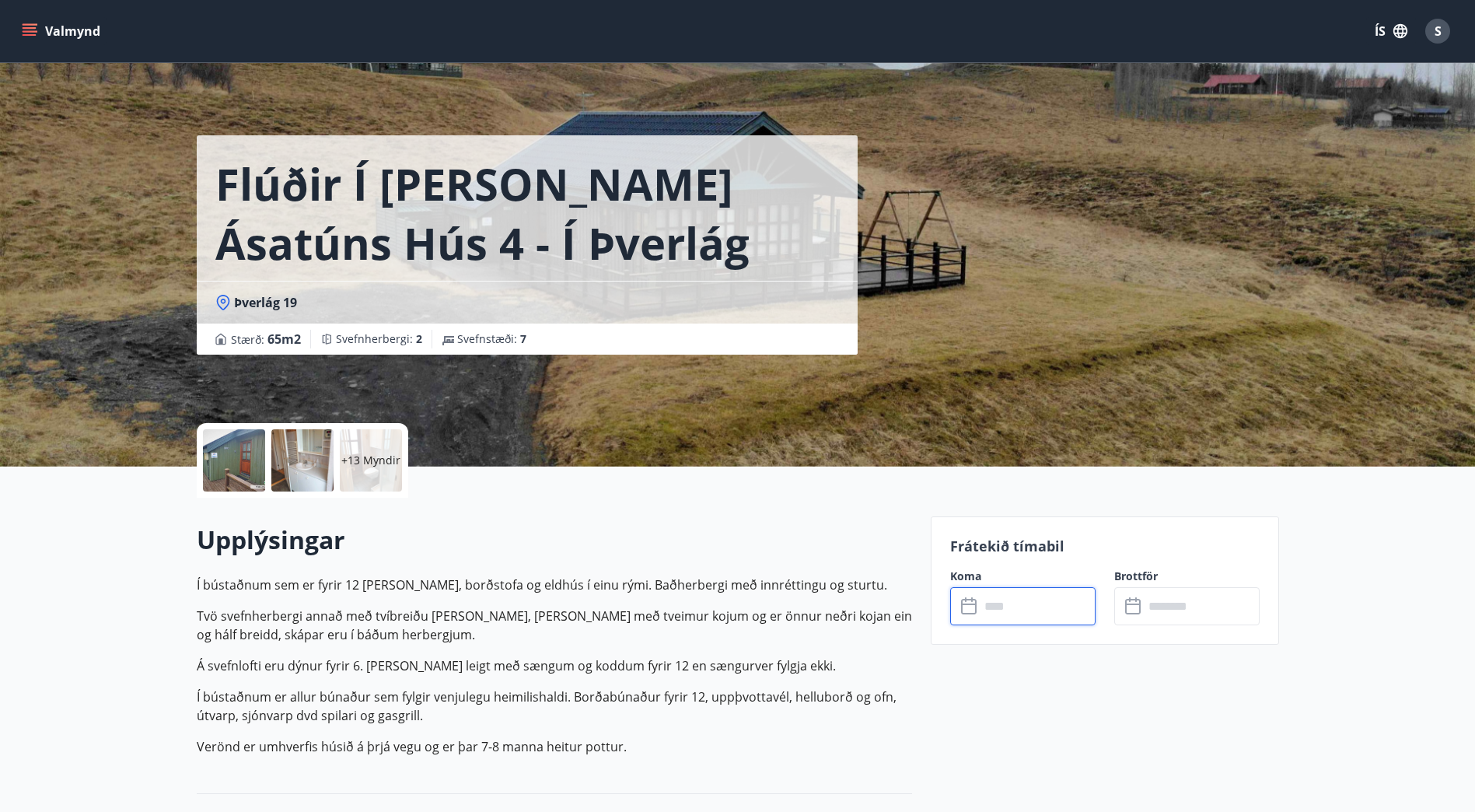
click at [23, 22] on button "Valmynd" at bounding box center [62, 31] width 88 height 28
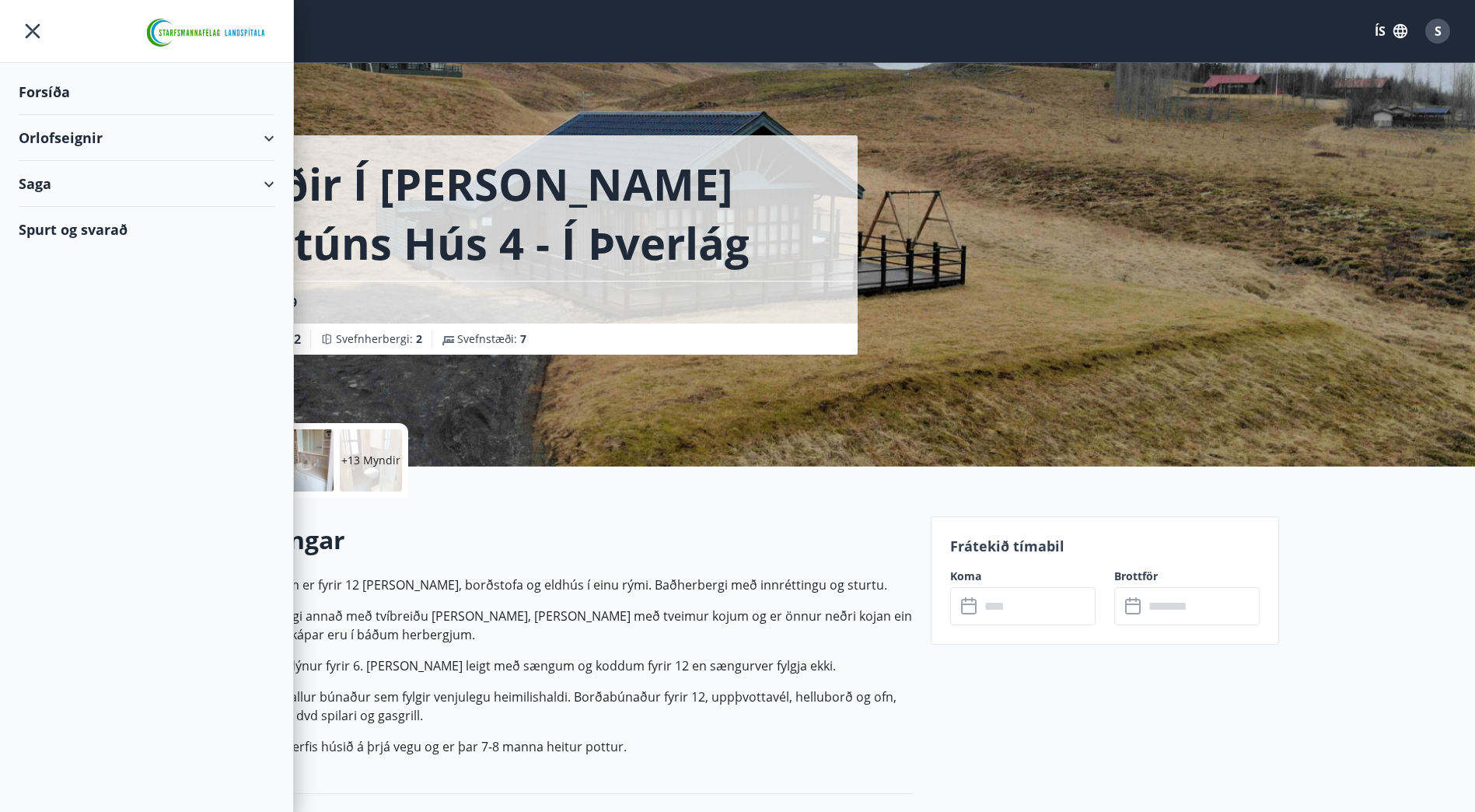
click at [268, 138] on div "Orlofseignir" at bounding box center [146, 138] width 256 height 46
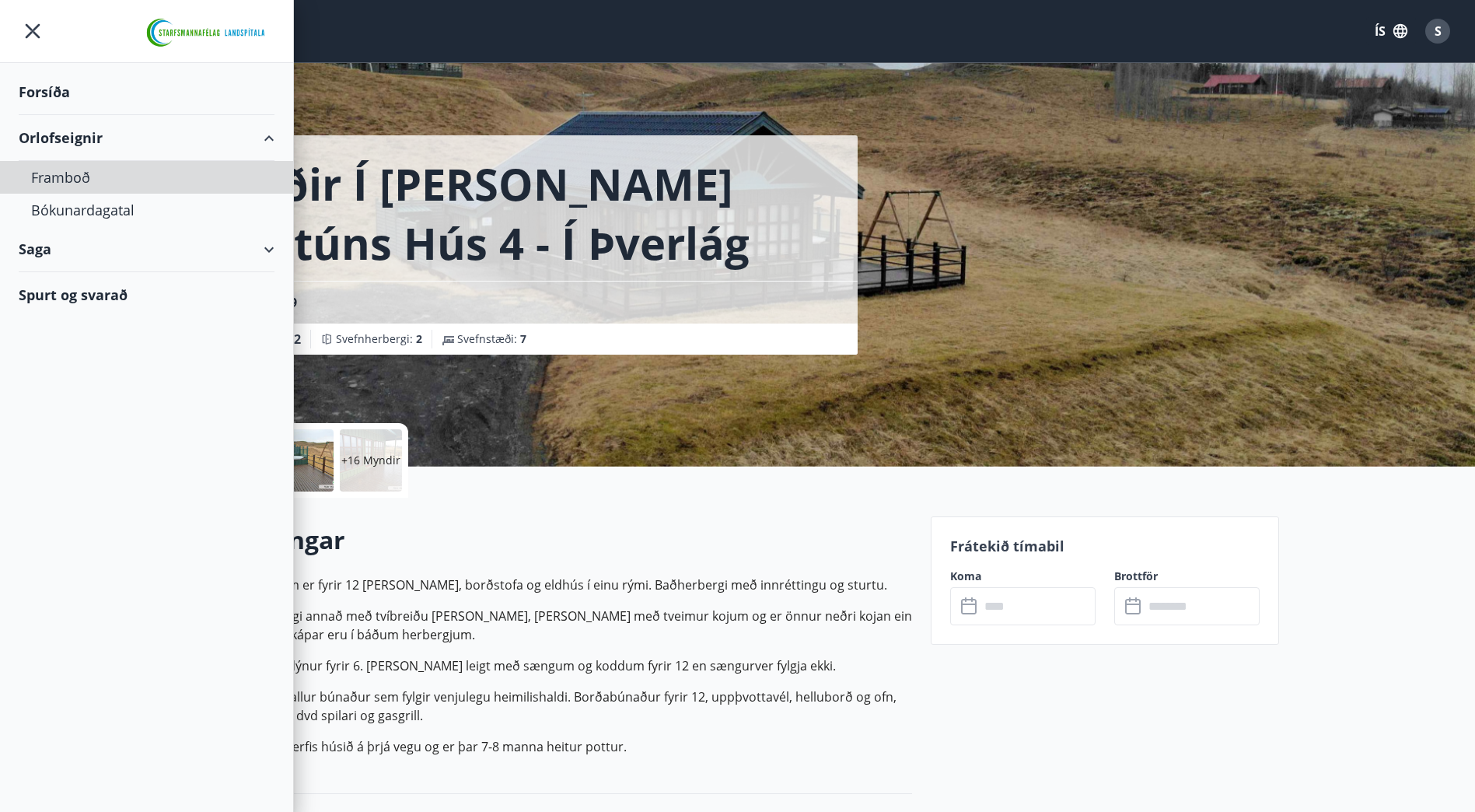
drag, startPoint x: 85, startPoint y: 170, endPoint x: 66, endPoint y: 160, distance: 21.5
click at [66, 160] on li "Orlofseignir Framboð Bókunardagatal" at bounding box center [146, 170] width 293 height 111
click at [63, 171] on div "Framboð" at bounding box center [146, 177] width 231 height 33
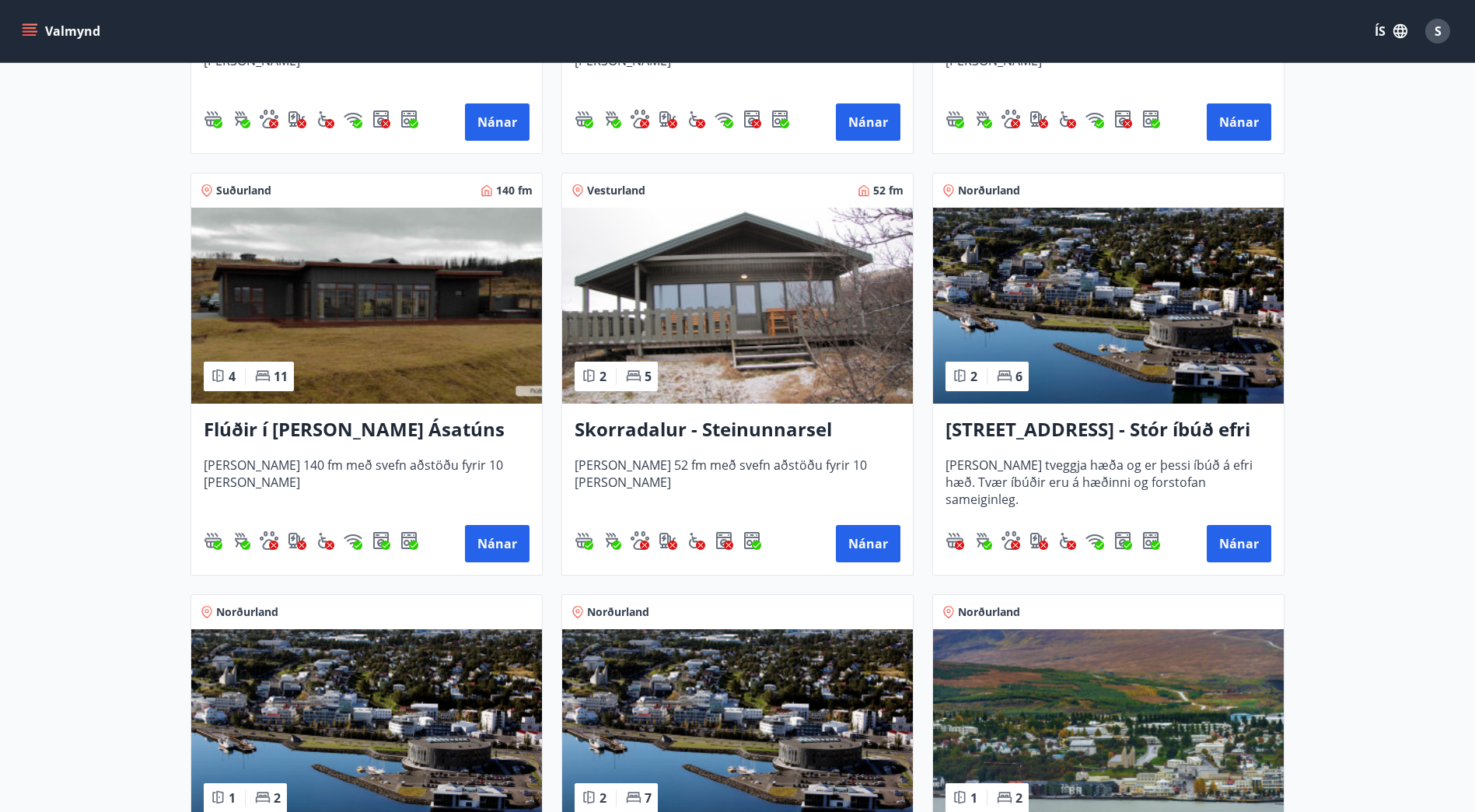
scroll to position [1028, 0]
click at [760, 306] on img at bounding box center [738, 305] width 351 height 196
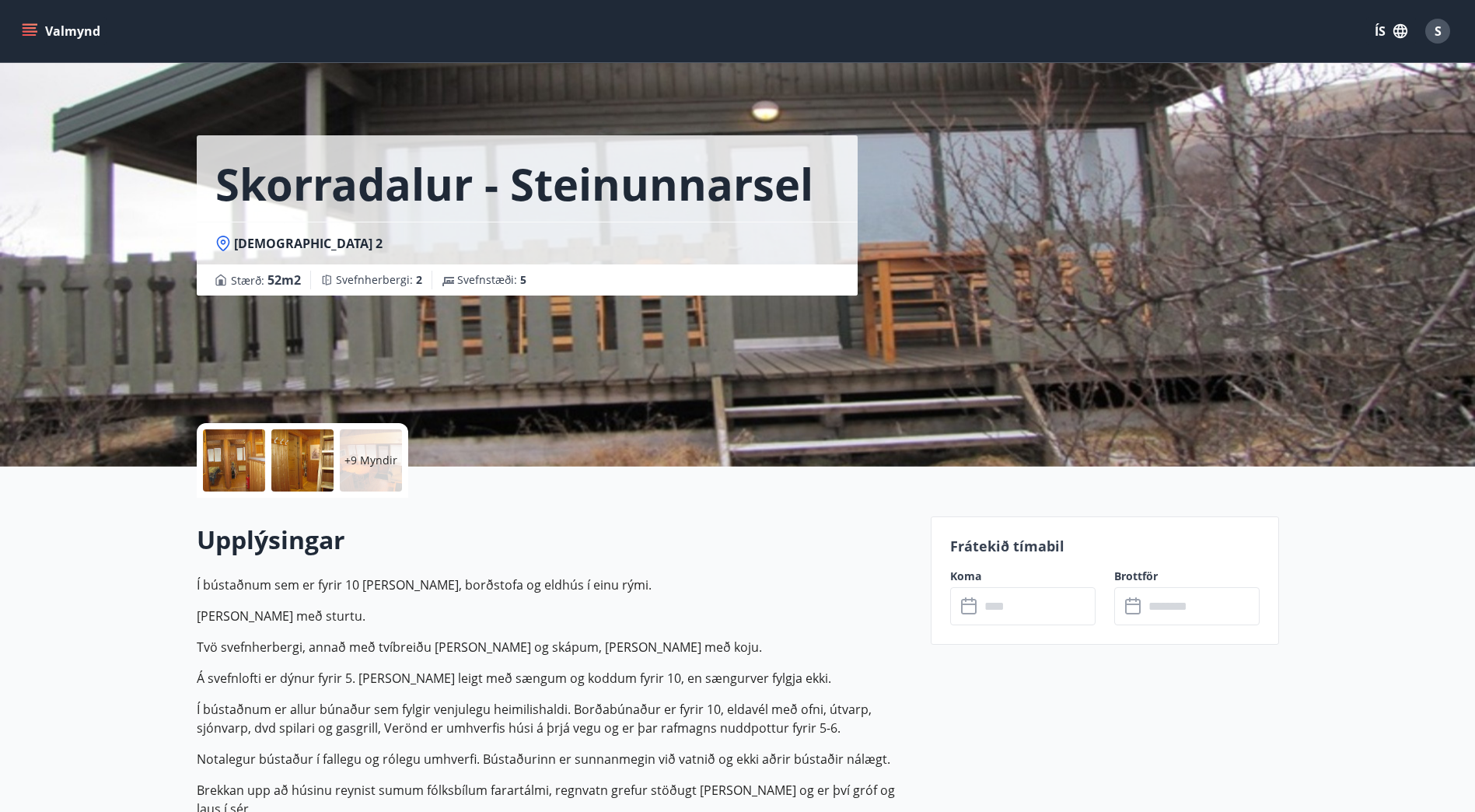
click at [381, 461] on p "+9 Myndir" at bounding box center [371, 460] width 53 height 16
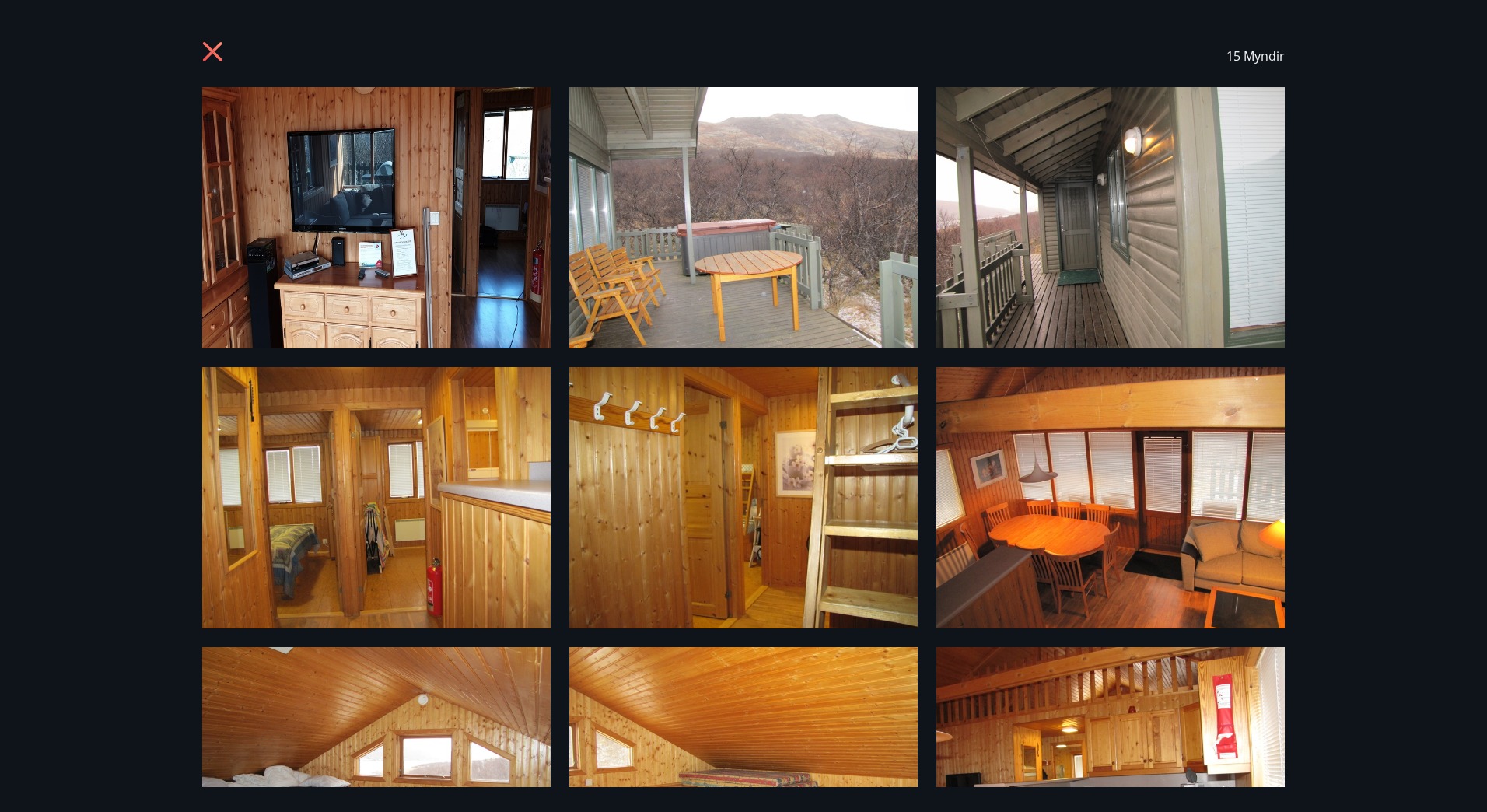
click at [210, 44] on icon at bounding box center [215, 53] width 25 height 25
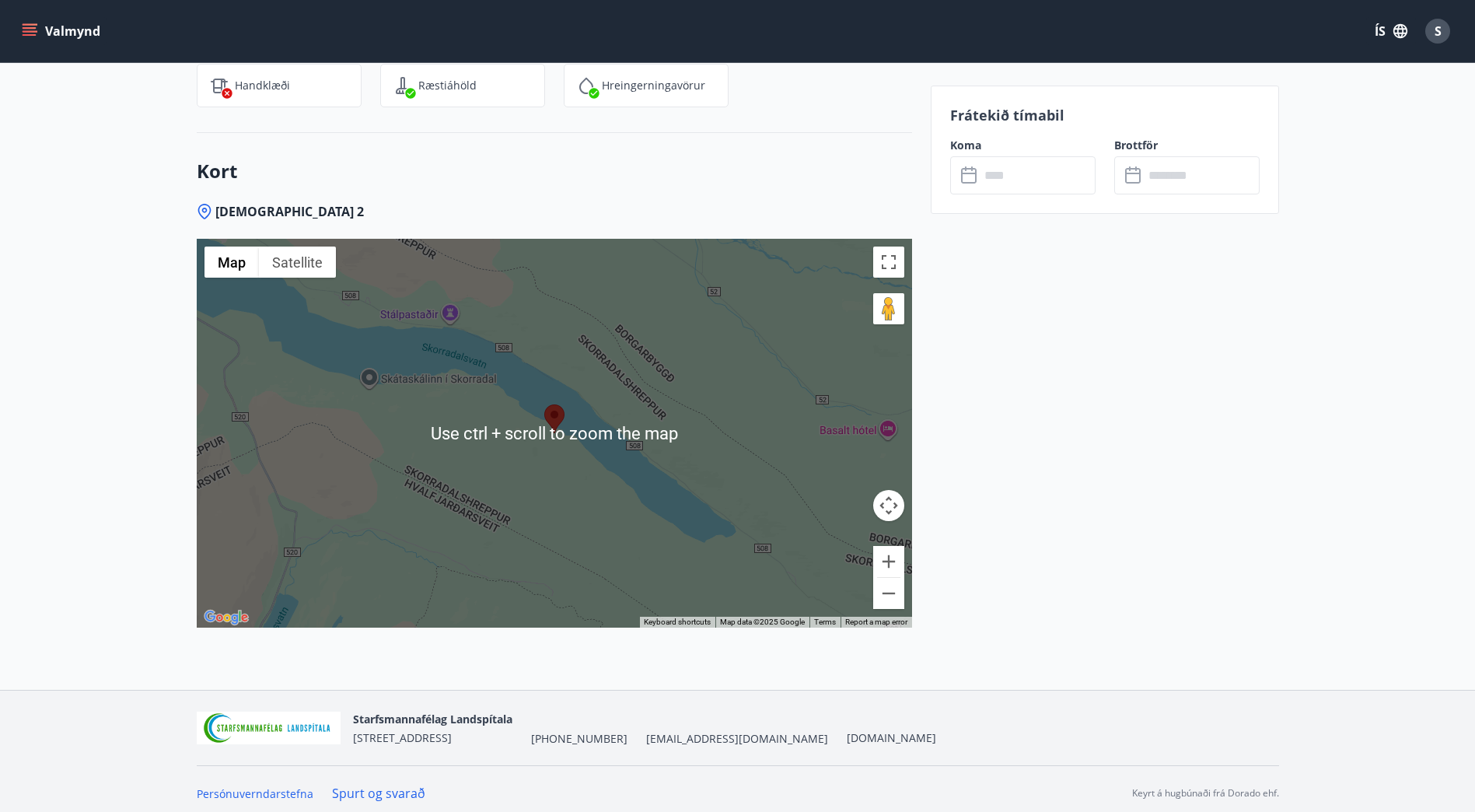
scroll to position [2214, 0]
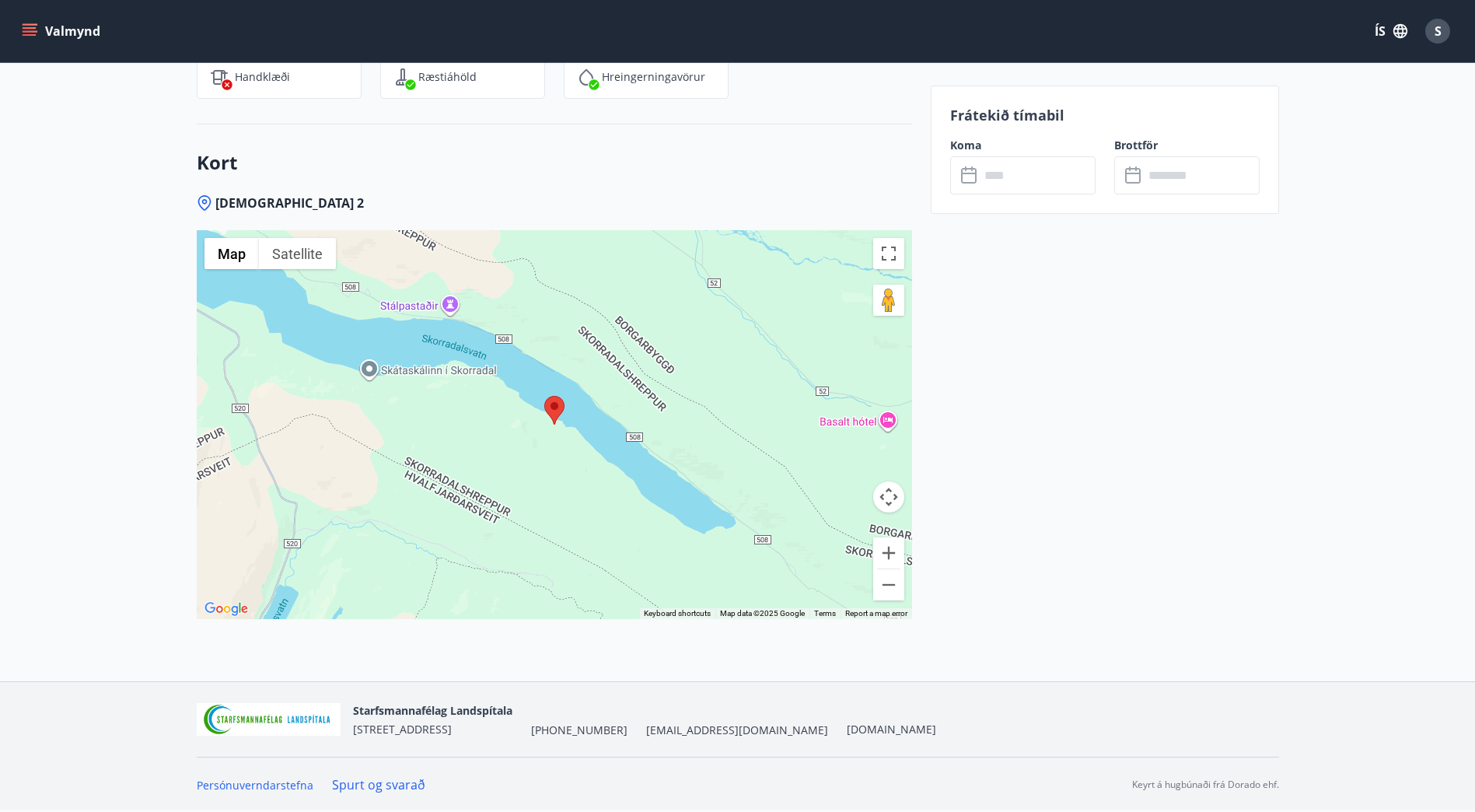
click at [642, 404] on div at bounding box center [554, 425] width 715 height 389
click at [889, 583] on button "Zoom out" at bounding box center [888, 584] width 31 height 31
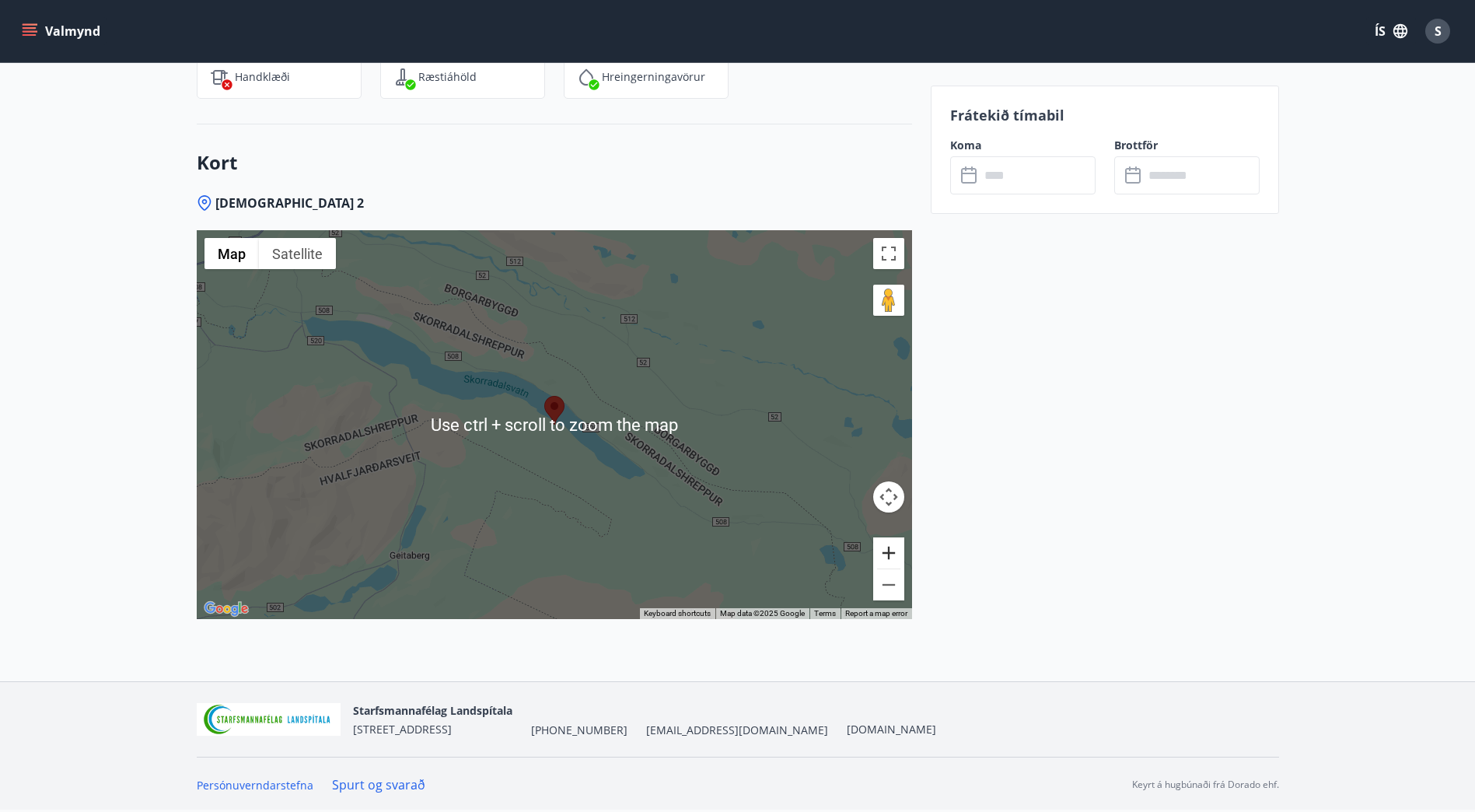
click at [897, 566] on button "Zoom in" at bounding box center [888, 552] width 31 height 31
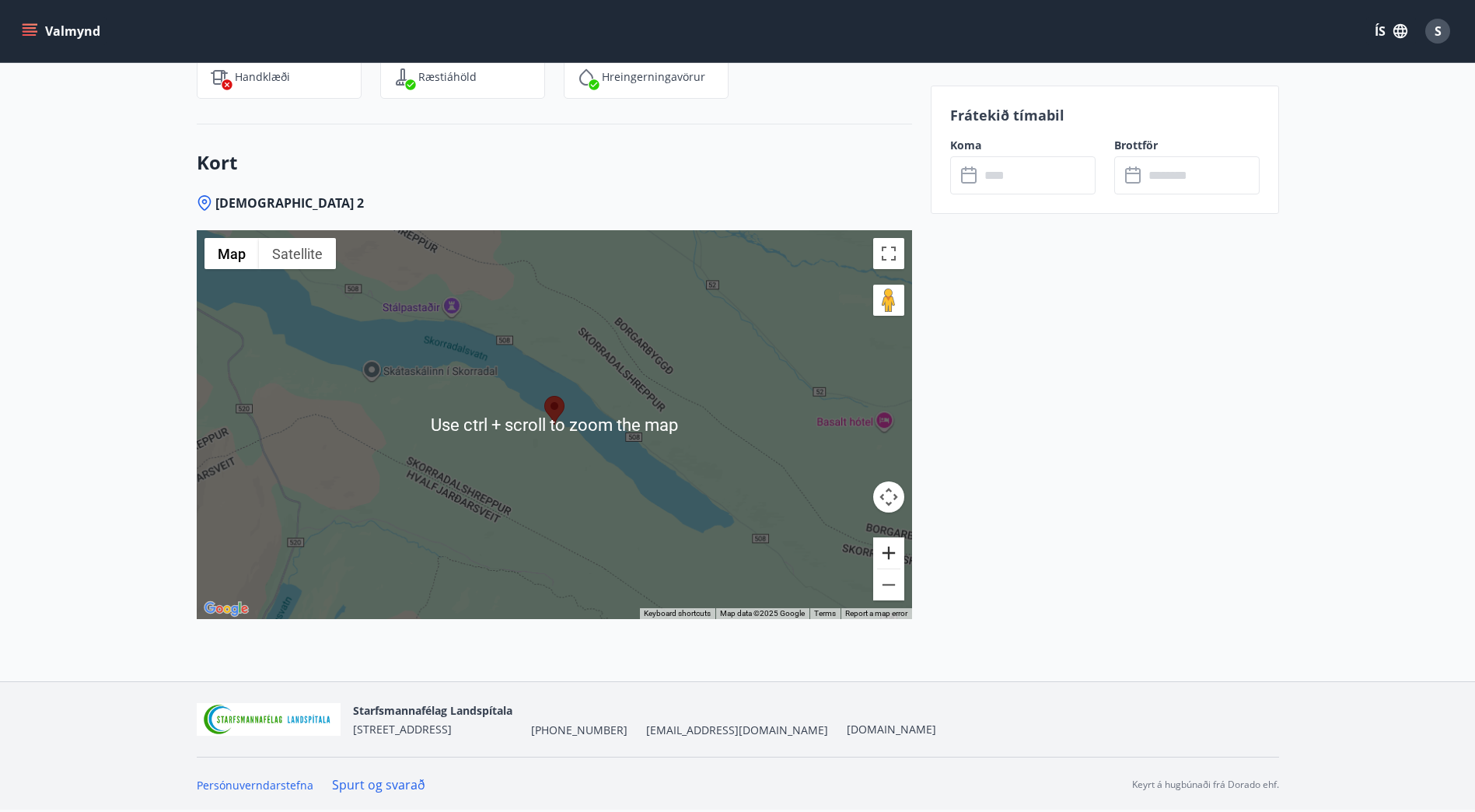
click at [897, 563] on button "Zoom in" at bounding box center [888, 552] width 31 height 31
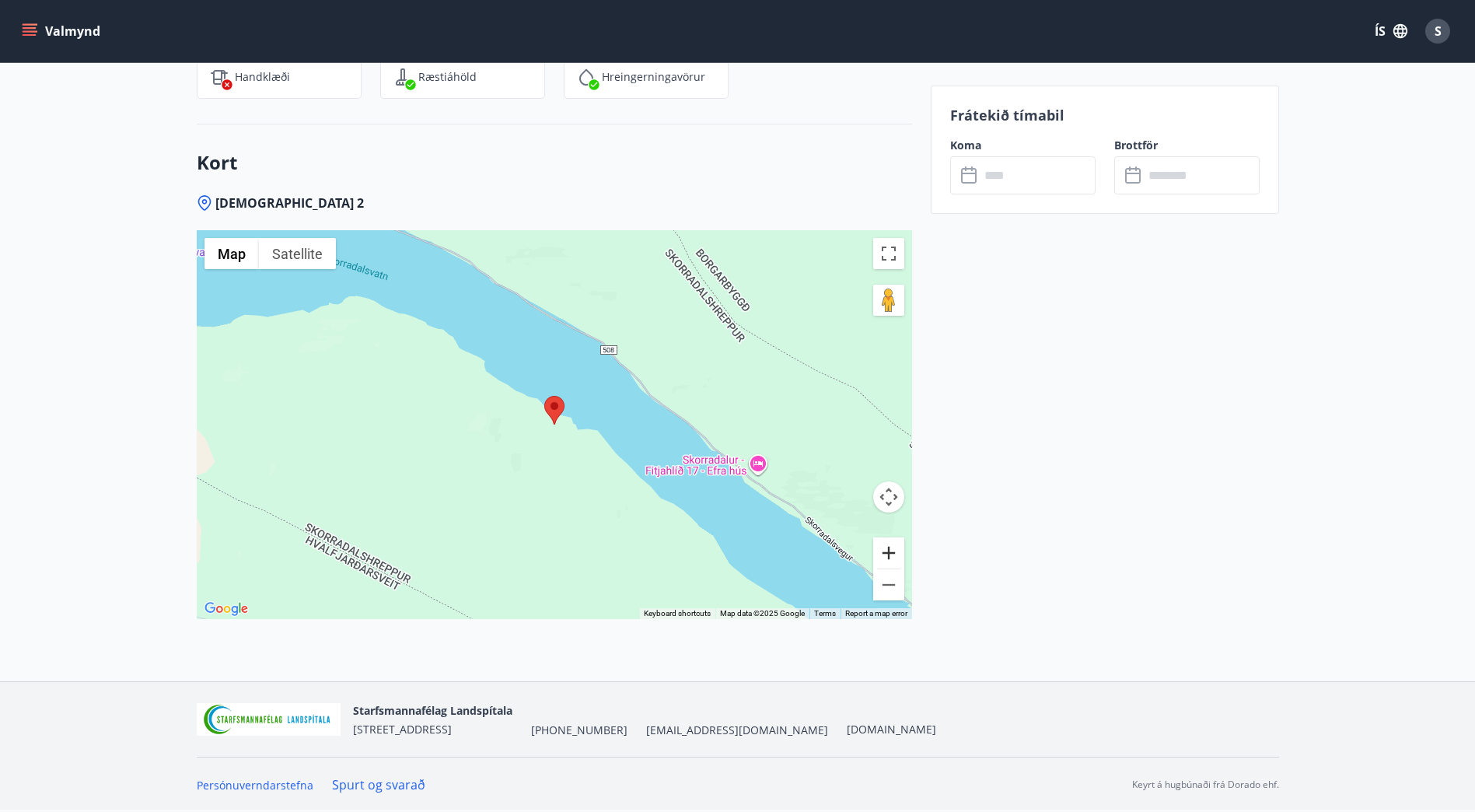
click at [897, 562] on button "Zoom in" at bounding box center [888, 552] width 31 height 31
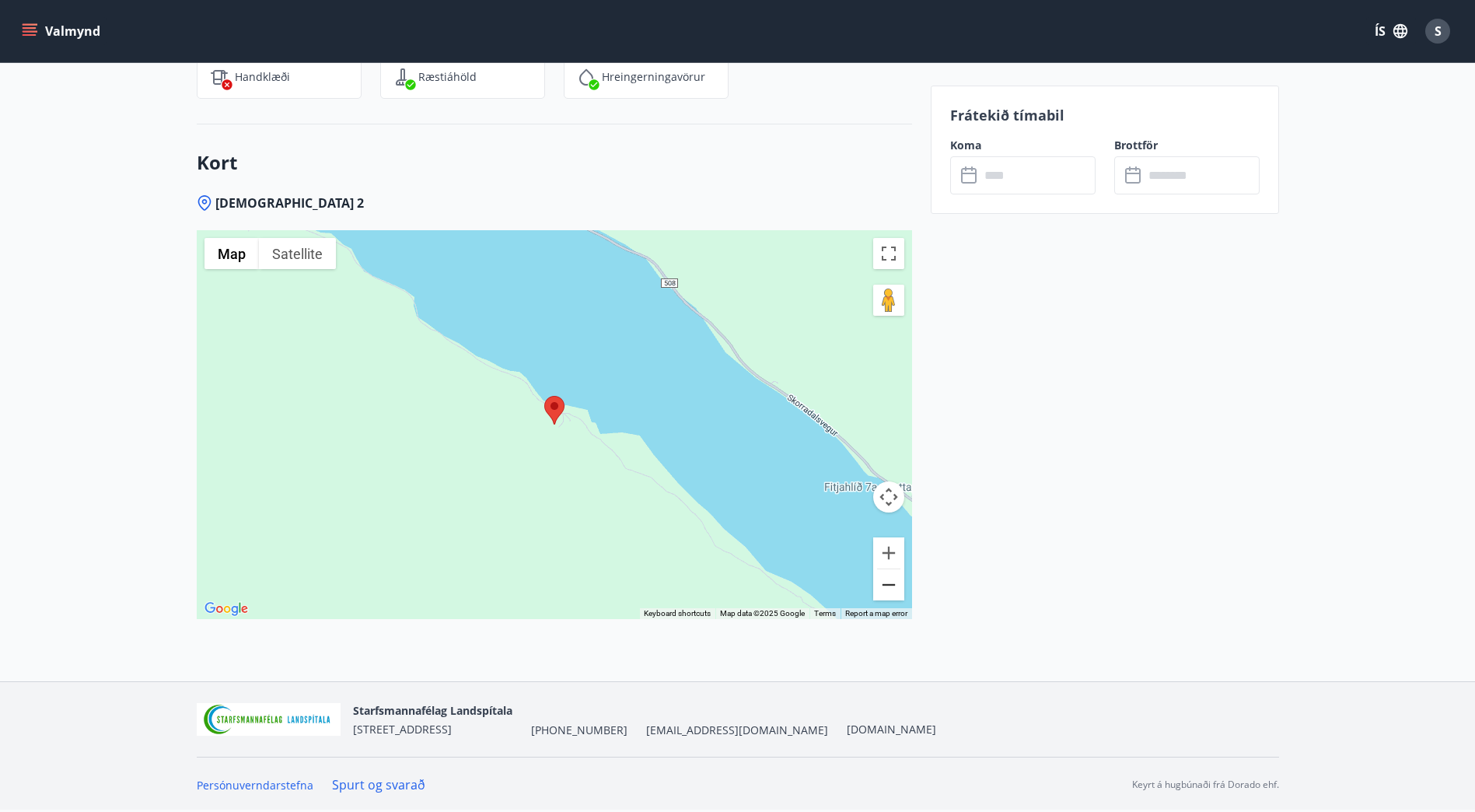
click at [891, 585] on button "Zoom out" at bounding box center [888, 584] width 31 height 31
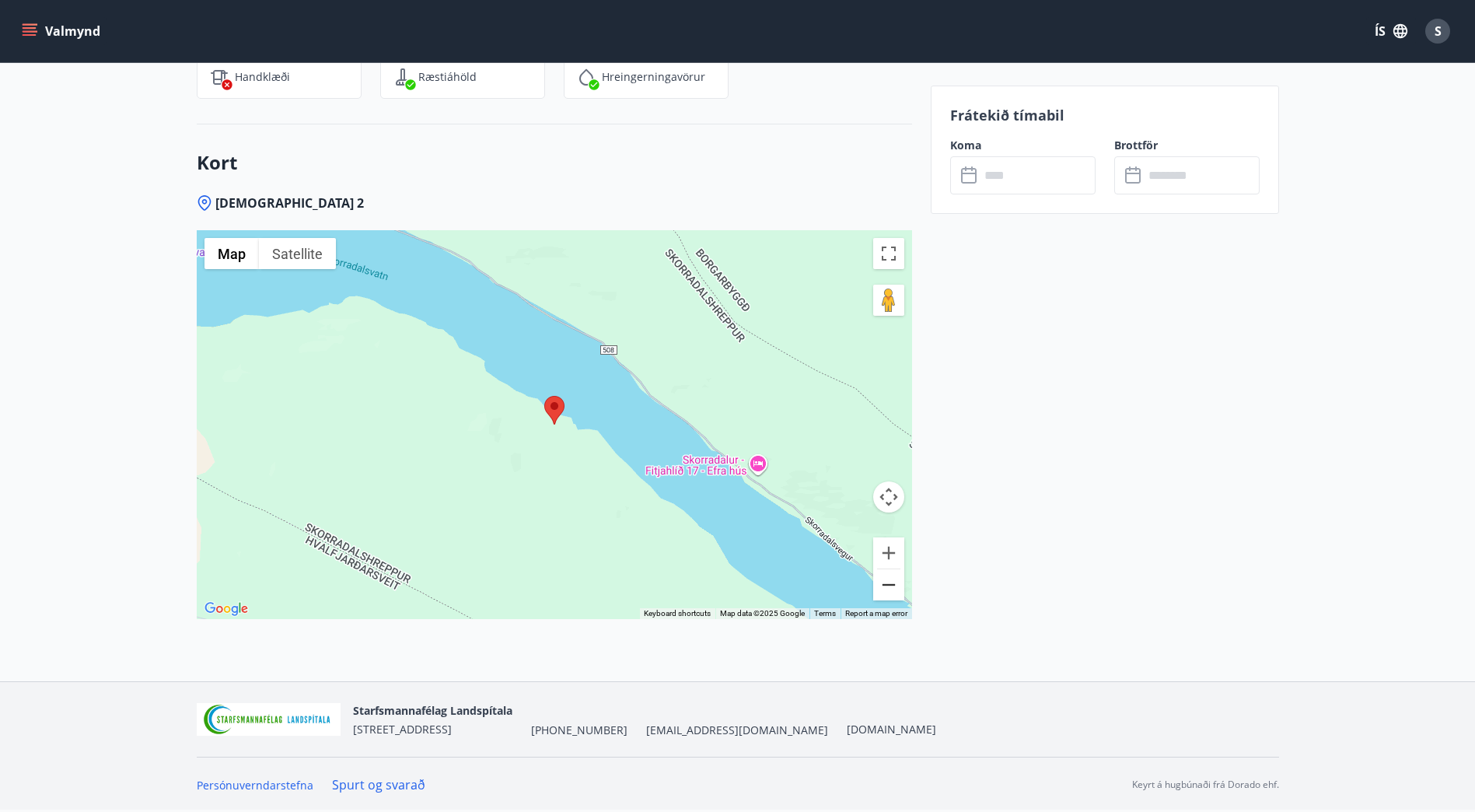
click at [891, 585] on button "Zoom out" at bounding box center [888, 584] width 31 height 31
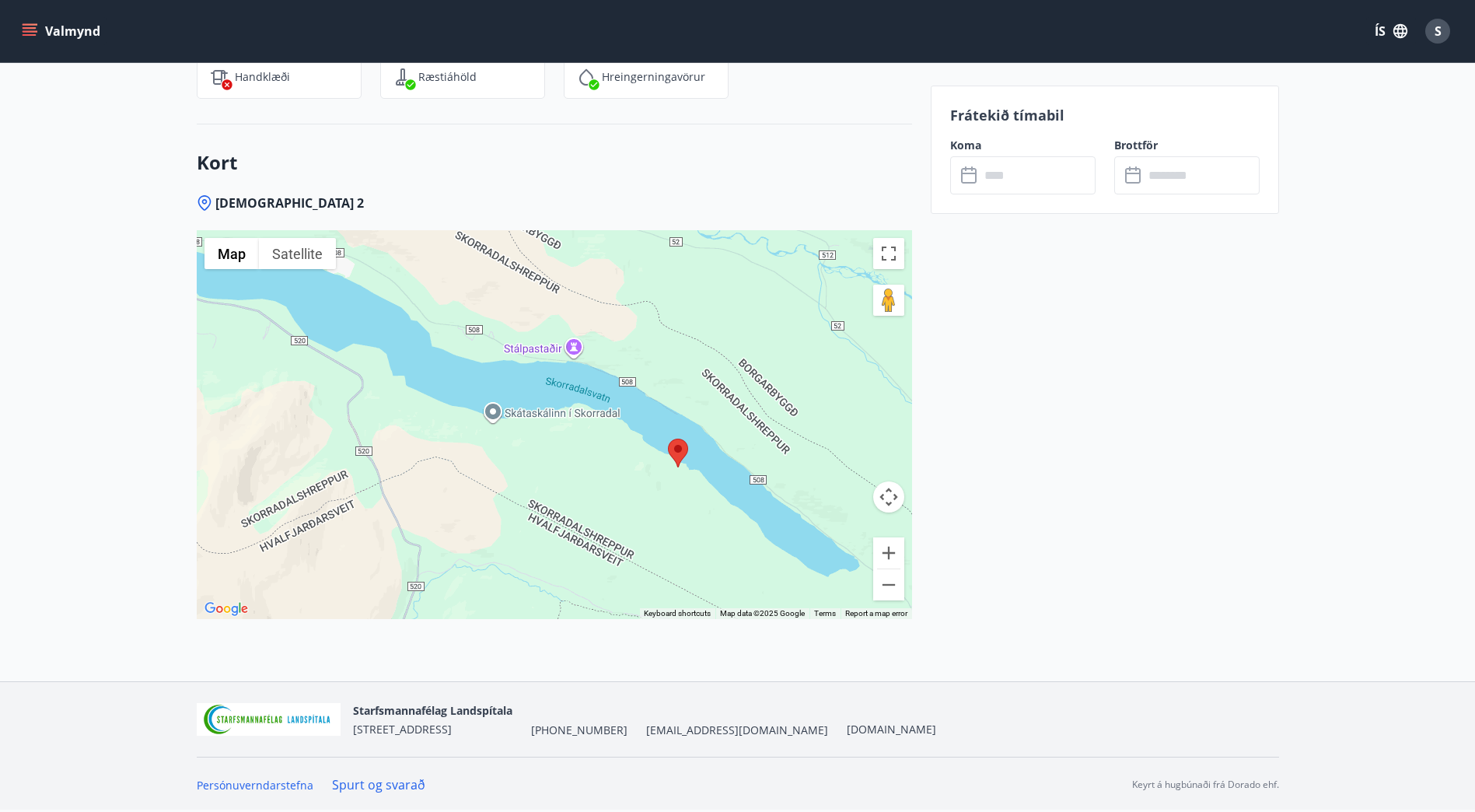
drag, startPoint x: 669, startPoint y: 482, endPoint x: 801, endPoint y: 528, distance: 139.8
click at [801, 528] on div at bounding box center [554, 425] width 715 height 389
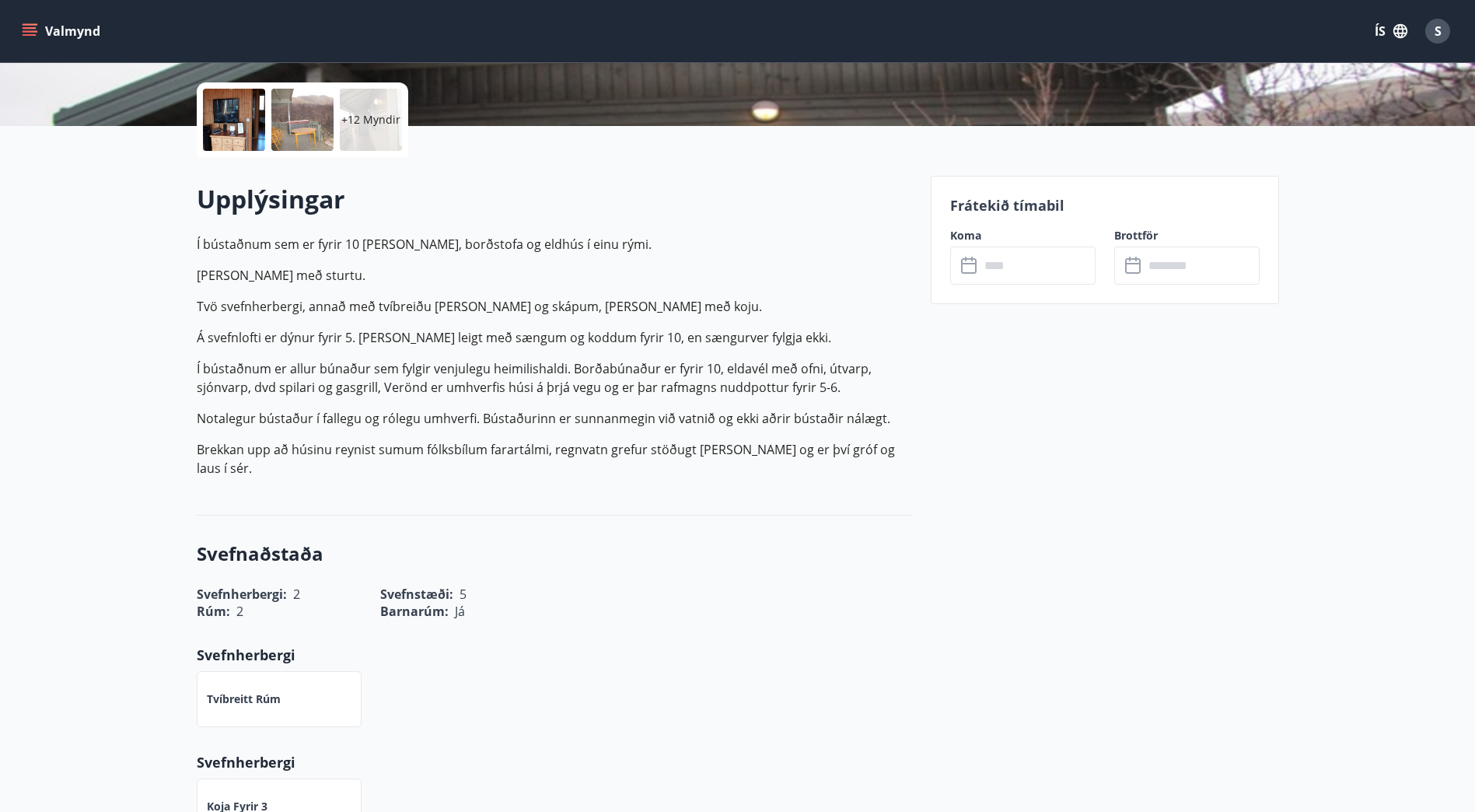
scroll to position [347, 0]
